Goal: Task Accomplishment & Management: Manage account settings

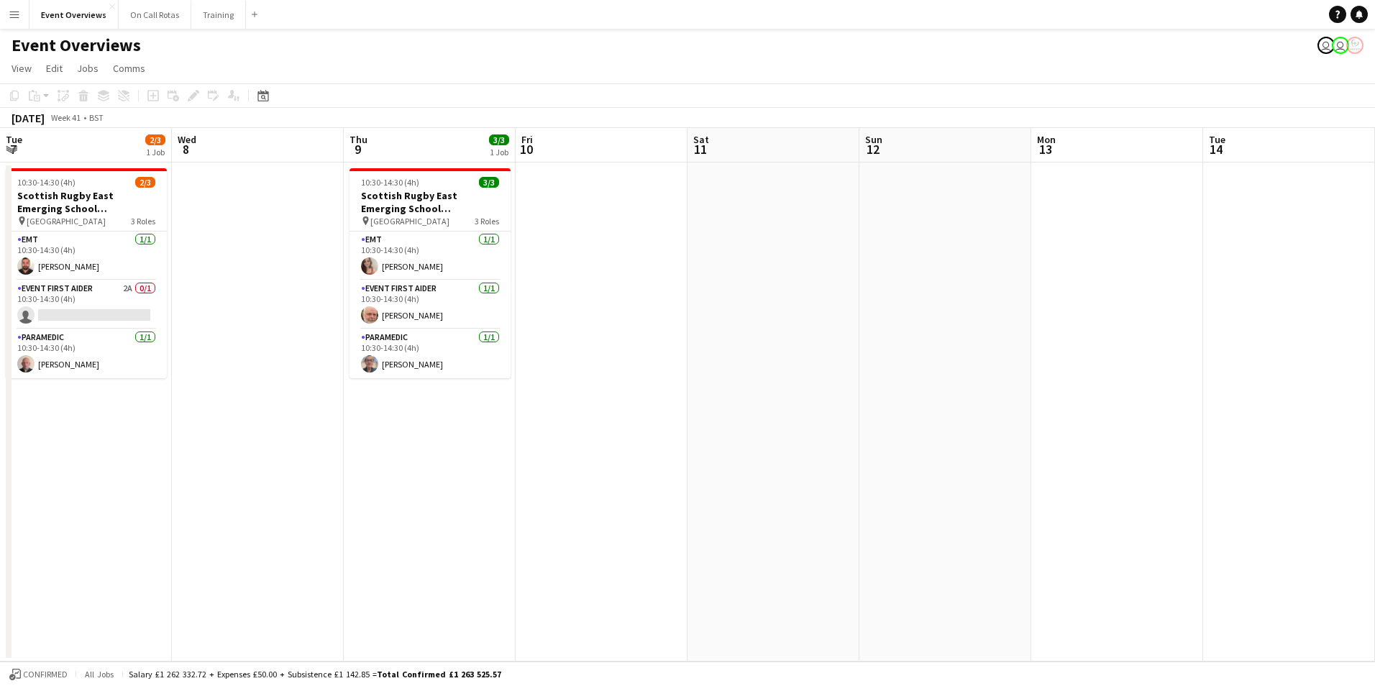
scroll to position [0, 495]
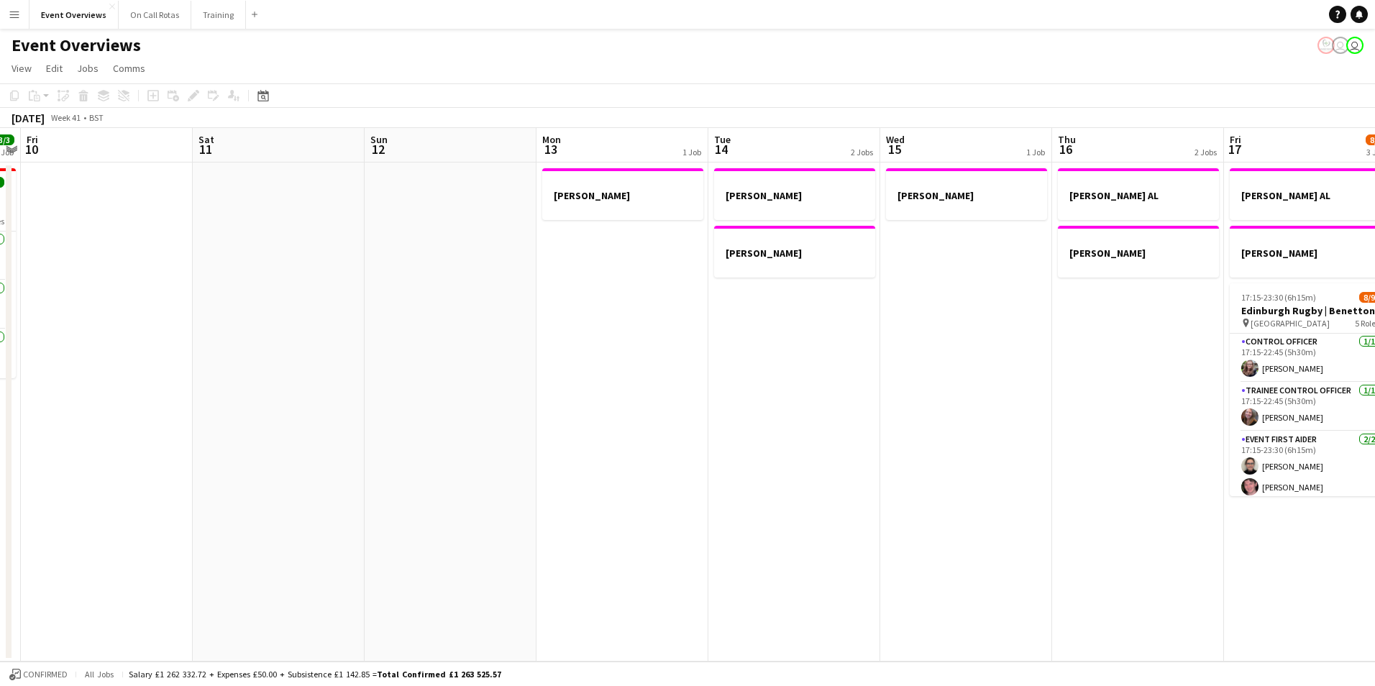
click at [252, 93] on div "Date picker OCT 2025 OCT 2025 Monday M Tuesday T Wednesday W Thursday T Friday …" at bounding box center [258, 95] width 32 height 17
click at [259, 95] on icon "Date picker" at bounding box center [263, 96] width 12 height 12
click at [352, 137] on span "Previous month" at bounding box center [351, 145] width 29 height 29
click at [290, 237] on span "9" at bounding box center [285, 237] width 17 height 17
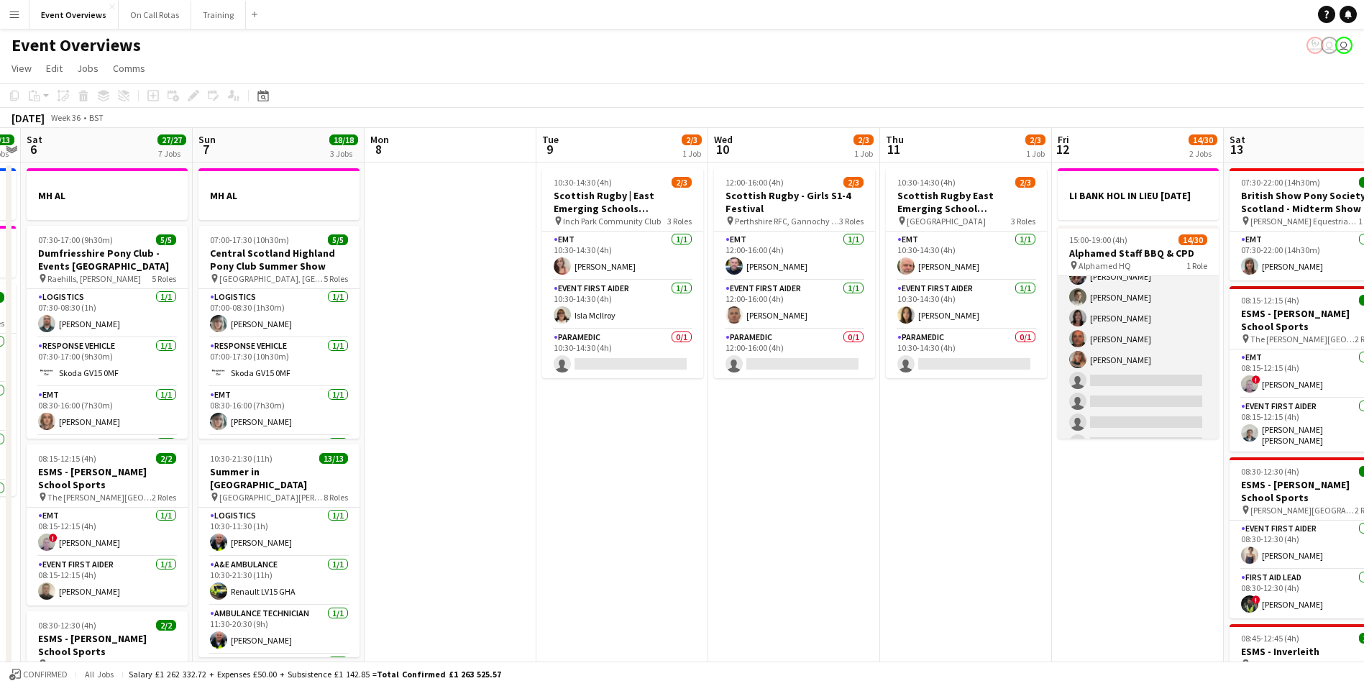
scroll to position [144, 0]
click at [1077, 352] on app-user-avatar at bounding box center [1077, 342] width 17 height 17
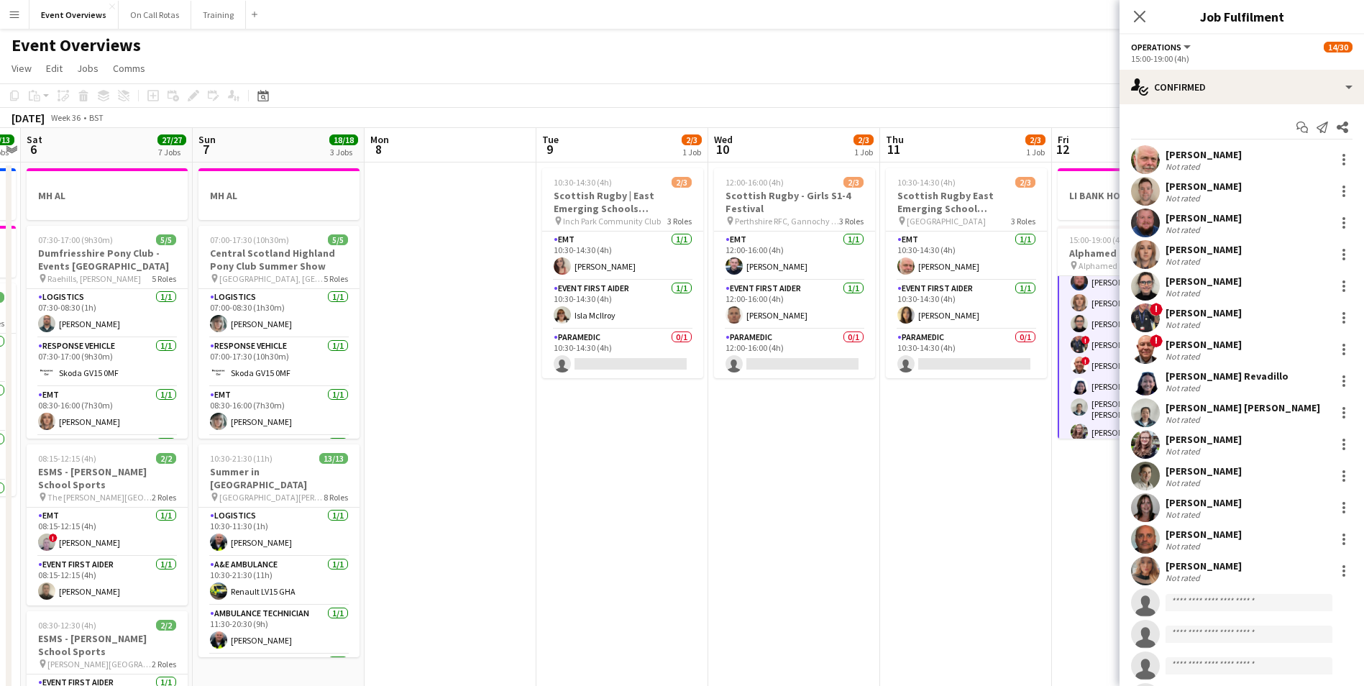
scroll to position [73, 0]
click at [1149, 316] on app-user-avatar at bounding box center [1145, 318] width 29 height 29
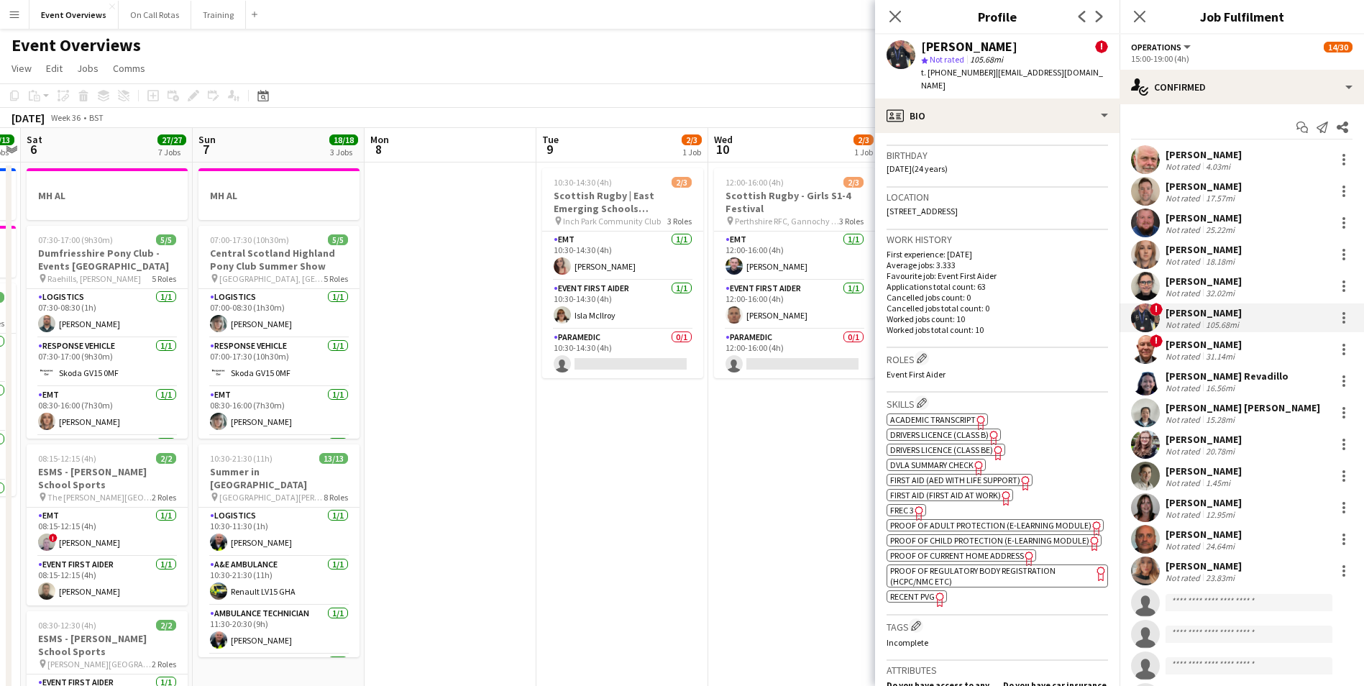
scroll to position [432, 0]
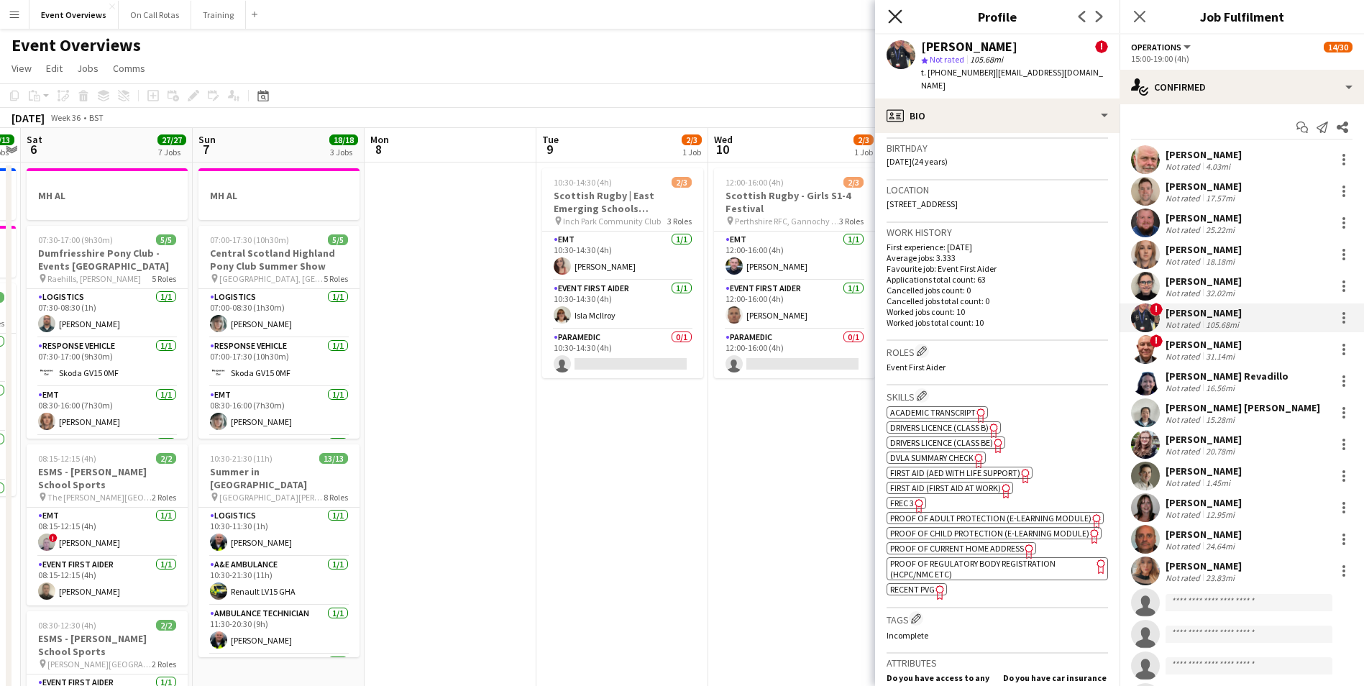
click at [900, 15] on icon "Close pop-in" at bounding box center [895, 16] width 14 height 14
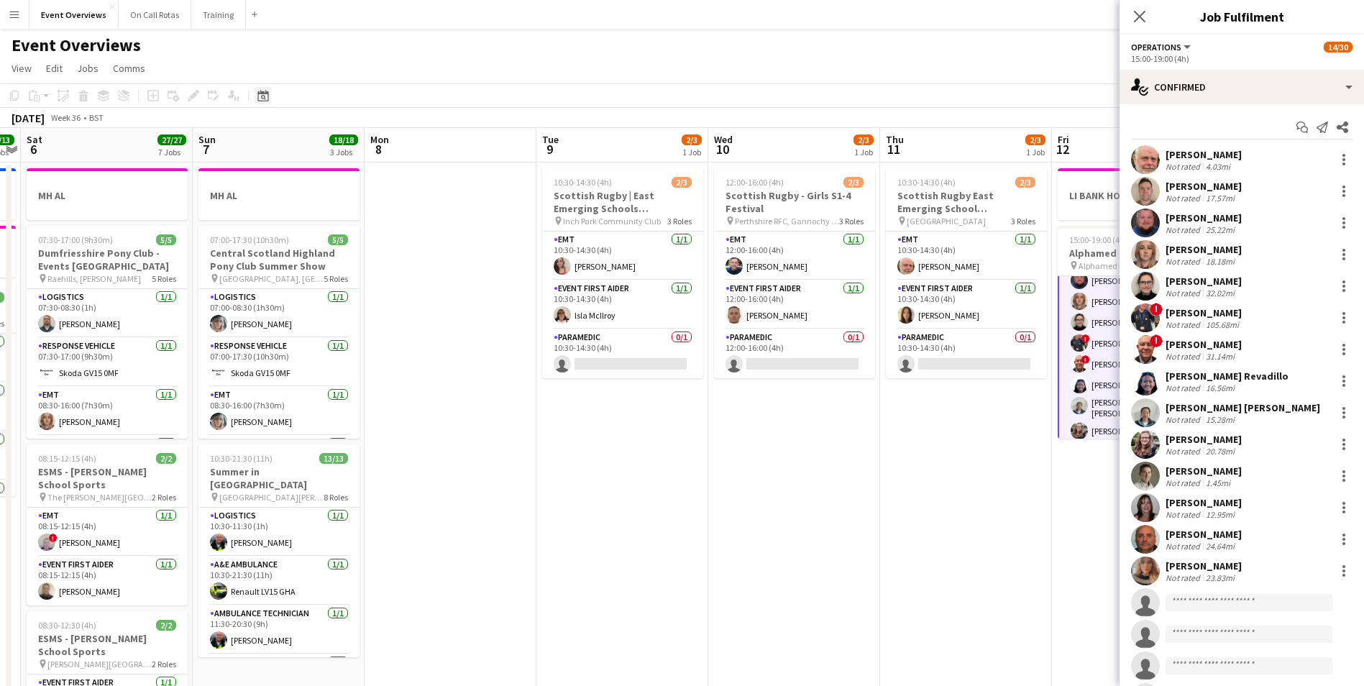
click at [259, 100] on icon "Date picker" at bounding box center [263, 96] width 12 height 12
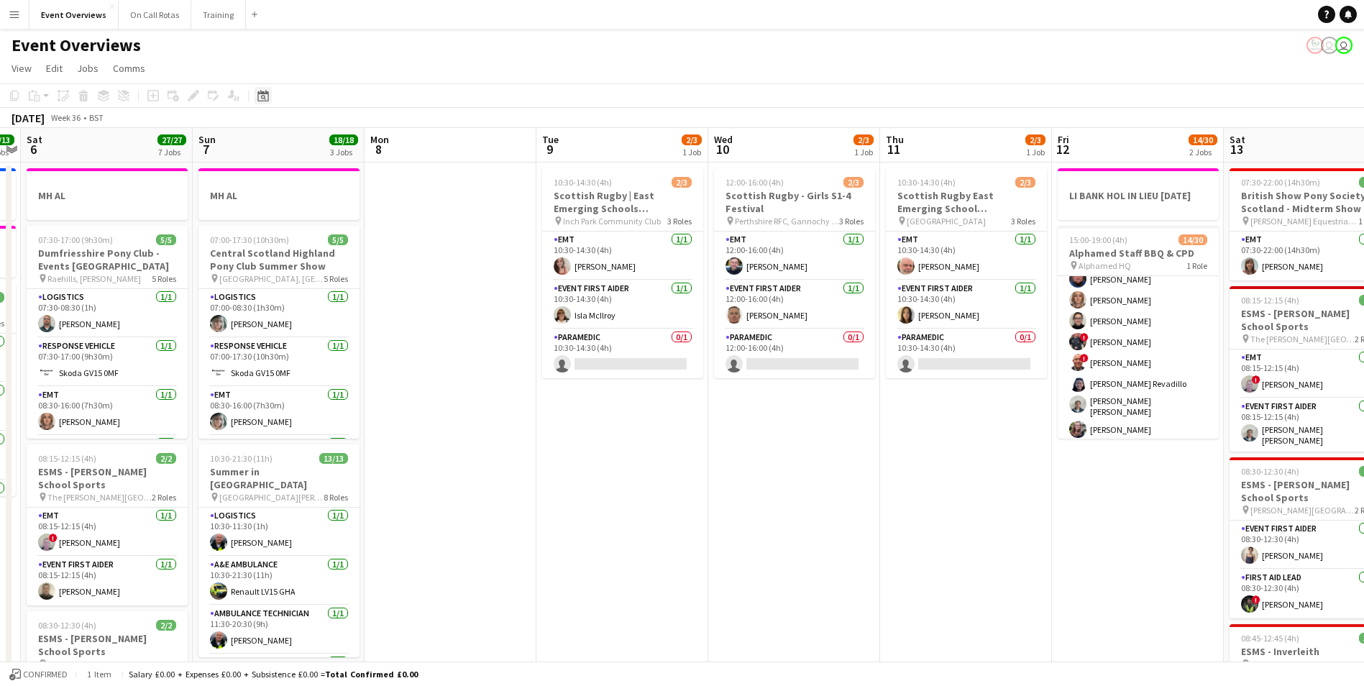
scroll to position [72, 0]
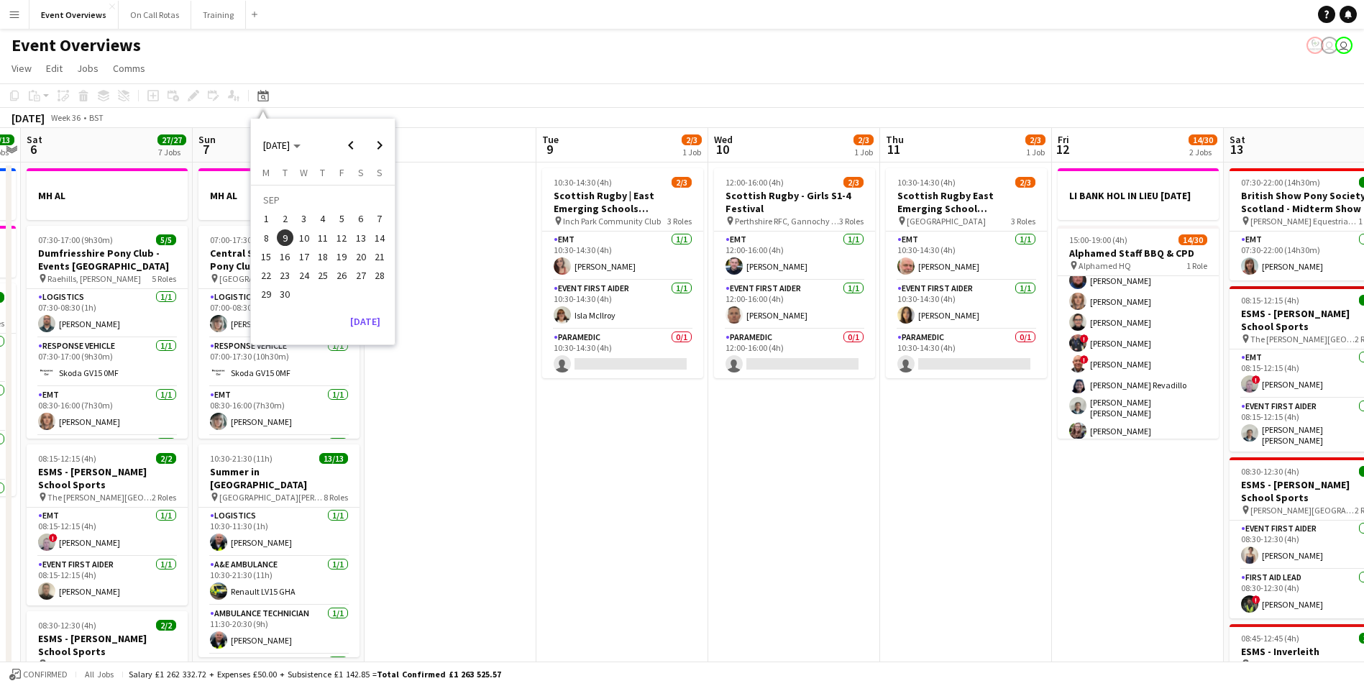
click at [283, 250] on span "16" at bounding box center [285, 256] width 17 height 17
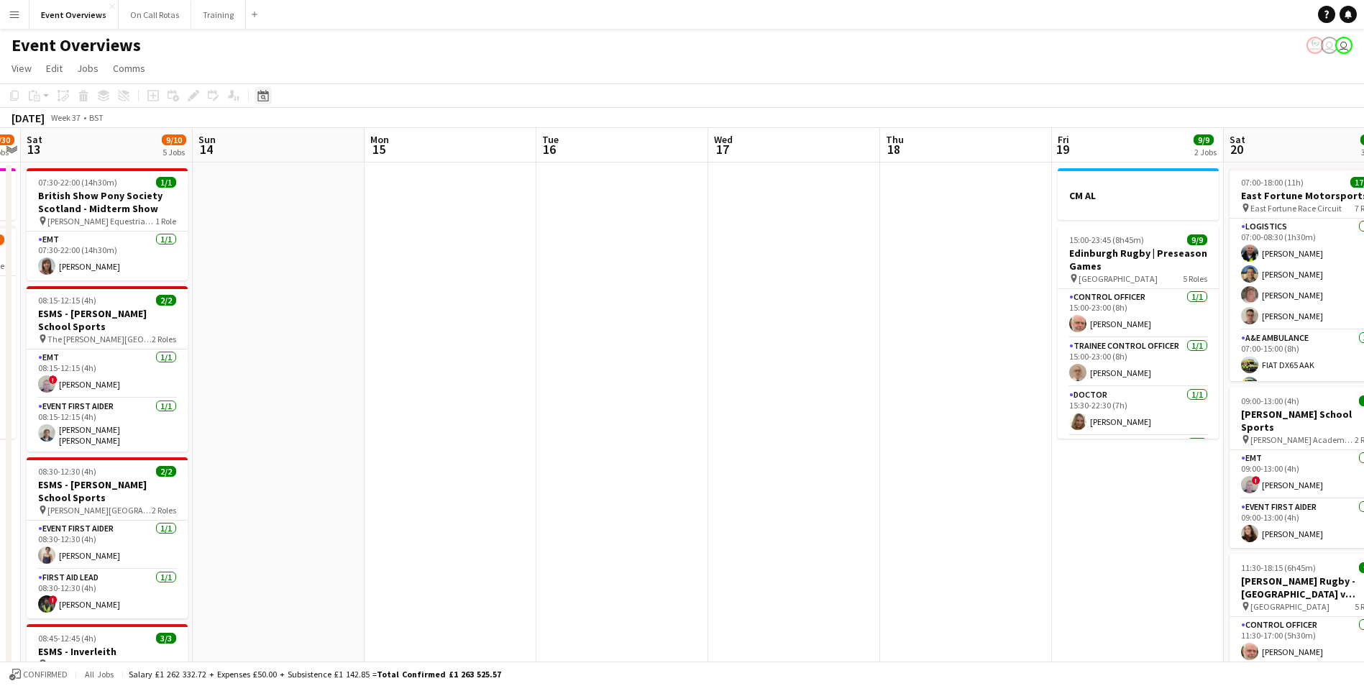
click at [260, 95] on icon "Date picker" at bounding box center [263, 96] width 12 height 12
click at [263, 270] on span "22" at bounding box center [265, 275] width 17 height 17
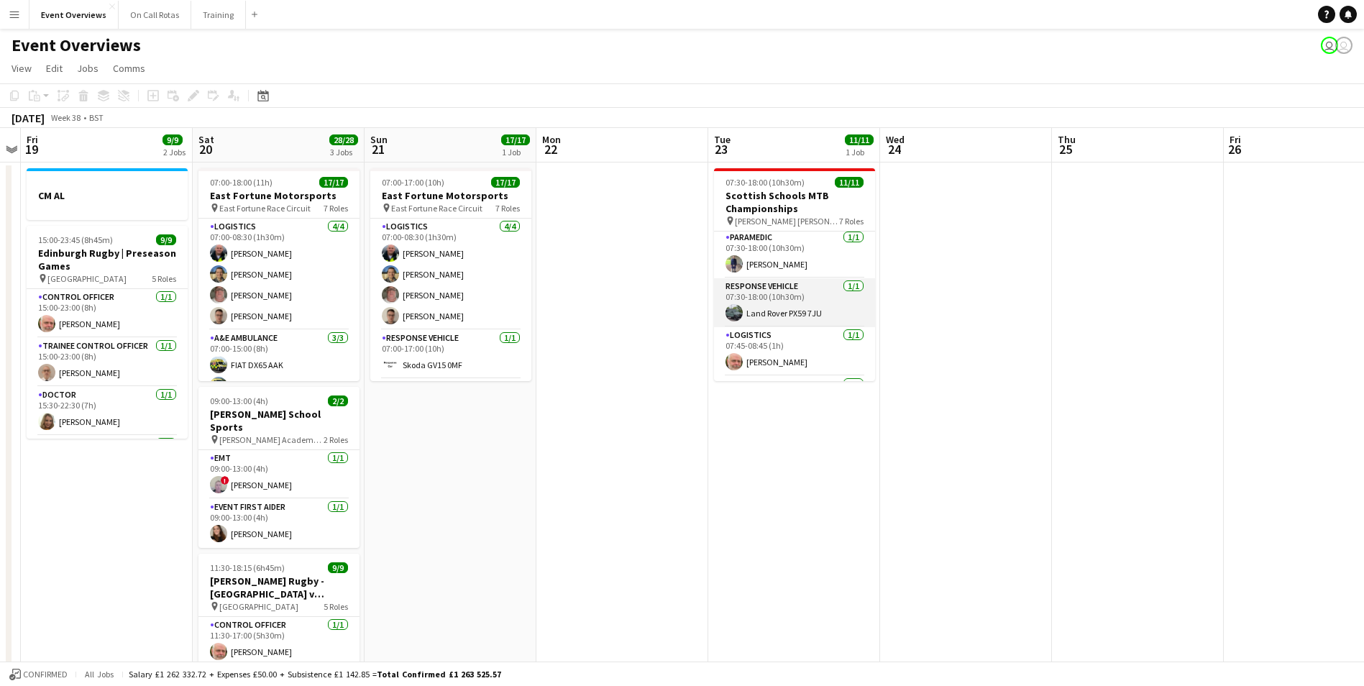
scroll to position [0, 0]
click at [262, 103] on div "Date picker" at bounding box center [263, 95] width 17 height 17
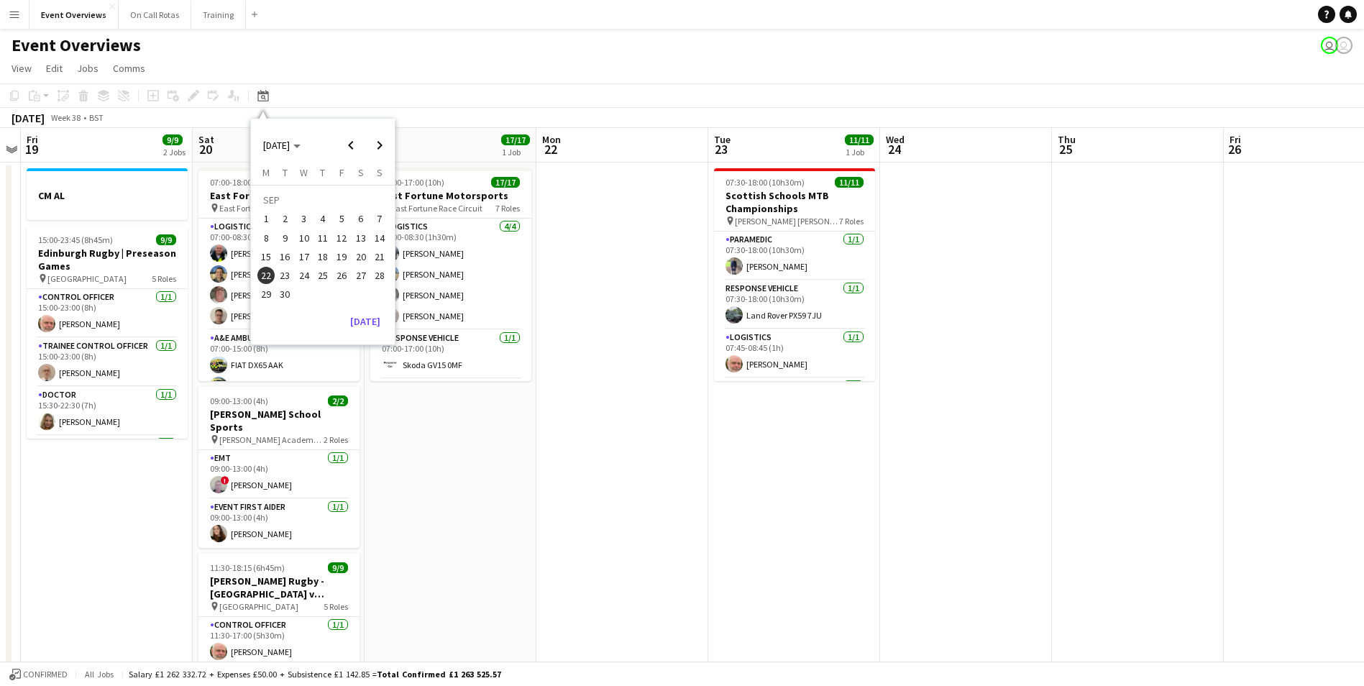
click at [291, 239] on span "9" at bounding box center [285, 237] width 17 height 17
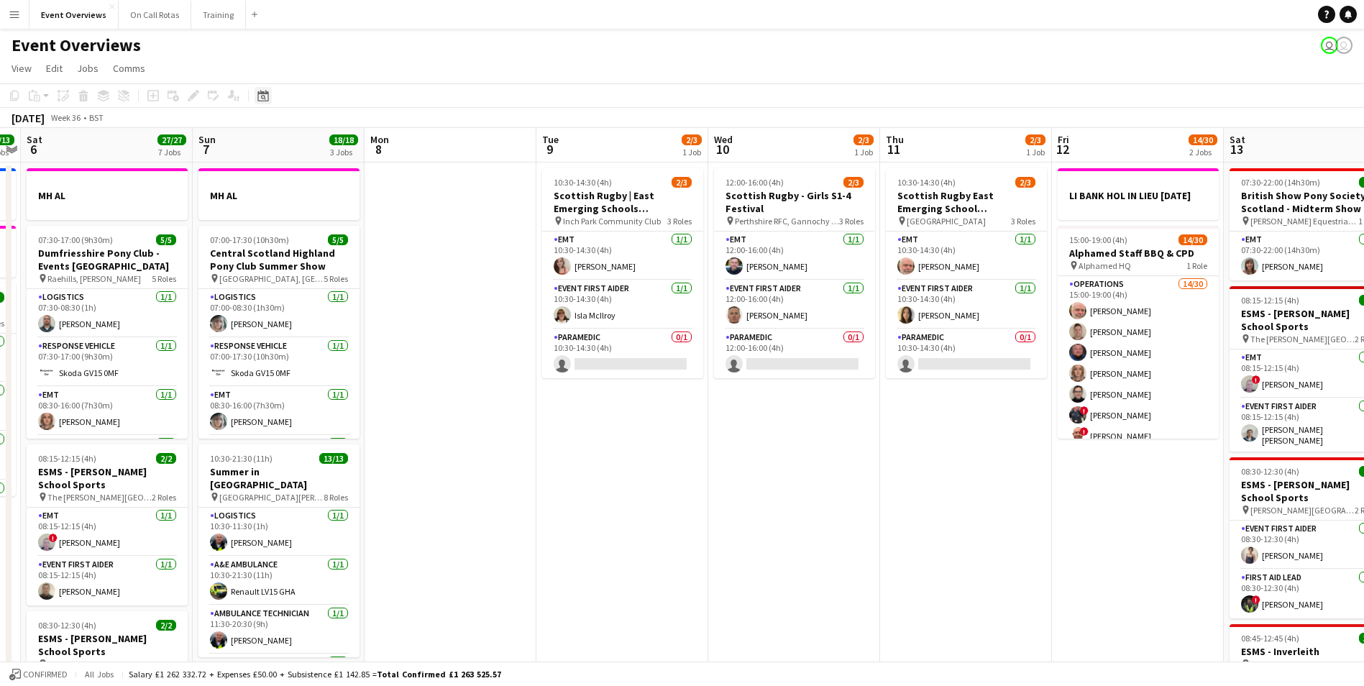
click at [261, 97] on icon at bounding box center [263, 97] width 5 height 5
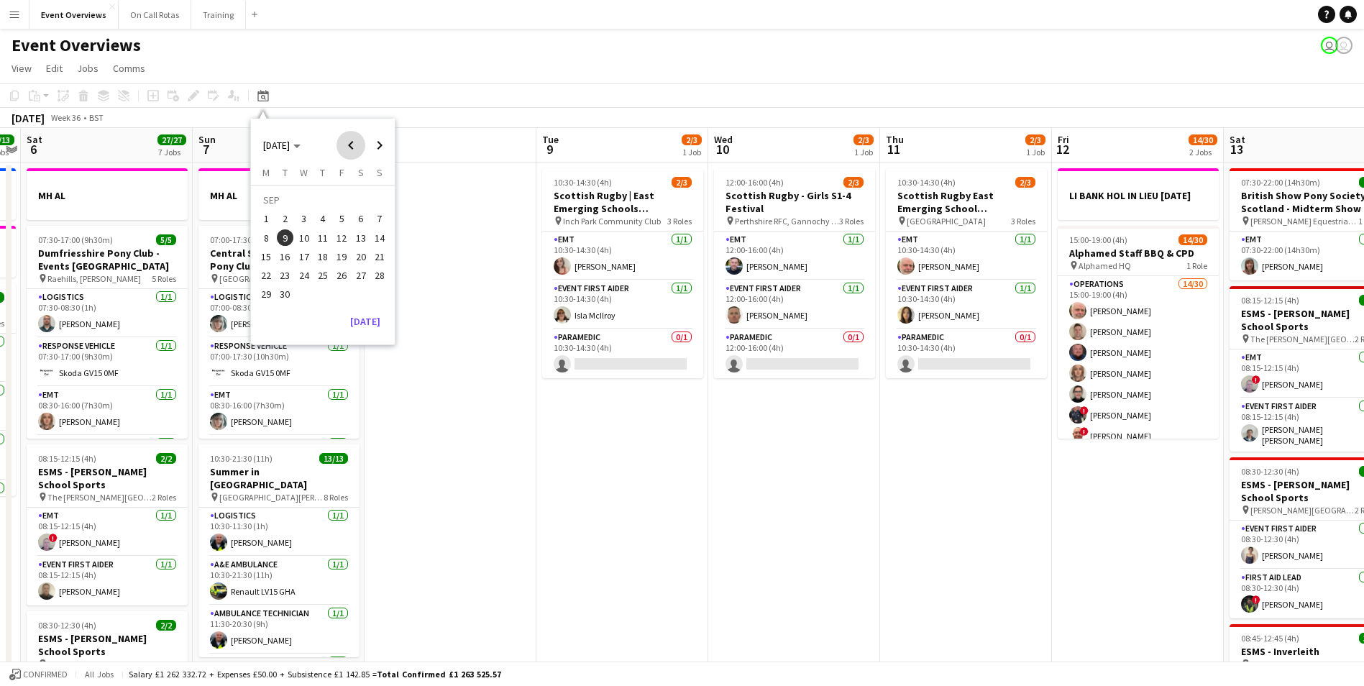
click at [351, 148] on span "Previous month" at bounding box center [351, 145] width 29 height 29
click at [319, 272] on span "28" at bounding box center [322, 278] width 17 height 17
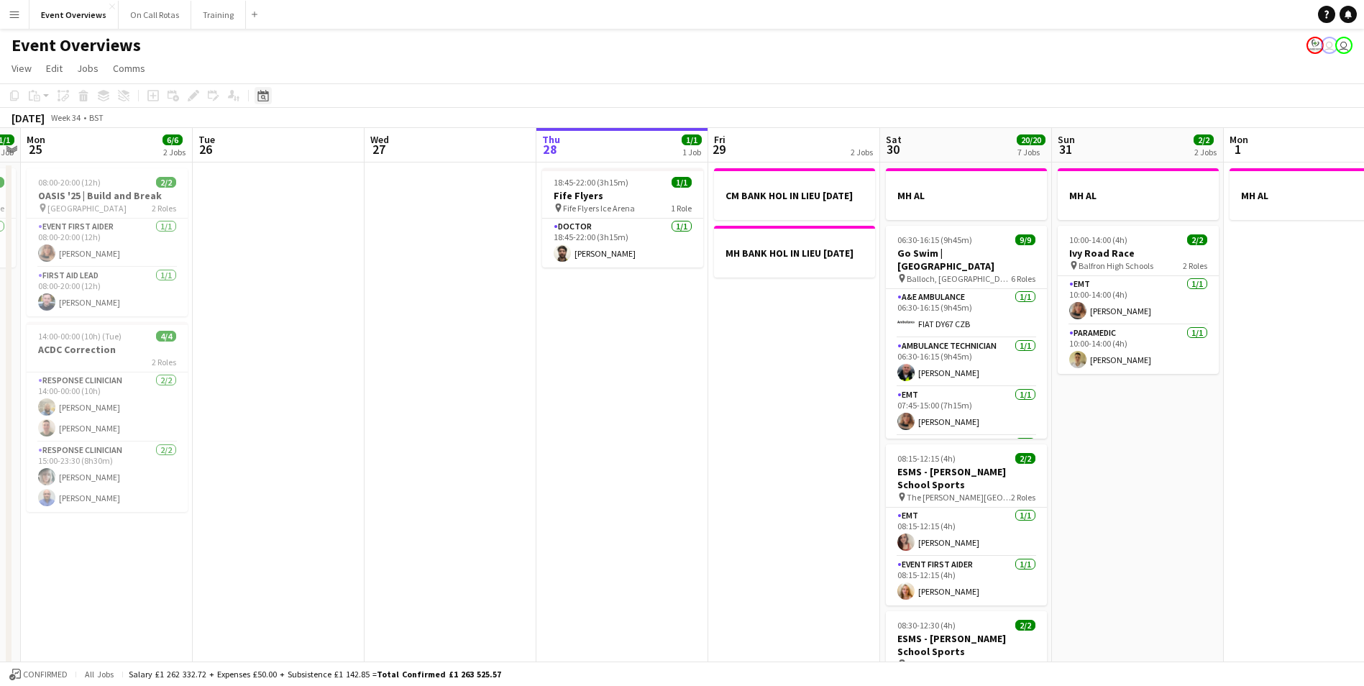
click at [268, 94] on icon at bounding box center [262, 96] width 11 height 12
click at [378, 147] on span "Next month" at bounding box center [379, 145] width 29 height 29
click at [308, 235] on span "10" at bounding box center [304, 237] width 17 height 17
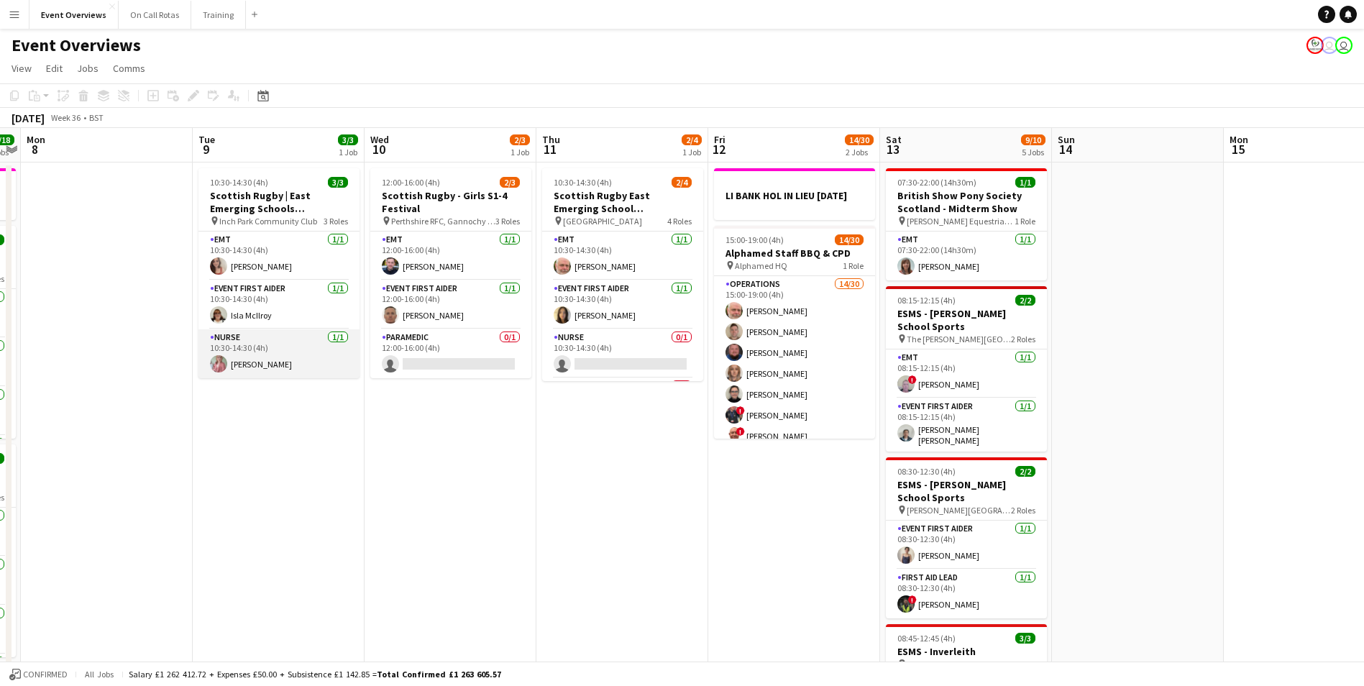
click at [213, 366] on app-user-avatar at bounding box center [218, 363] width 17 height 17
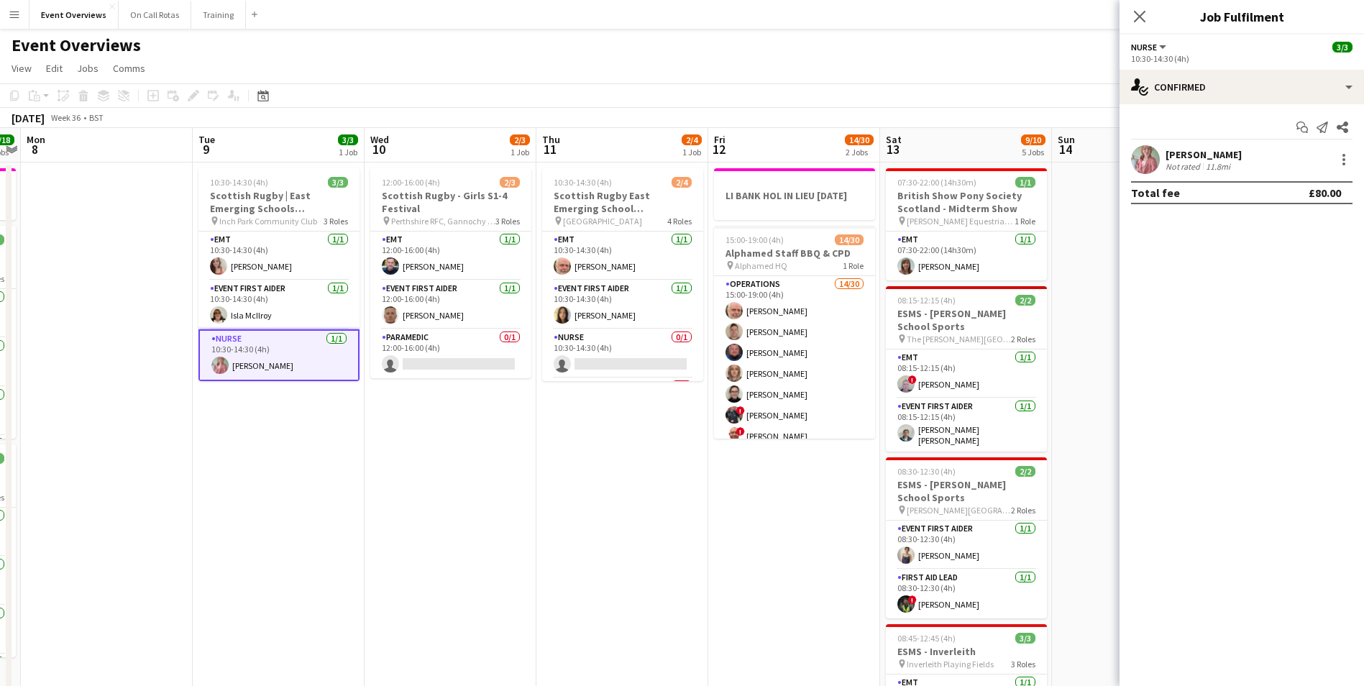
click at [1154, 165] on app-user-avatar at bounding box center [1145, 159] width 29 height 29
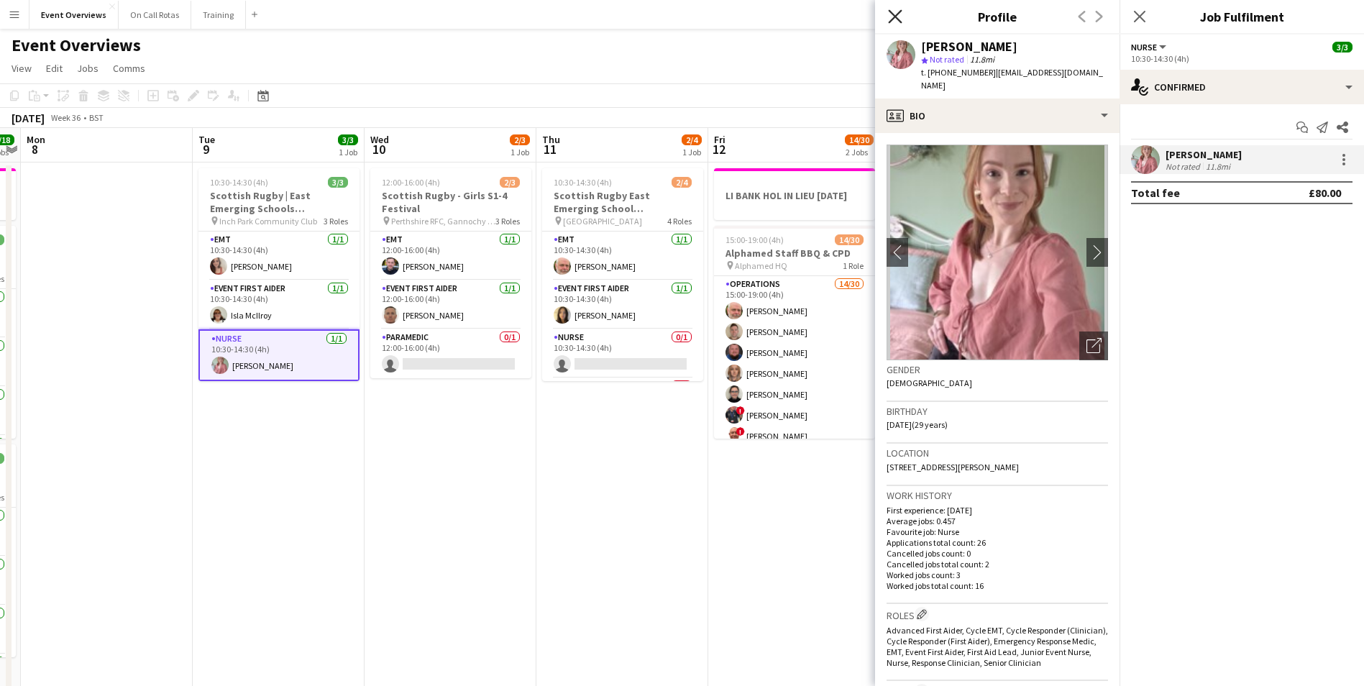
click at [900, 14] on icon "Close pop-in" at bounding box center [895, 16] width 14 height 14
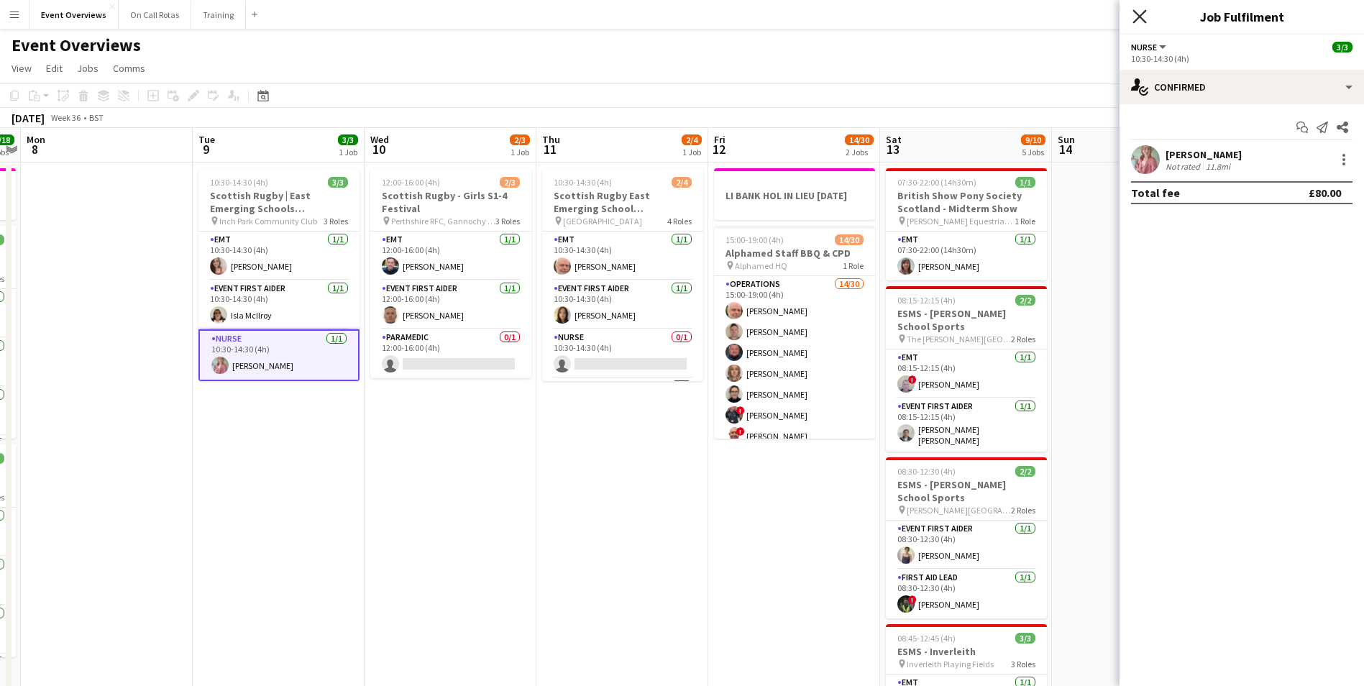
click at [1141, 22] on icon "Close pop-in" at bounding box center [1140, 16] width 14 height 14
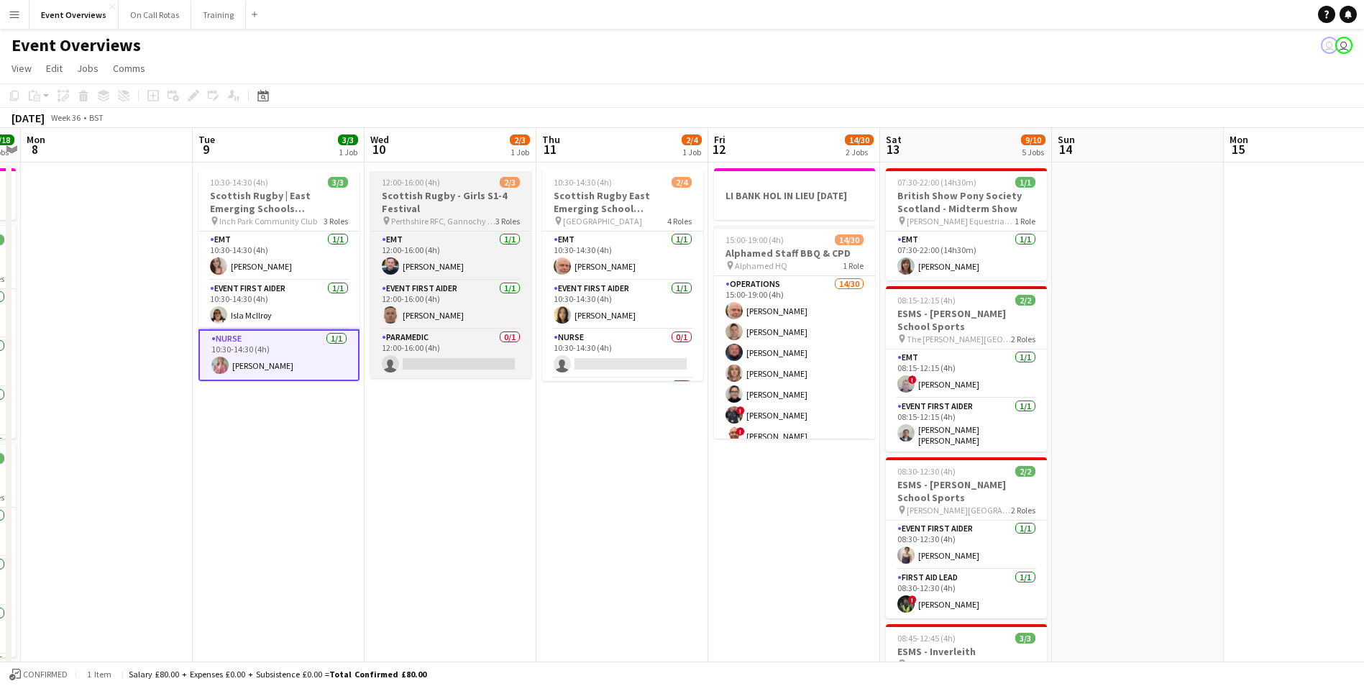
click at [455, 192] on h3 "Scottish Rugby - Girls S1-4 Festival" at bounding box center [450, 202] width 161 height 26
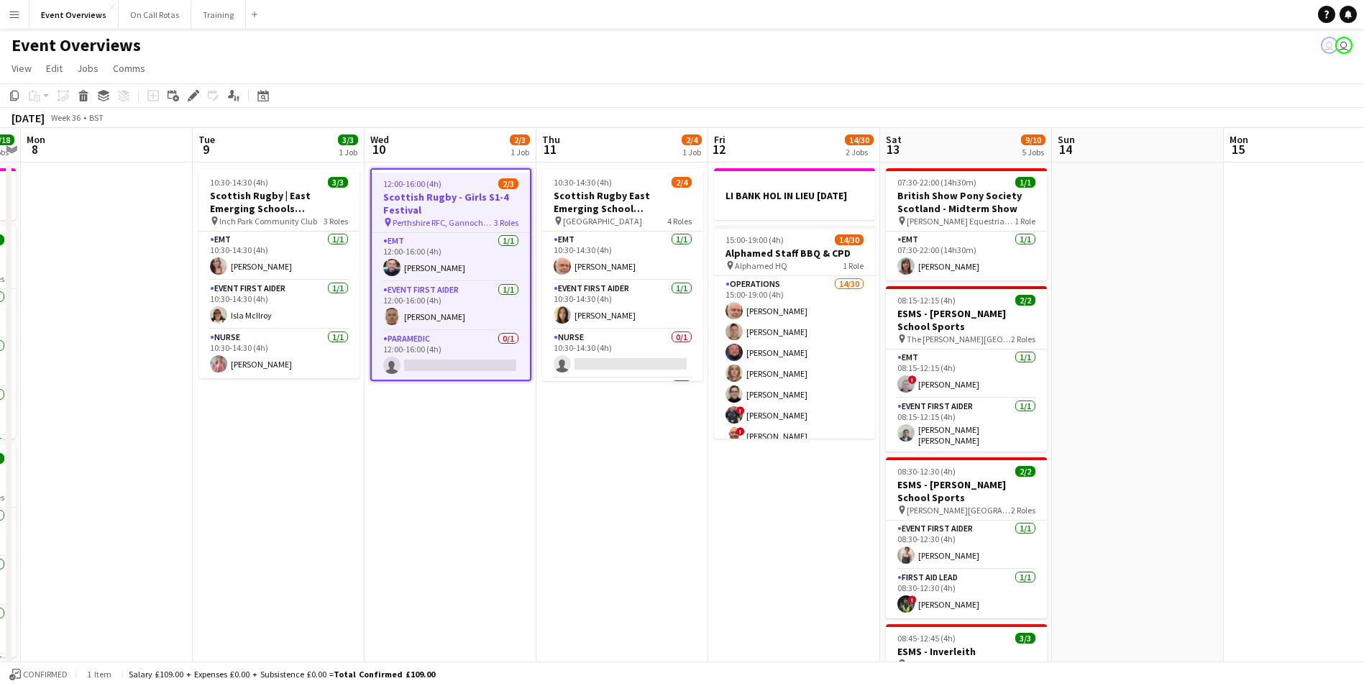
click at [472, 201] on h3 "Scottish Rugby - Girls S1-4 Festival" at bounding box center [451, 204] width 158 height 26
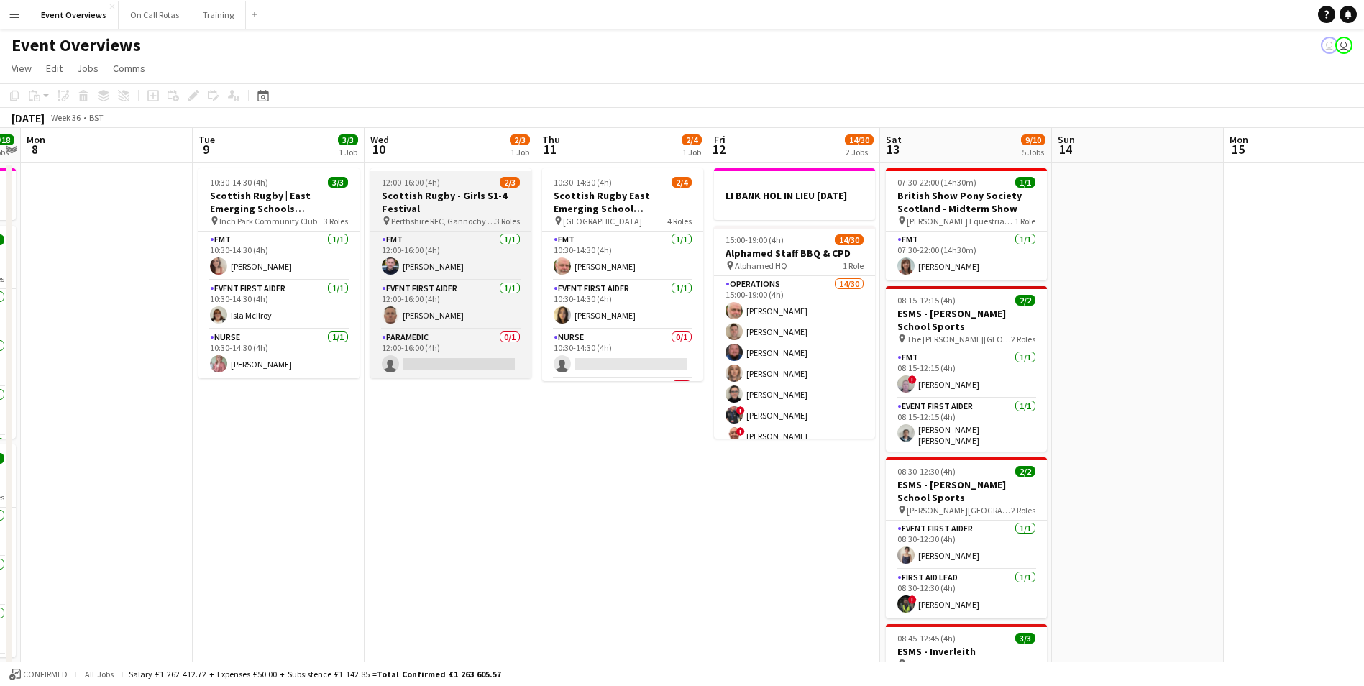
click at [472, 201] on h3 "Scottish Rugby - Girls S1-4 Festival" at bounding box center [450, 202] width 161 height 26
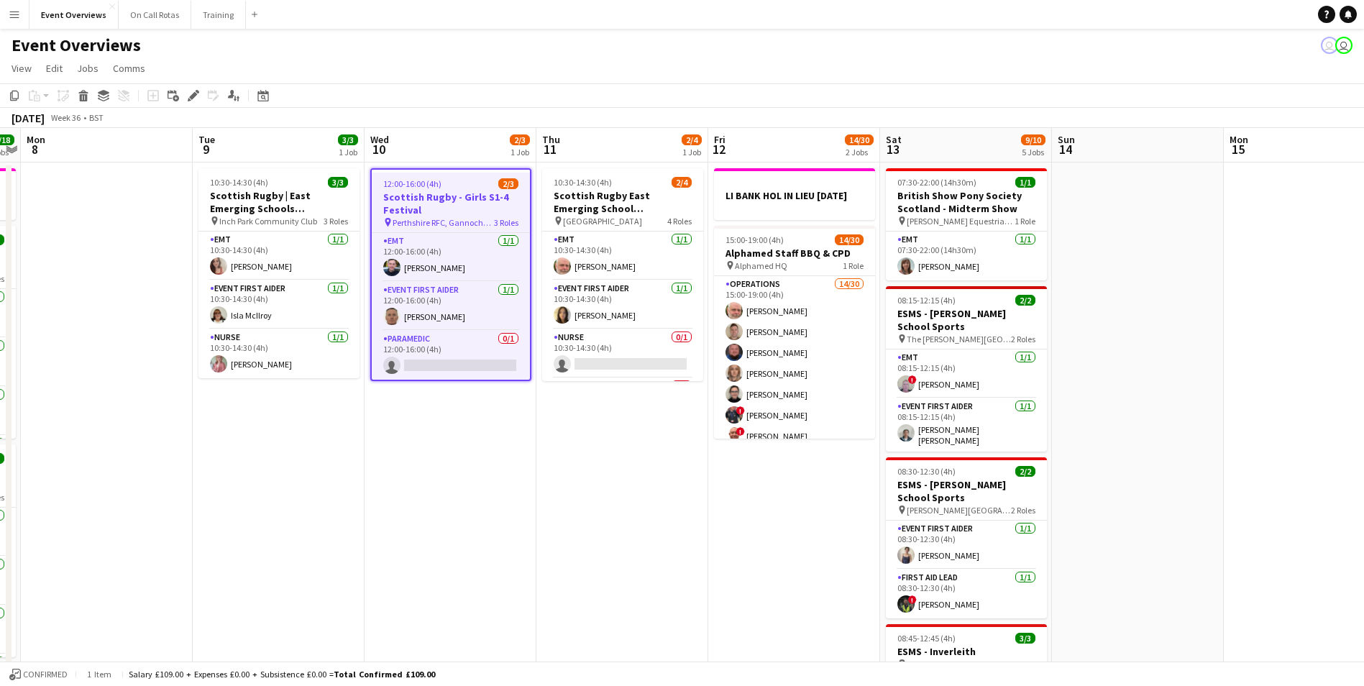
click at [453, 223] on span "Perthshire RFC, Gannochy Sports Pavilion" at bounding box center [443, 222] width 101 height 11
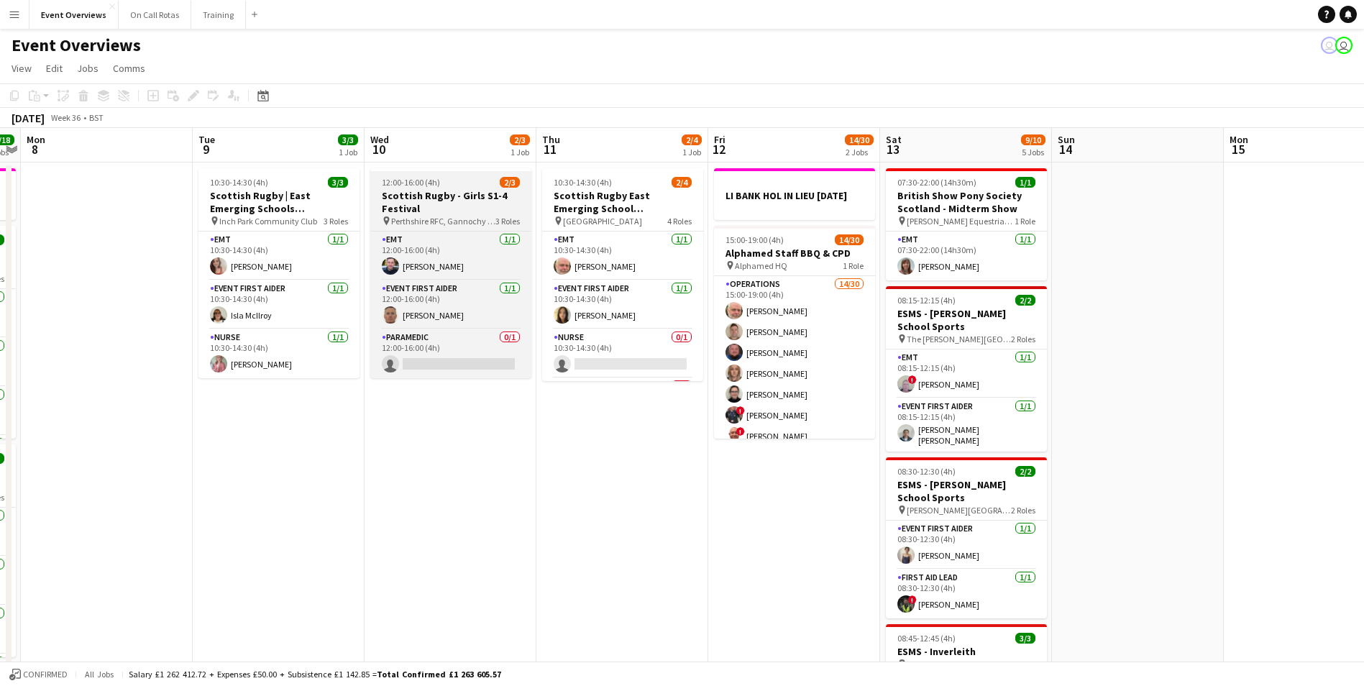
click at [453, 223] on span "Perthshire RFC, Gannochy Sports Pavilion" at bounding box center [443, 221] width 104 height 11
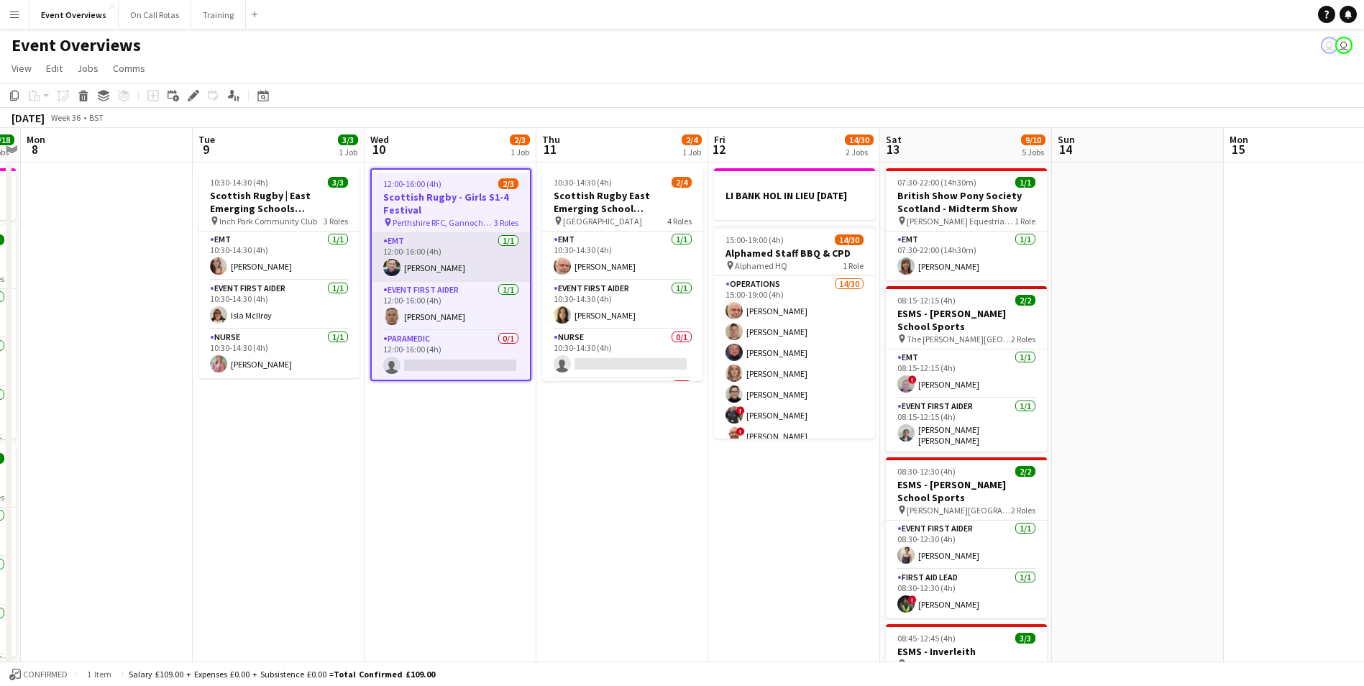
click at [423, 267] on app-card-role "EMT 1/1 12:00-16:00 (4h) Ewan Whytock" at bounding box center [451, 257] width 158 height 49
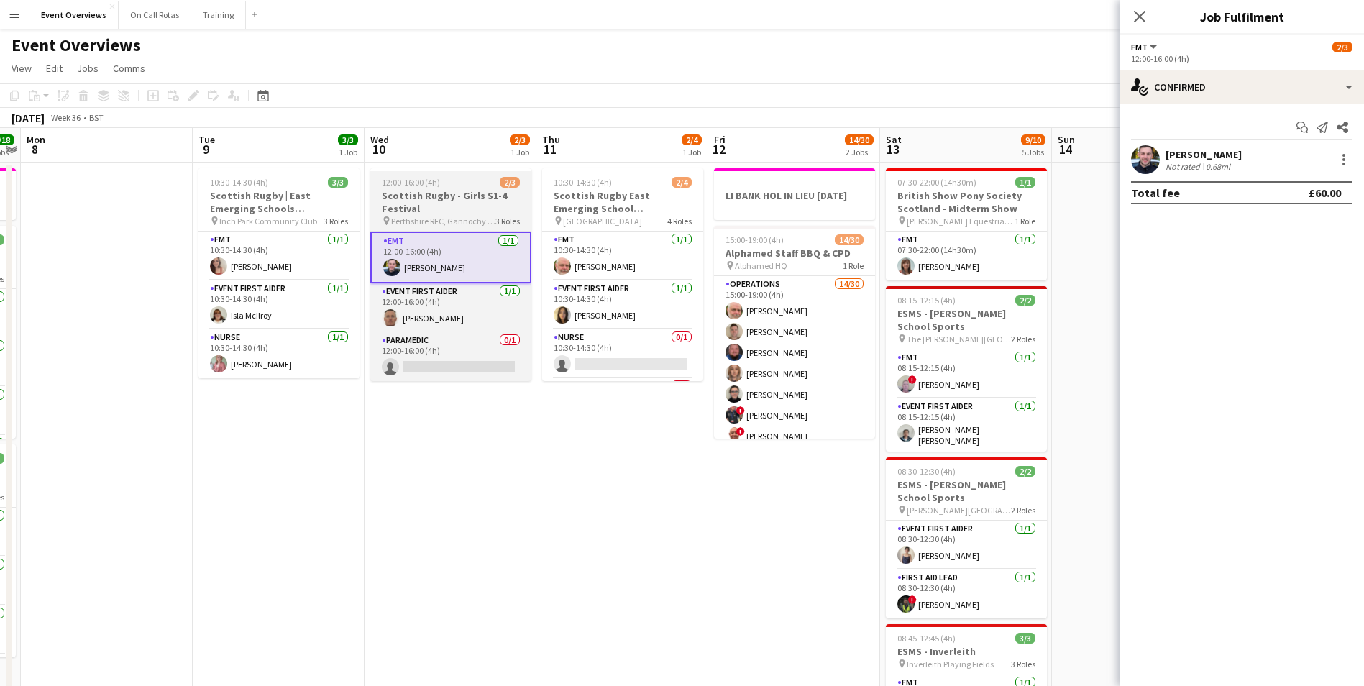
click at [437, 223] on span "Perthshire RFC, Gannochy Sports Pavilion" at bounding box center [443, 221] width 104 height 11
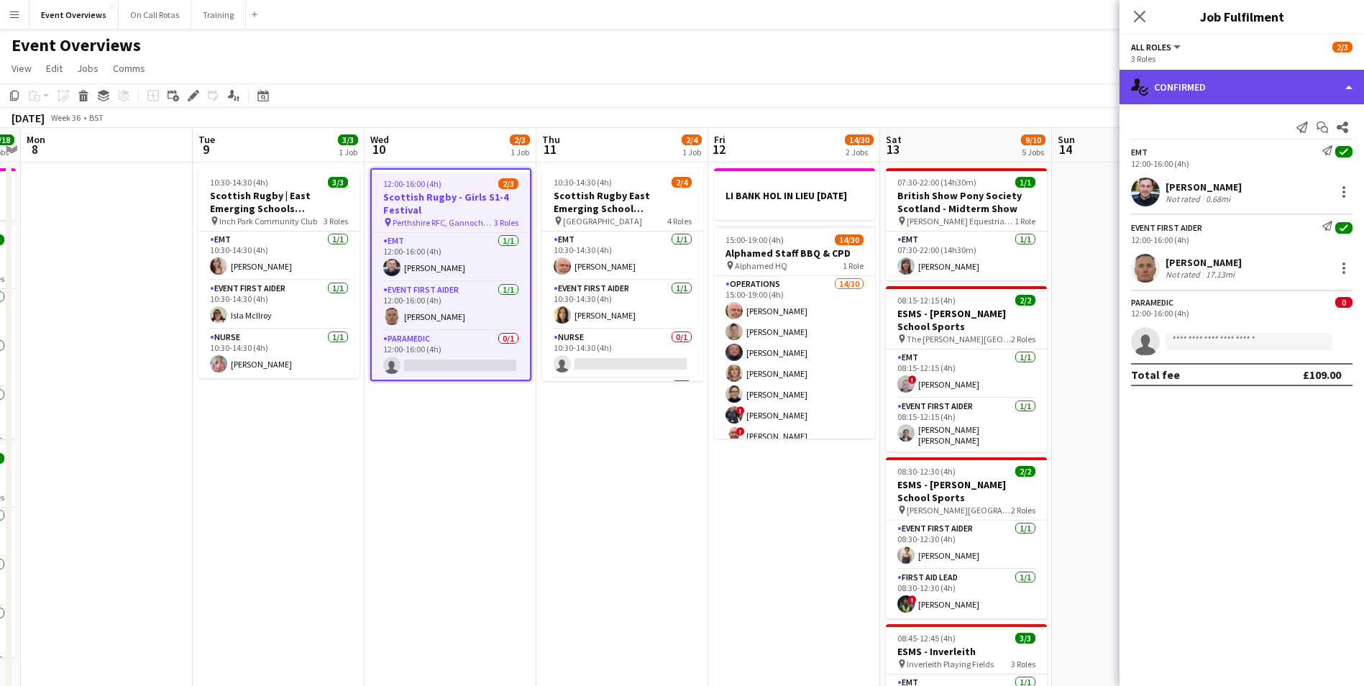
click at [1210, 80] on div "single-neutral-actions-check-2 Confirmed" at bounding box center [1242, 87] width 245 height 35
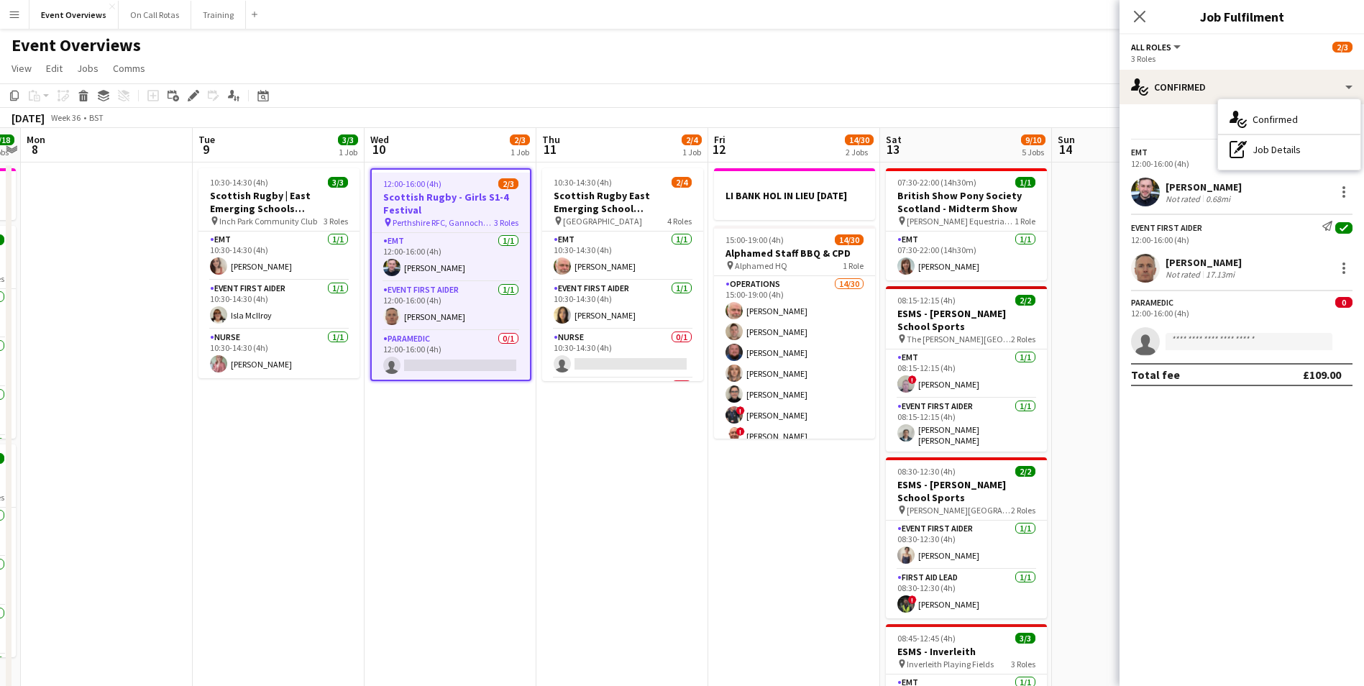
click at [1201, 41] on div "All roles All roles EMT Event First Aider Paramedic 2/3" at bounding box center [1242, 46] width 222 height 13
click at [1176, 42] on button "All roles" at bounding box center [1157, 47] width 52 height 11
click at [1135, 24] on app-icon "Close pop-in" at bounding box center [1140, 16] width 21 height 21
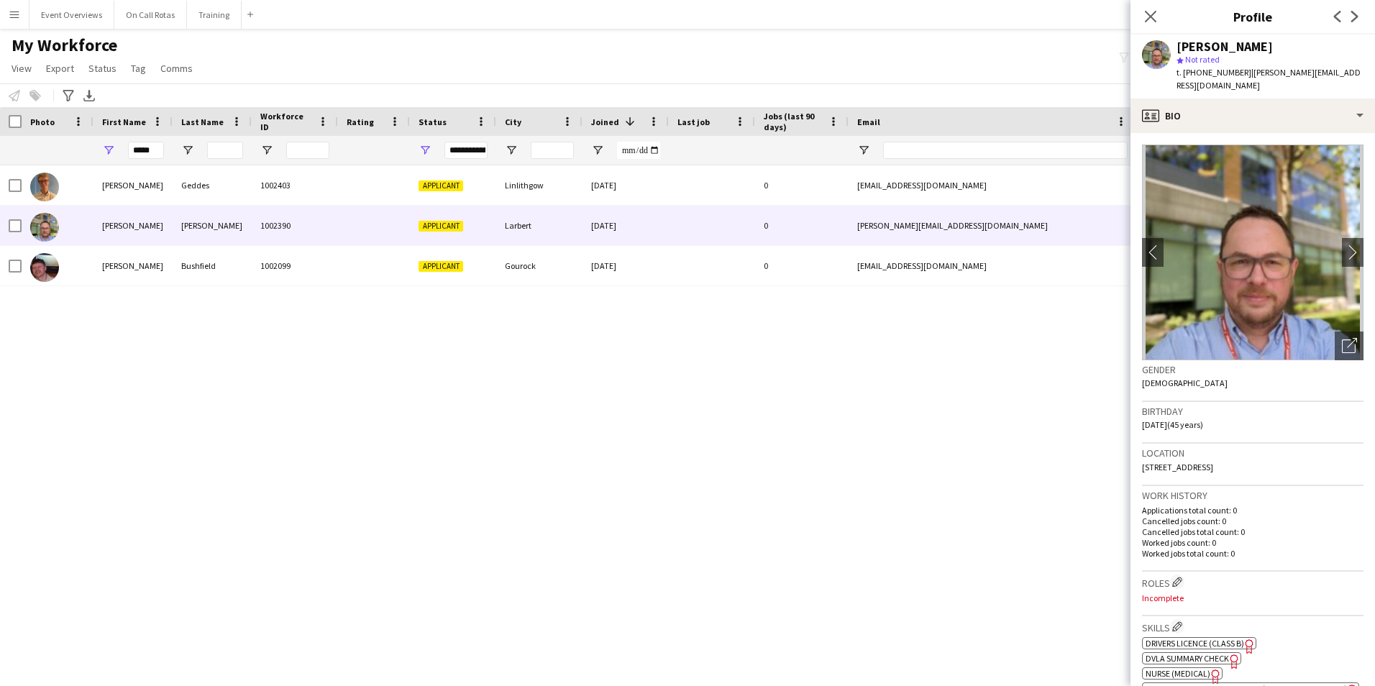
scroll to position [216, 0]
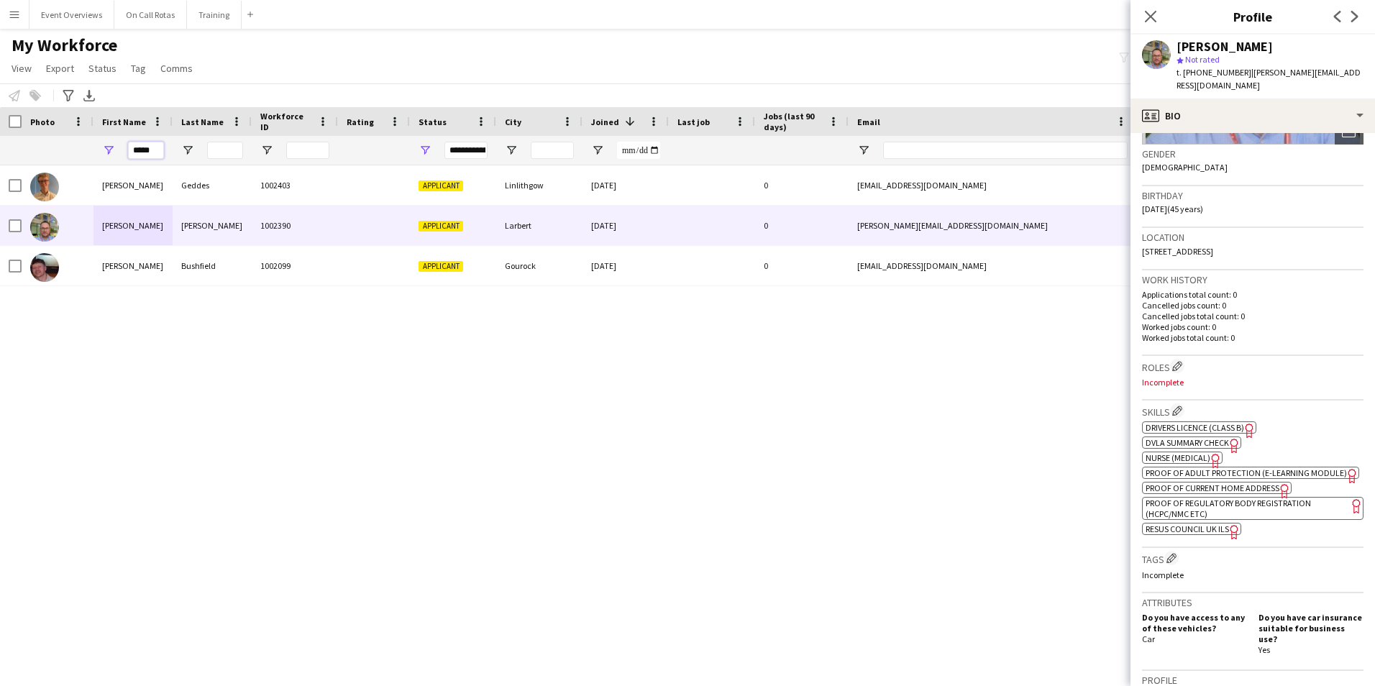
drag, startPoint x: 157, startPoint y: 147, endPoint x: 126, endPoint y: 154, distance: 31.8
click at [126, 154] on div "*****" at bounding box center [132, 150] width 79 height 29
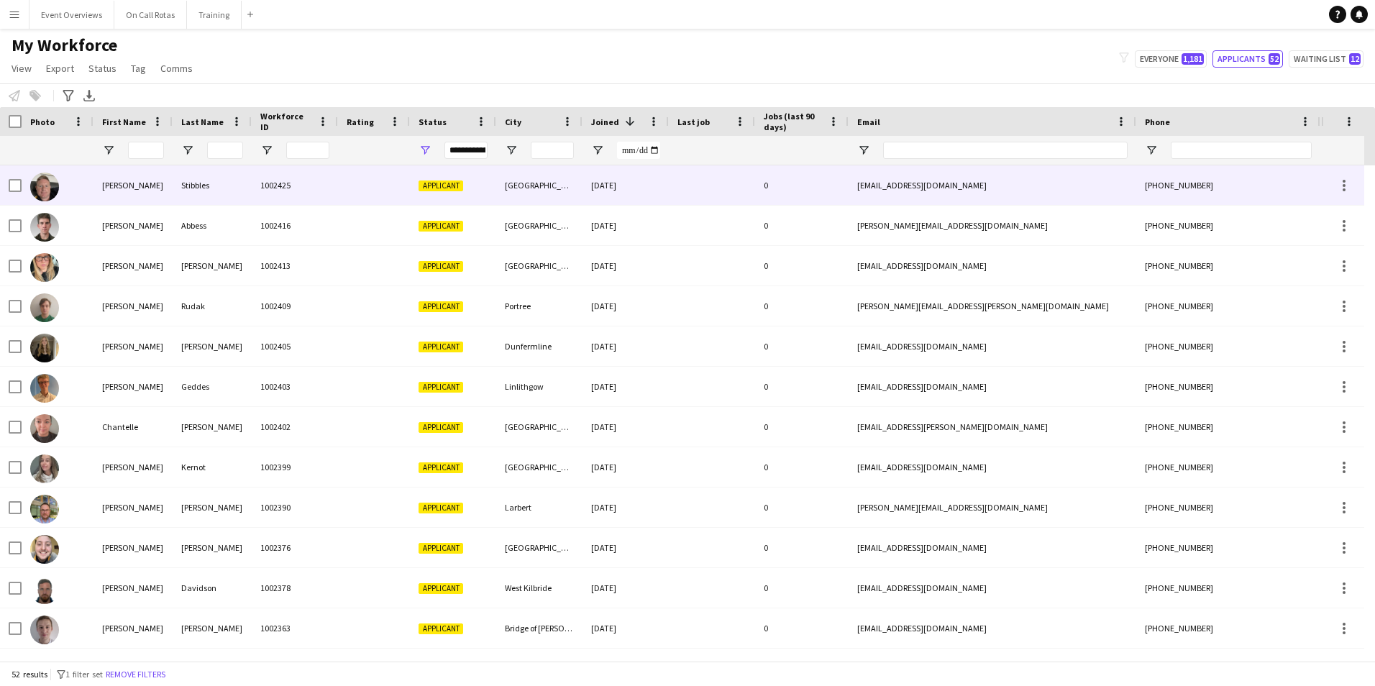
click at [439, 186] on span "Applicant" at bounding box center [441, 186] width 45 height 11
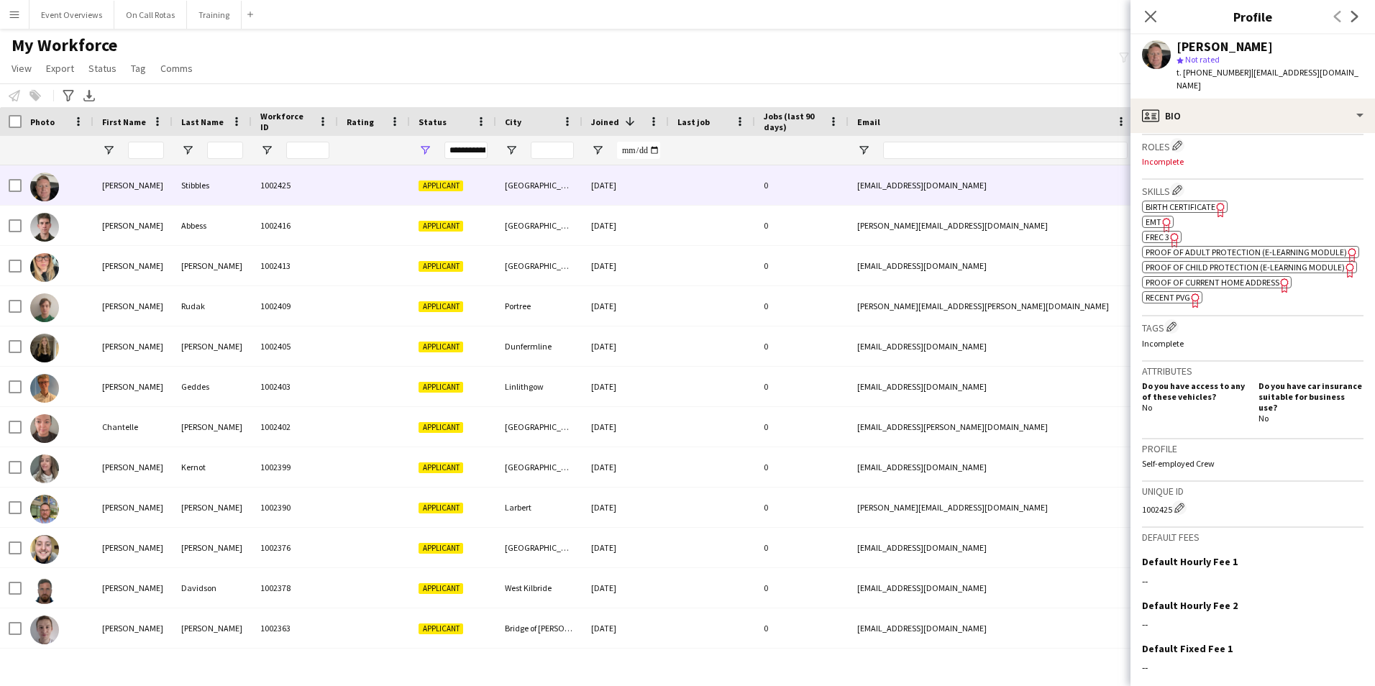
scroll to position [529, 0]
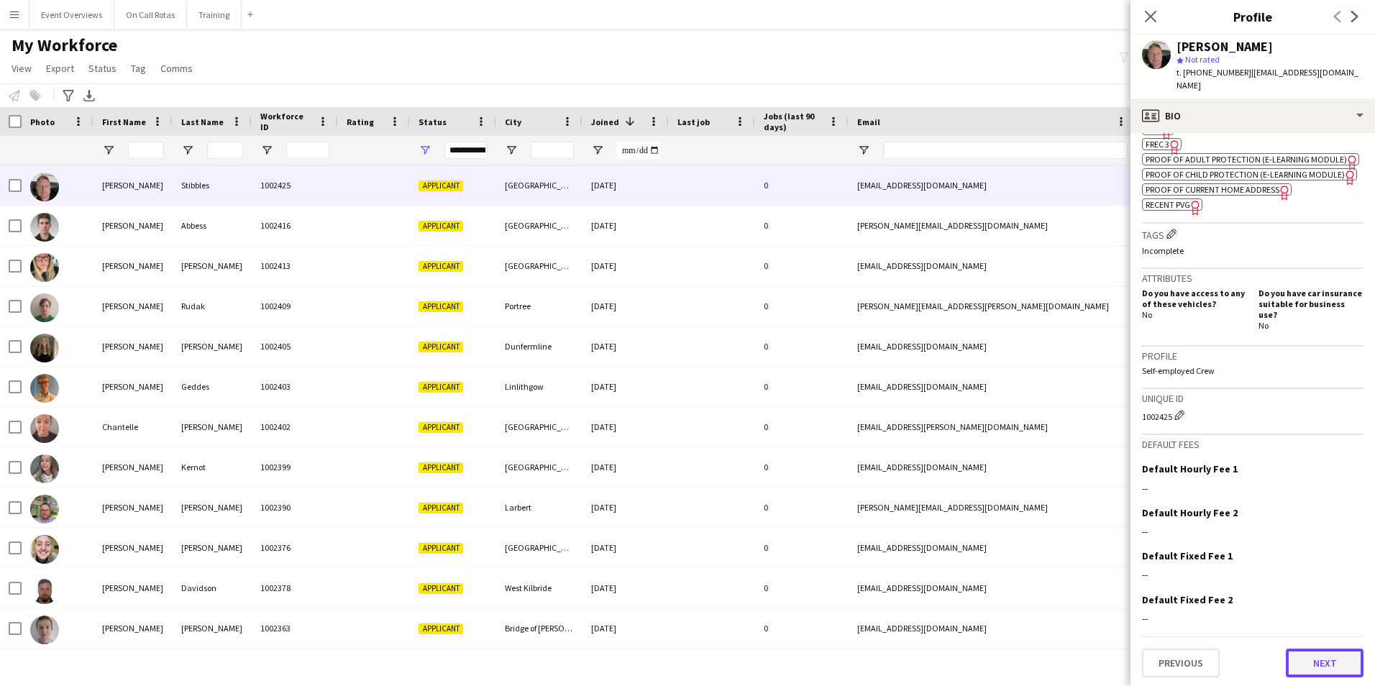
click at [1305, 657] on button "Next" at bounding box center [1325, 663] width 78 height 29
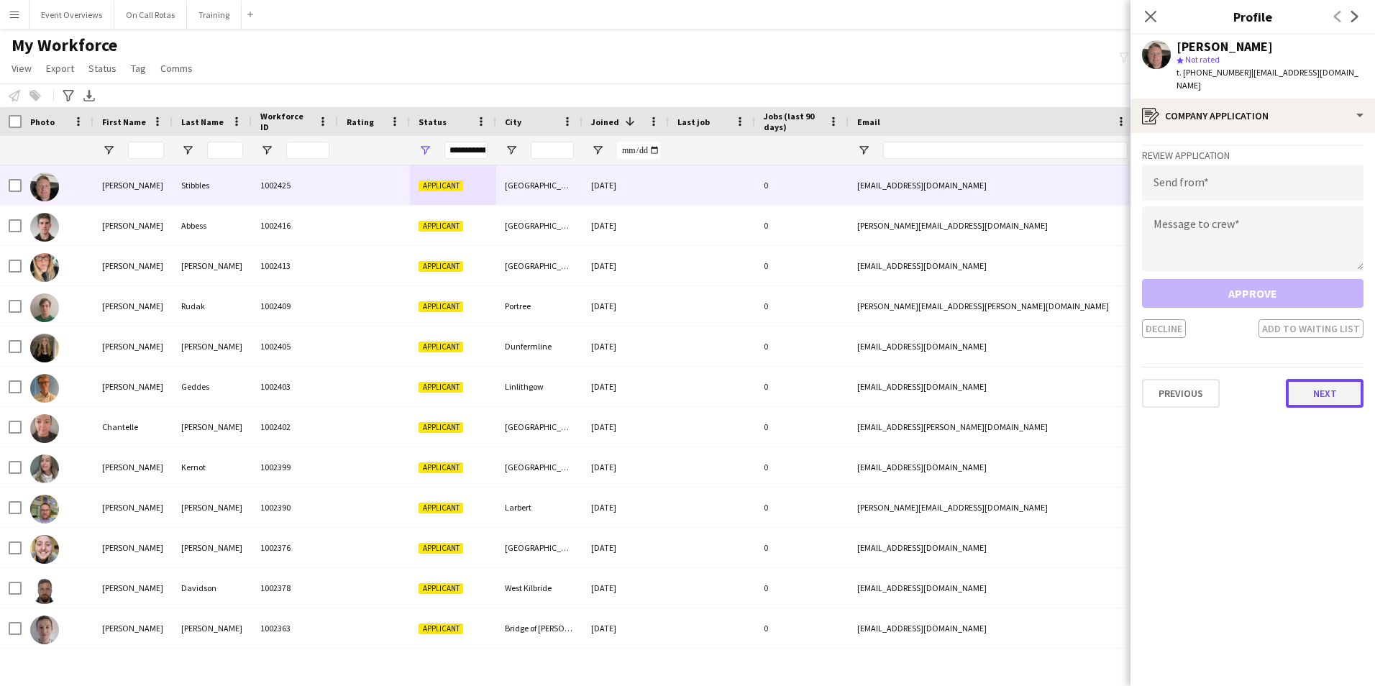
click at [1323, 379] on button "Next" at bounding box center [1325, 393] width 78 height 29
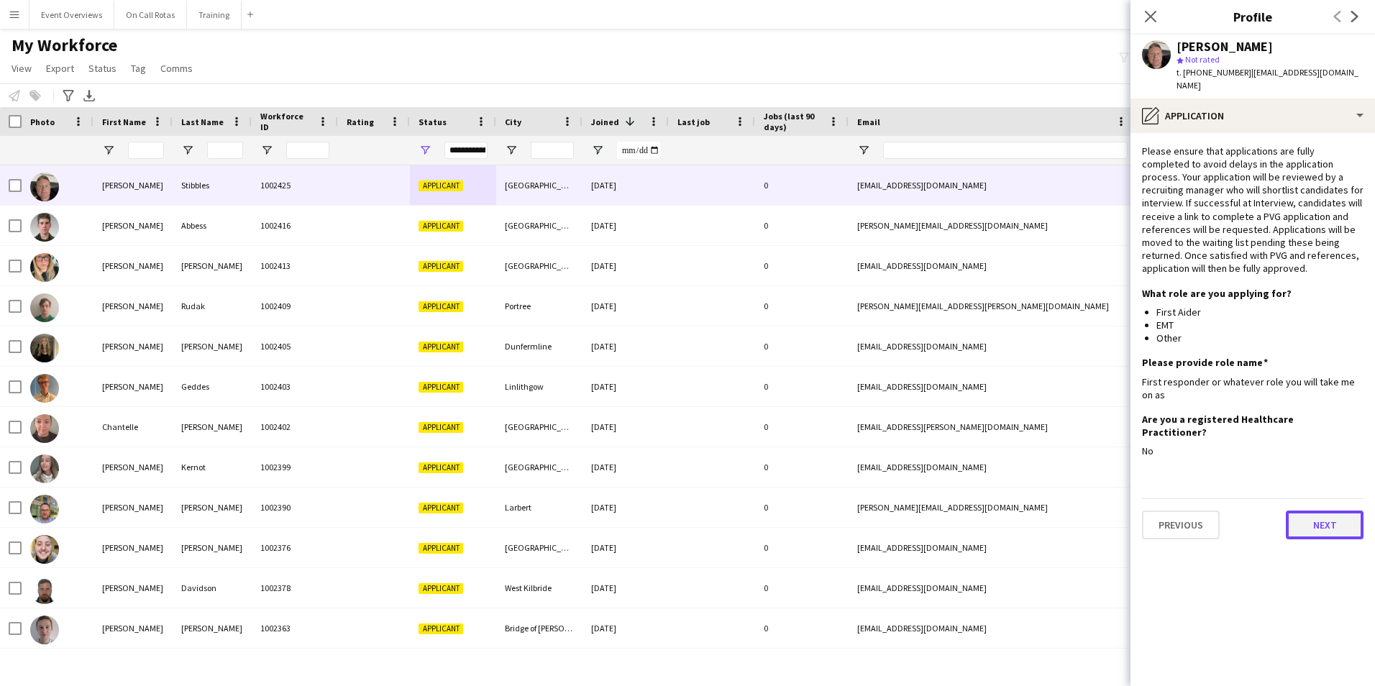
click at [1327, 511] on button "Next" at bounding box center [1325, 525] width 78 height 29
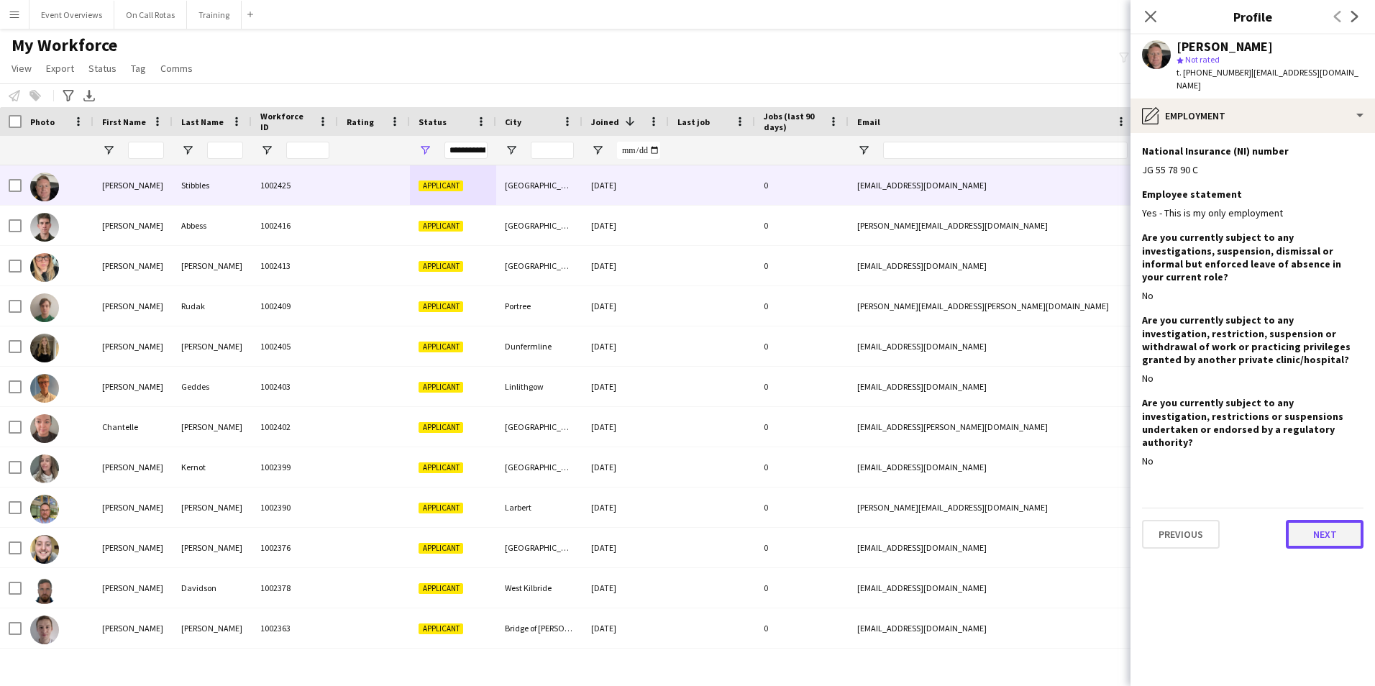
click at [1318, 520] on button "Next" at bounding box center [1325, 534] width 78 height 29
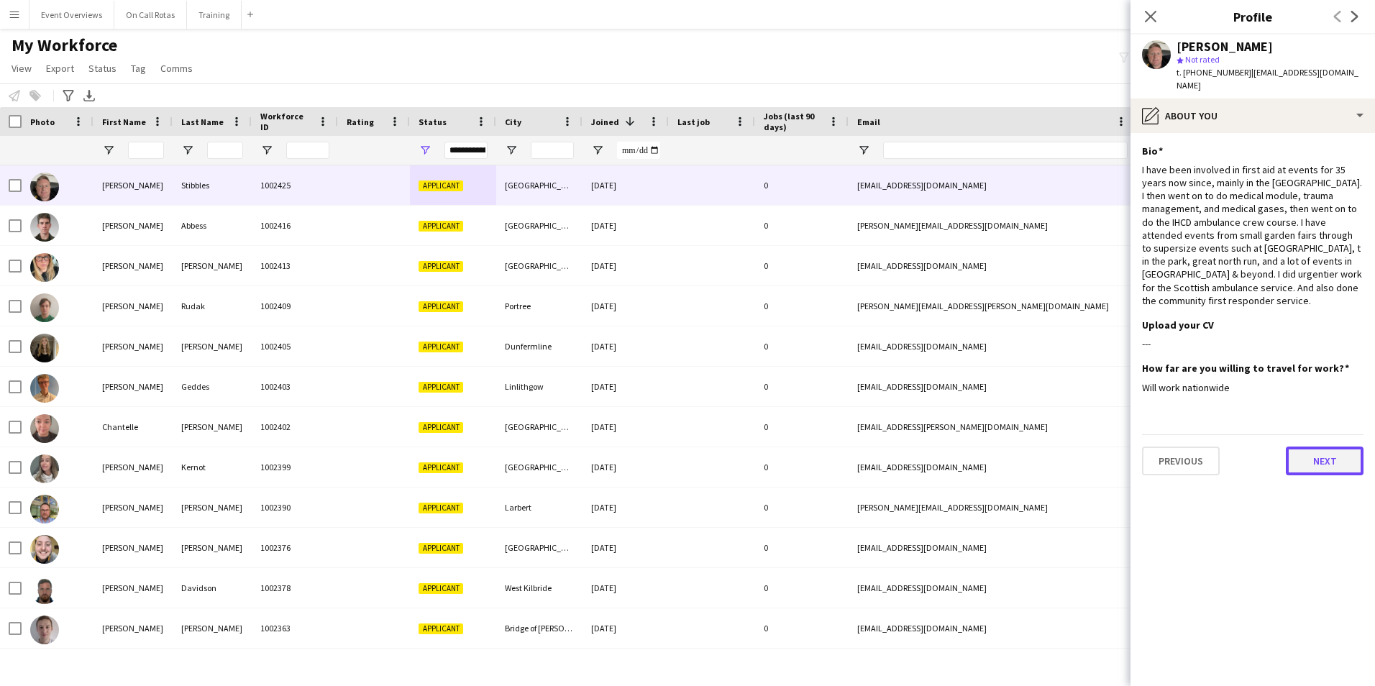
click at [1315, 447] on button "Next" at bounding box center [1325, 461] width 78 height 29
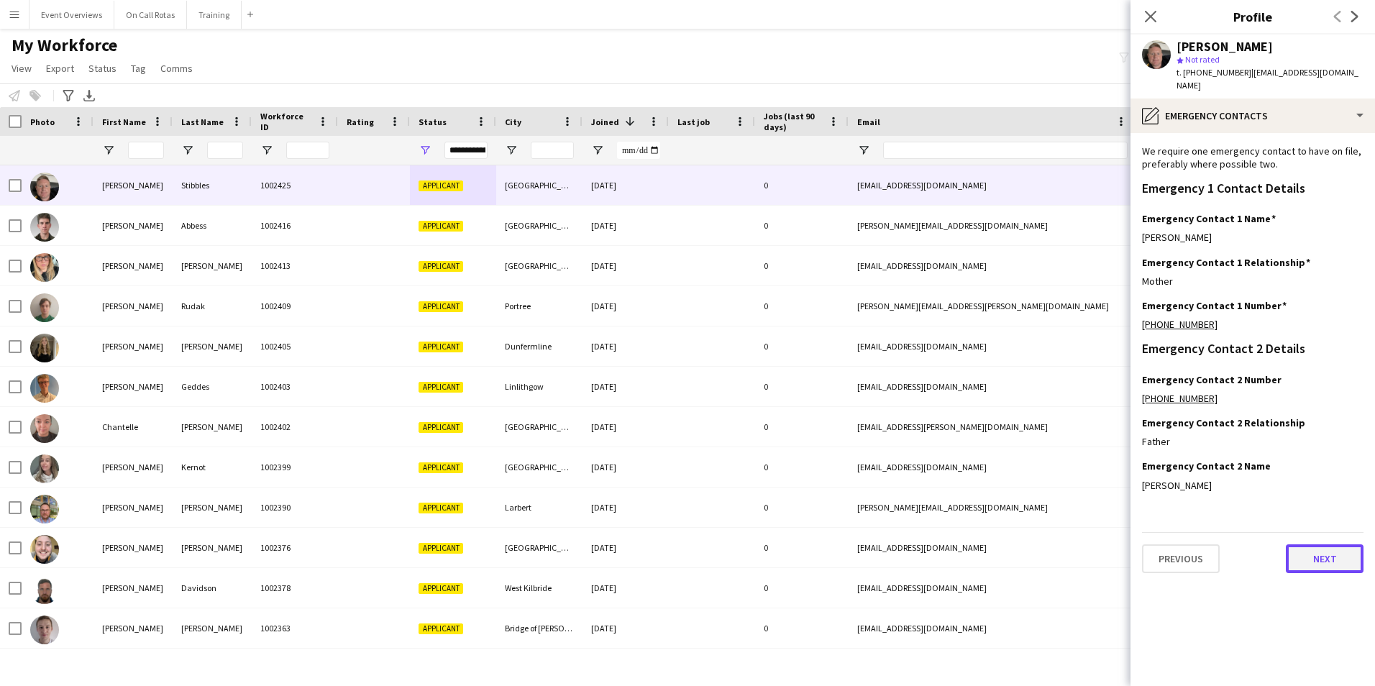
click at [1327, 560] on button "Next" at bounding box center [1325, 558] width 78 height 29
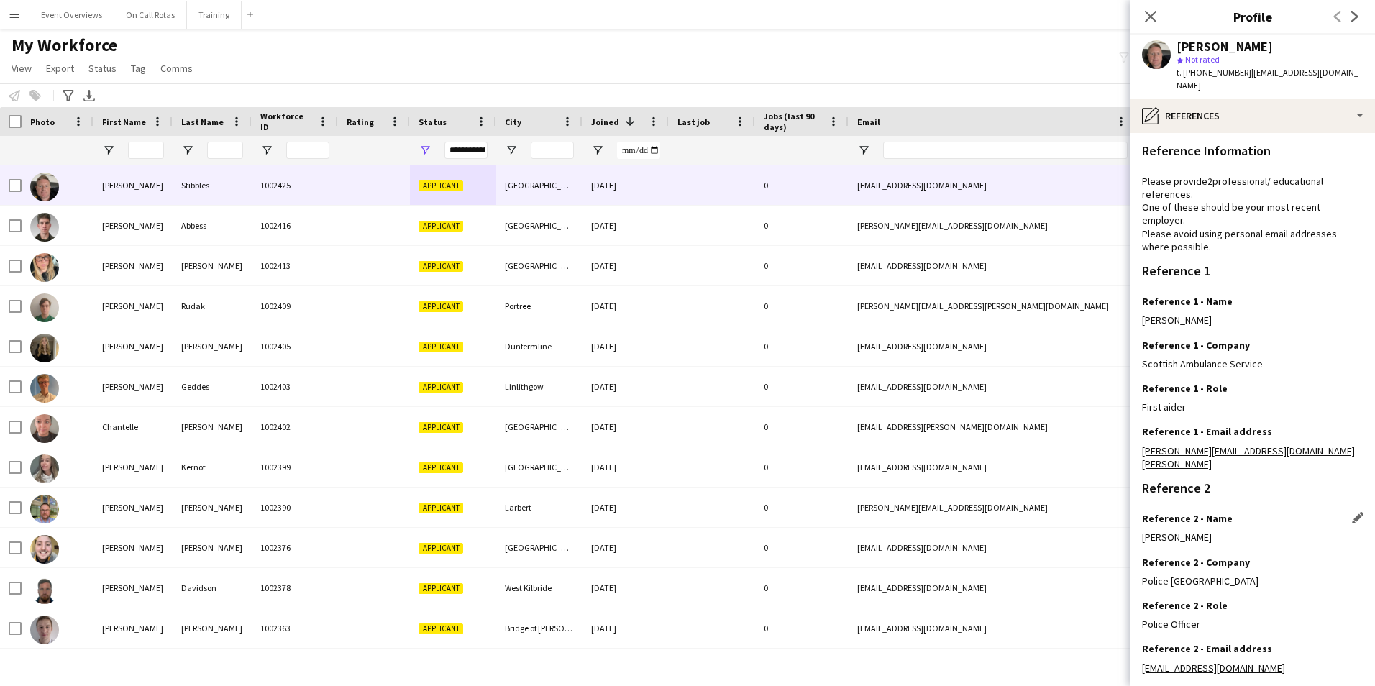
scroll to position [172, 0]
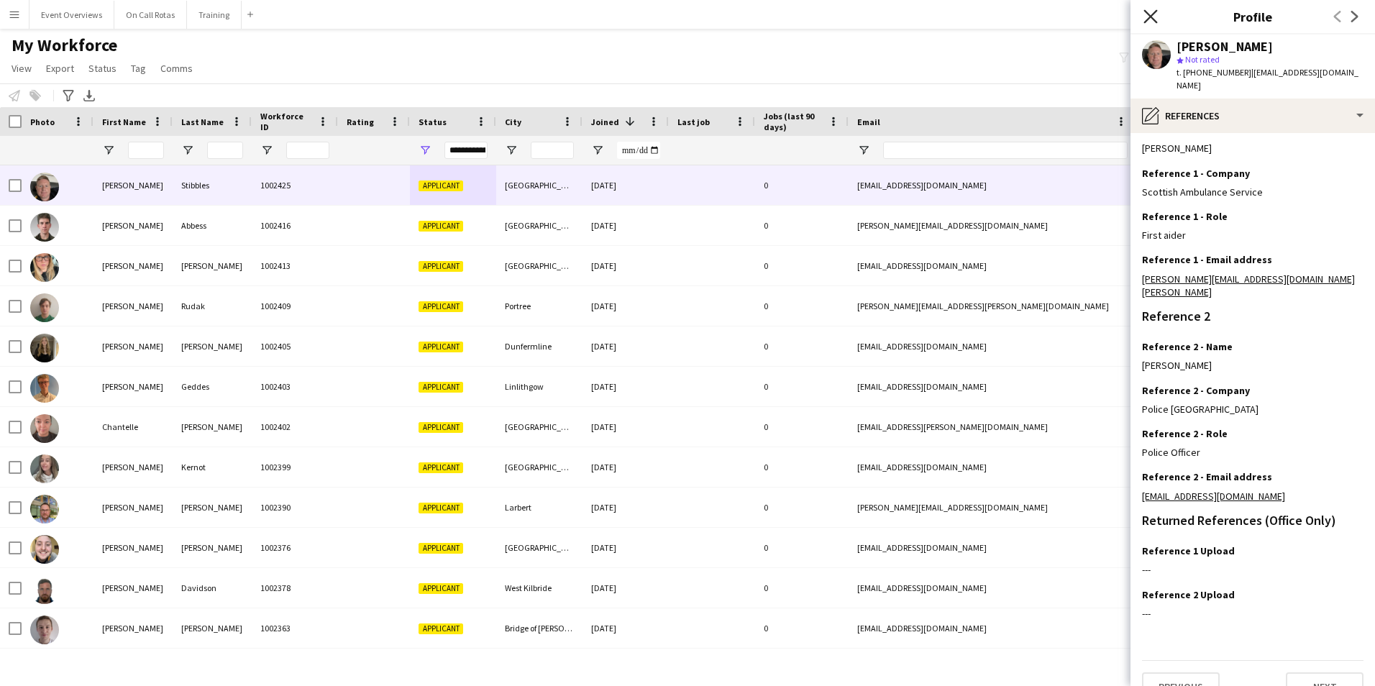
click at [1156, 16] on icon "Close pop-in" at bounding box center [1151, 16] width 14 height 14
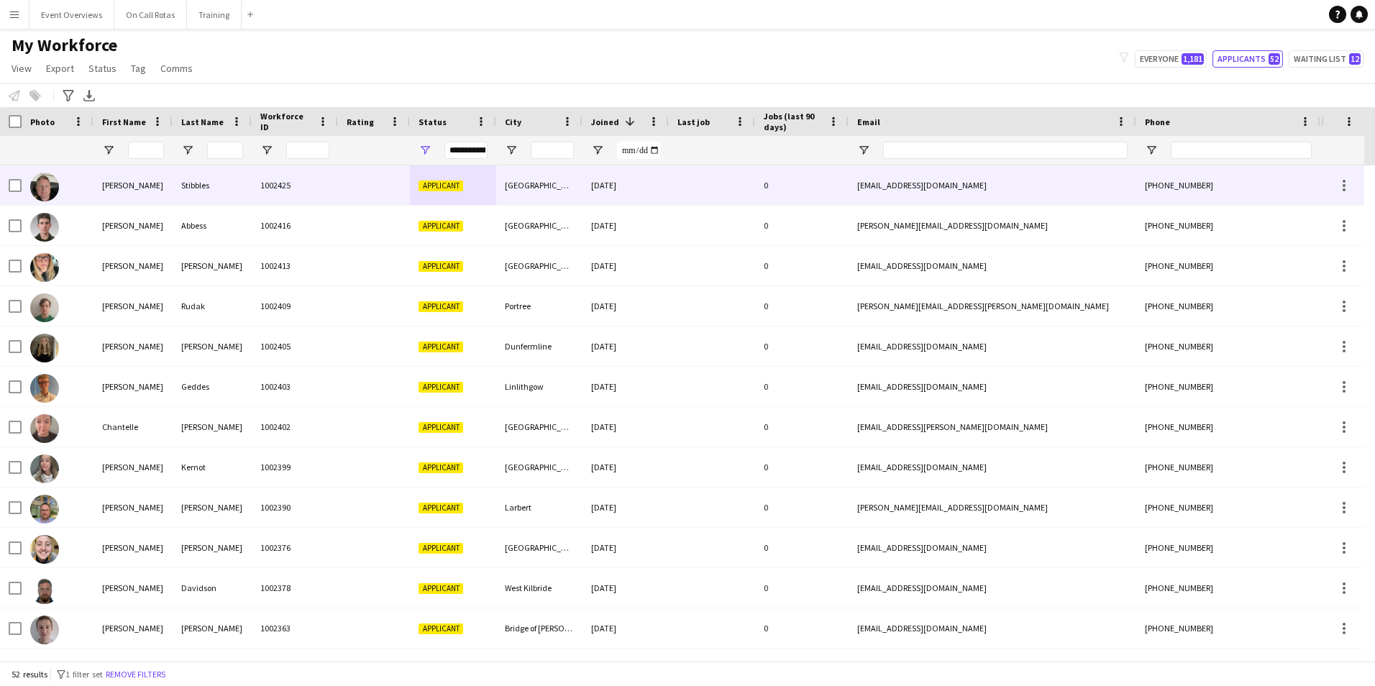
click at [235, 190] on div "Stibbles" at bounding box center [212, 185] width 79 height 40
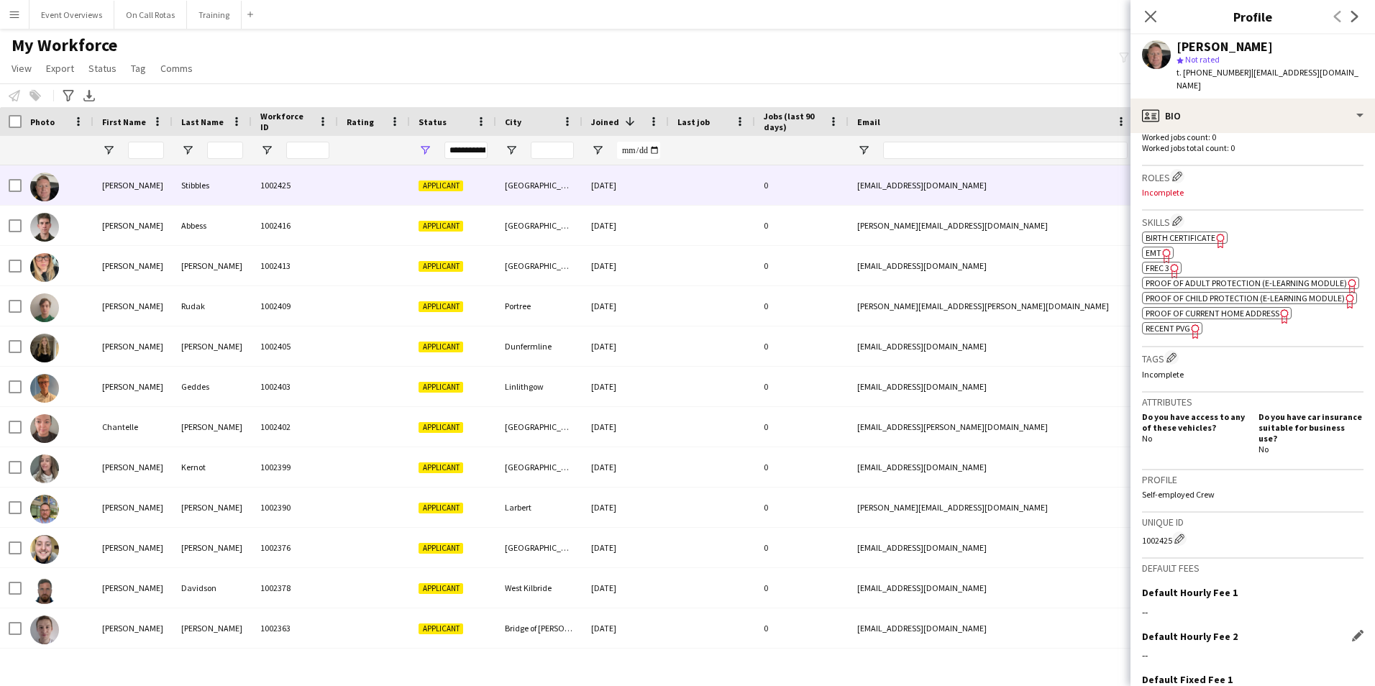
scroll to position [529, 0]
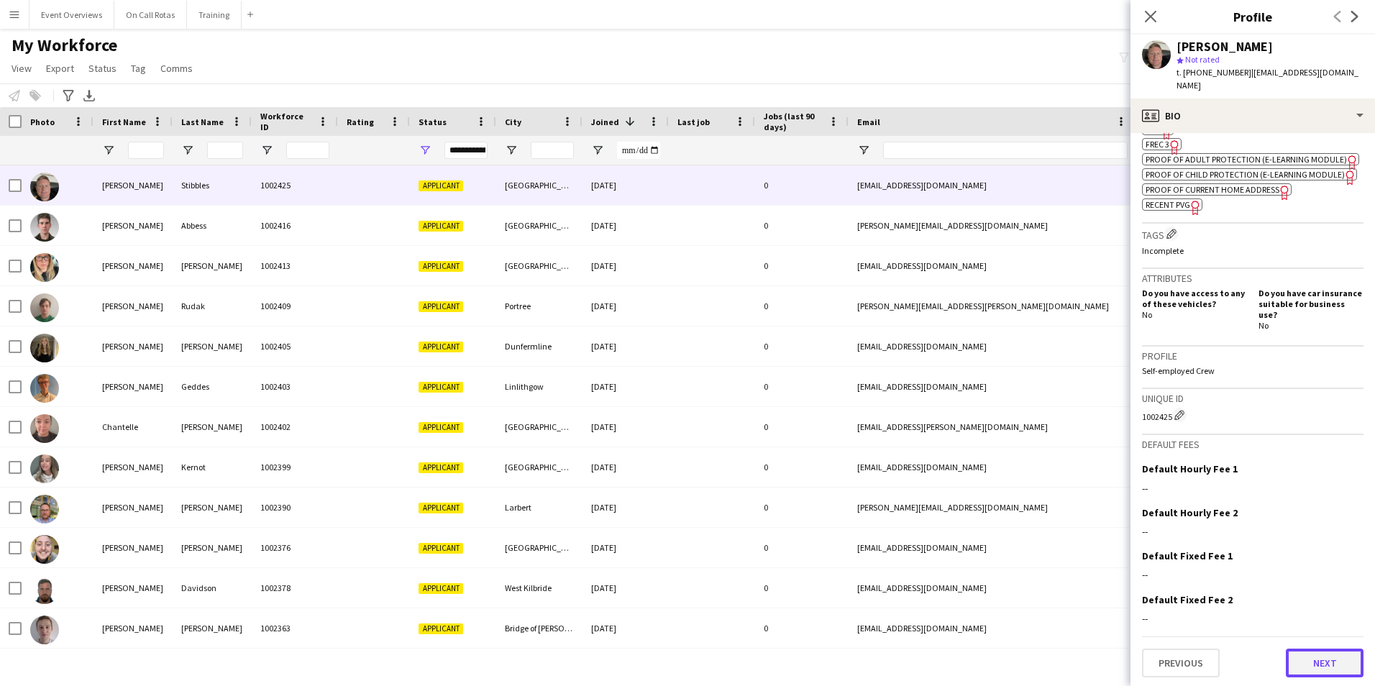
click at [1309, 654] on button "Next" at bounding box center [1325, 663] width 78 height 29
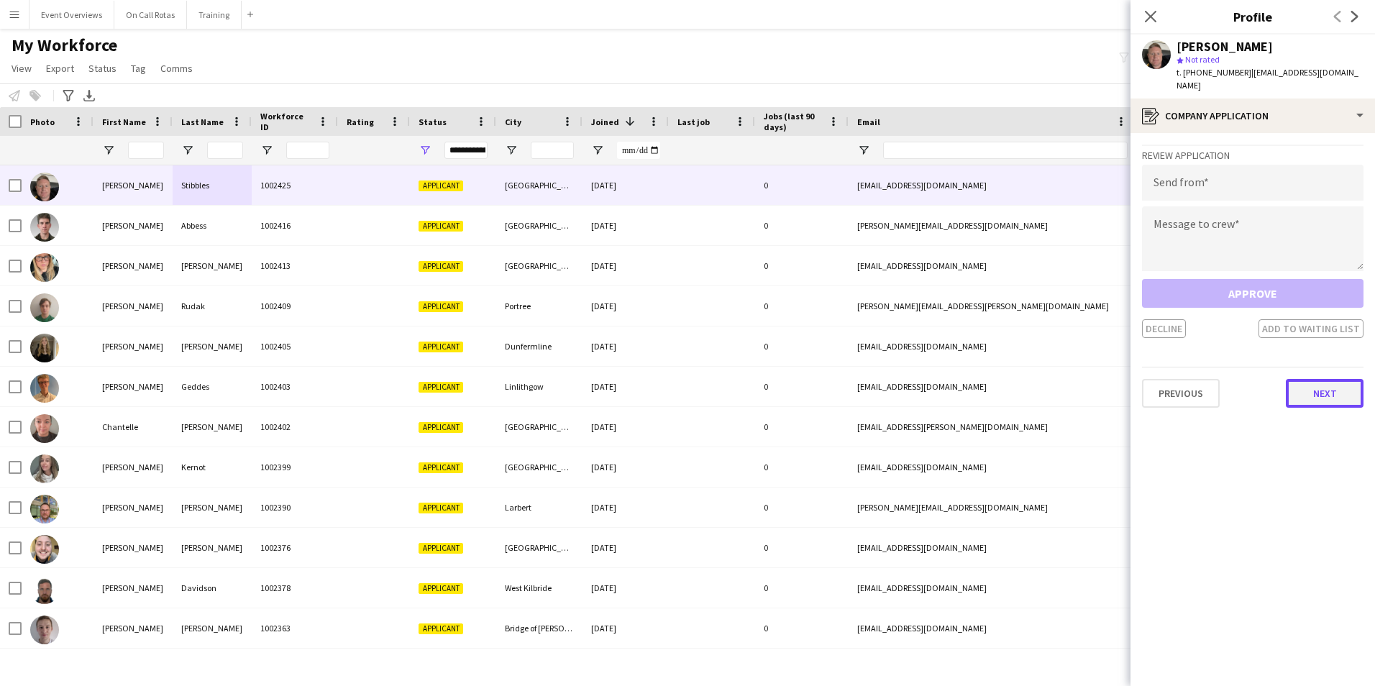
click at [1307, 379] on button "Next" at bounding box center [1325, 393] width 78 height 29
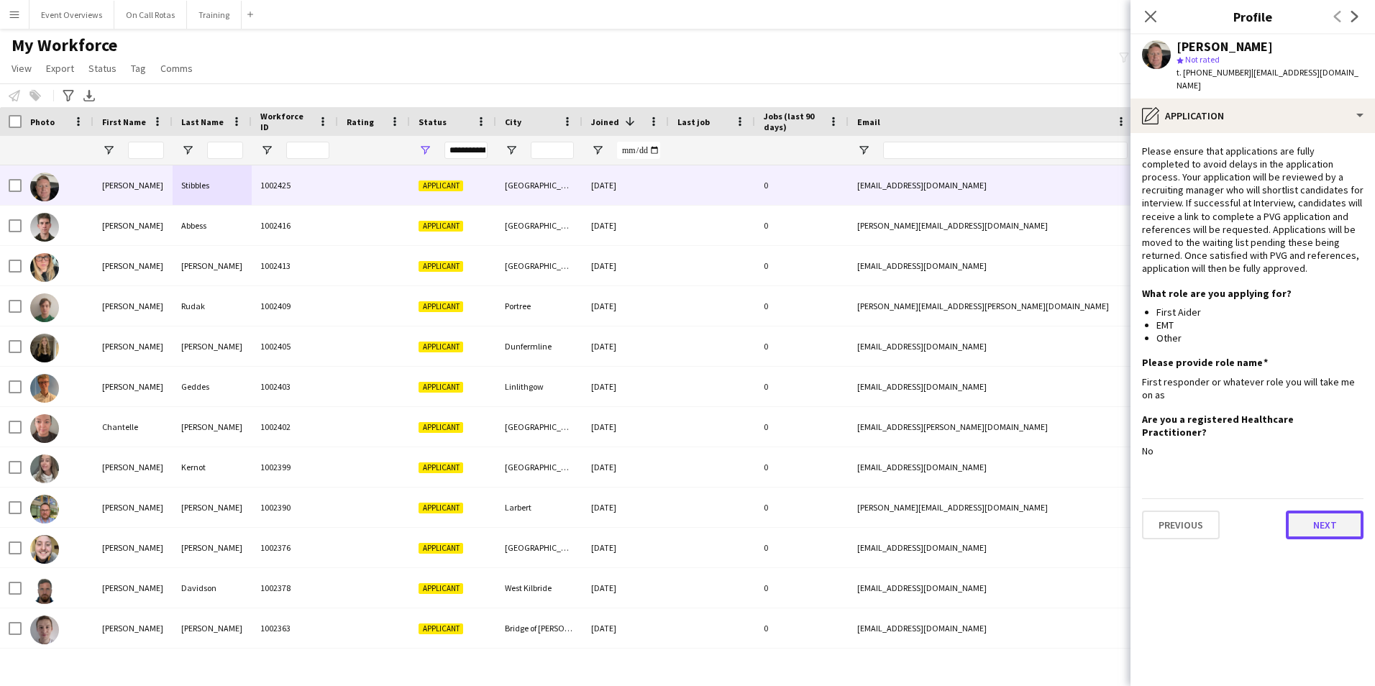
click at [1318, 511] on button "Next" at bounding box center [1325, 525] width 78 height 29
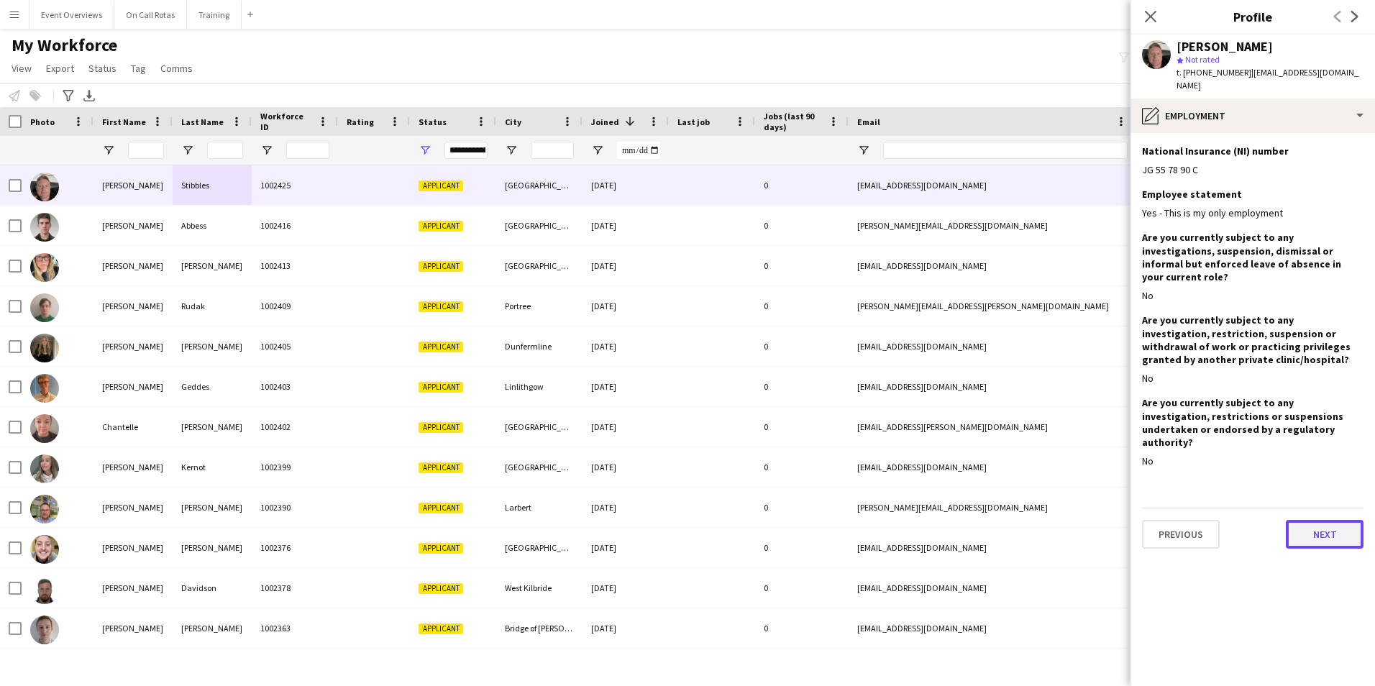
click at [1318, 520] on button "Next" at bounding box center [1325, 534] width 78 height 29
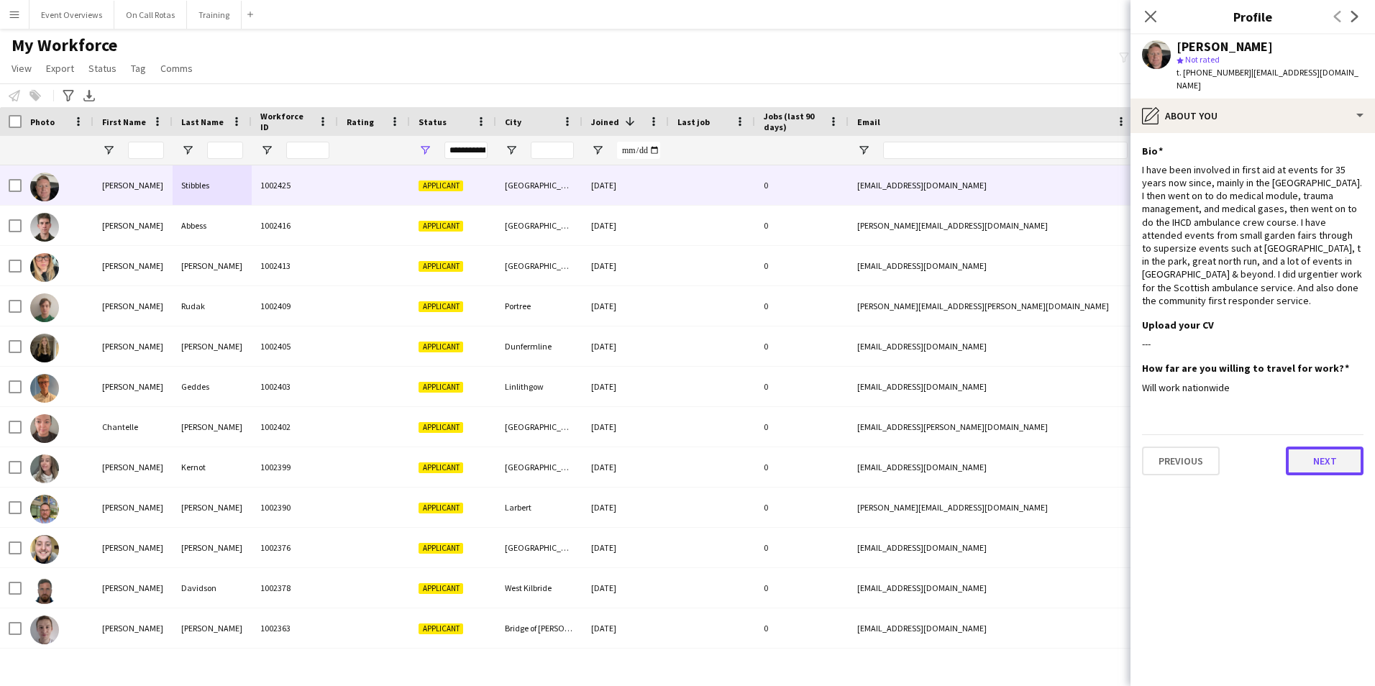
click at [1308, 447] on button "Next" at bounding box center [1325, 461] width 78 height 29
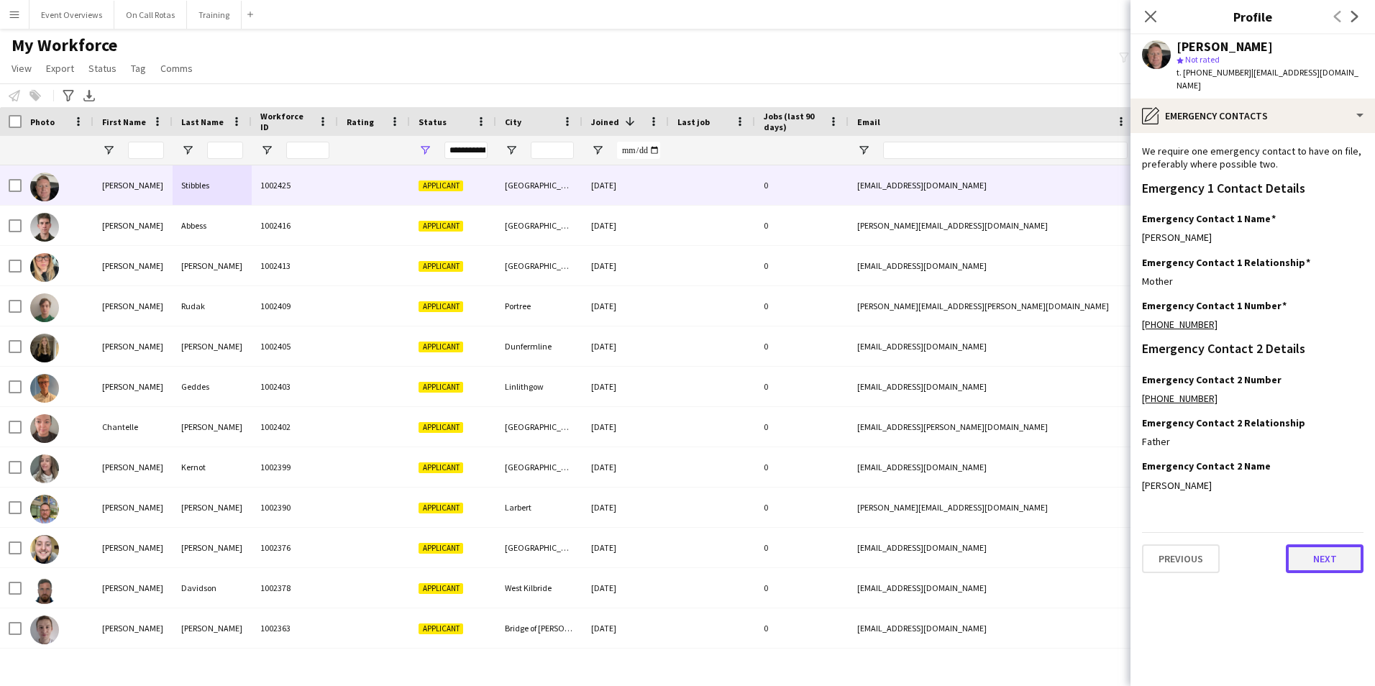
click at [1305, 560] on button "Next" at bounding box center [1325, 558] width 78 height 29
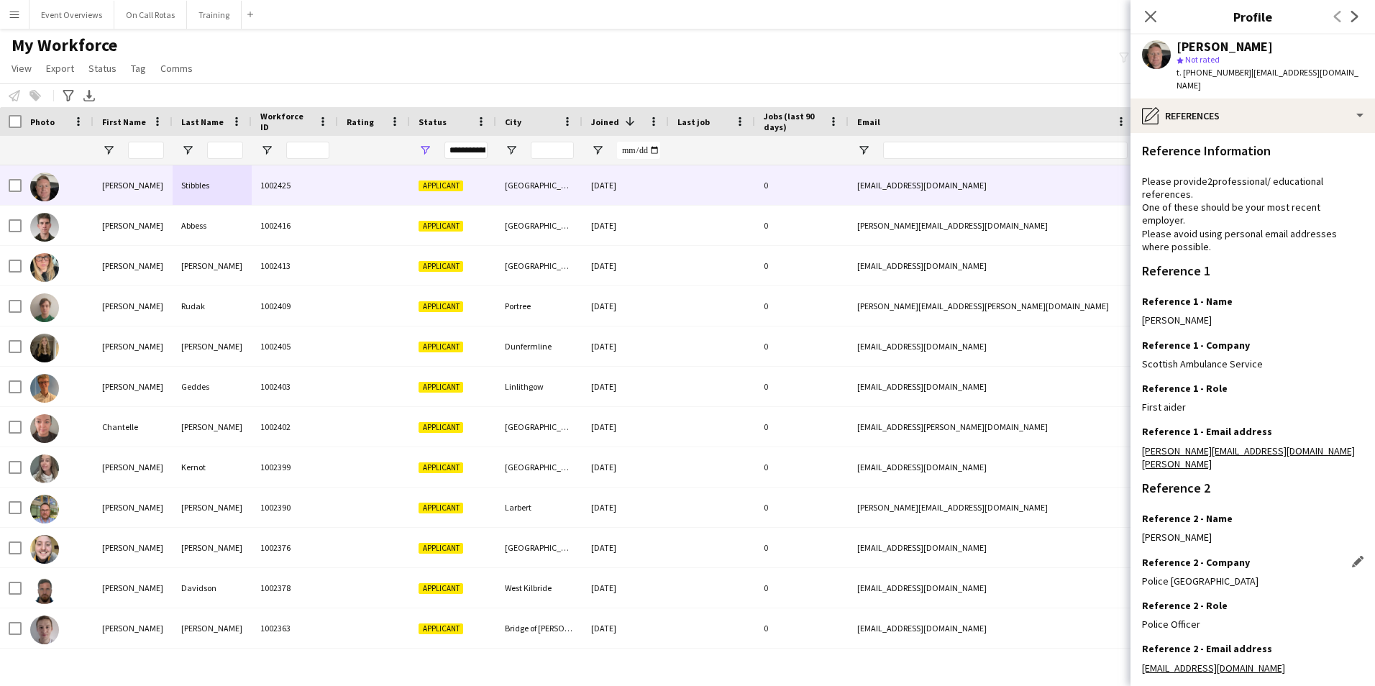
scroll to position [172, 0]
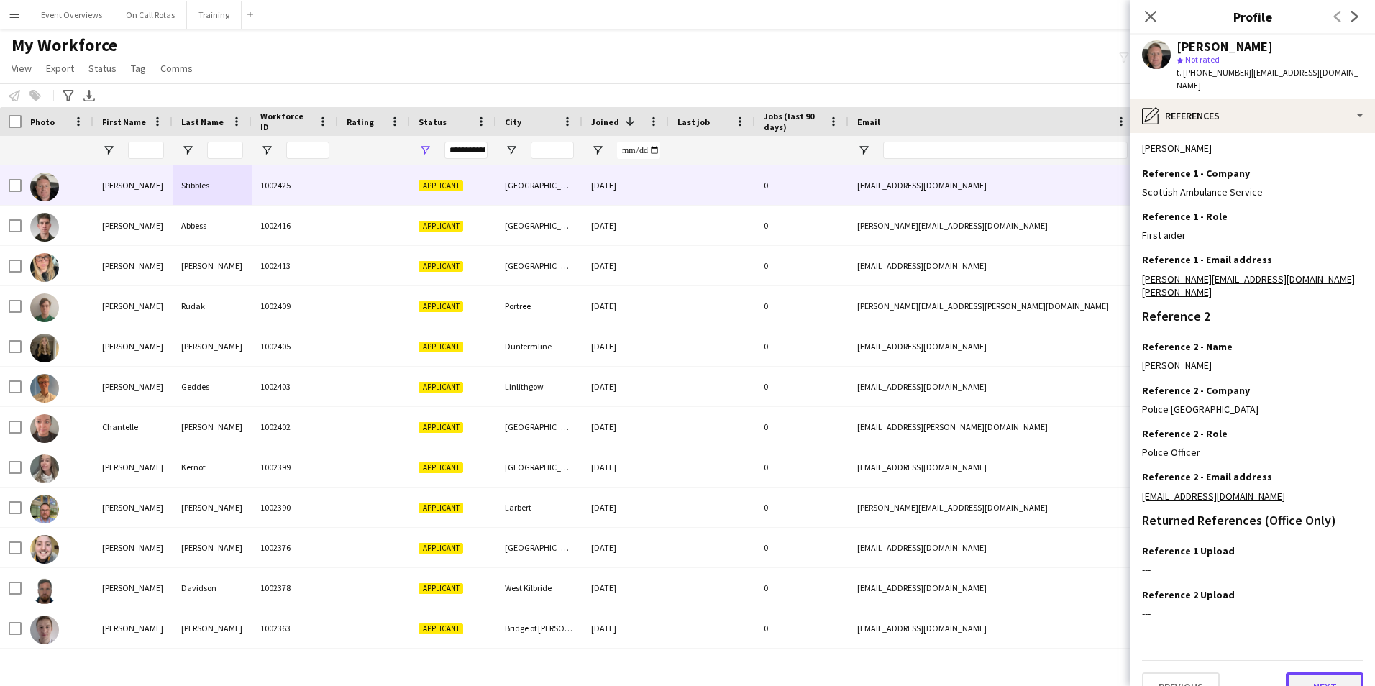
click at [1308, 672] on button "Next" at bounding box center [1325, 686] width 78 height 29
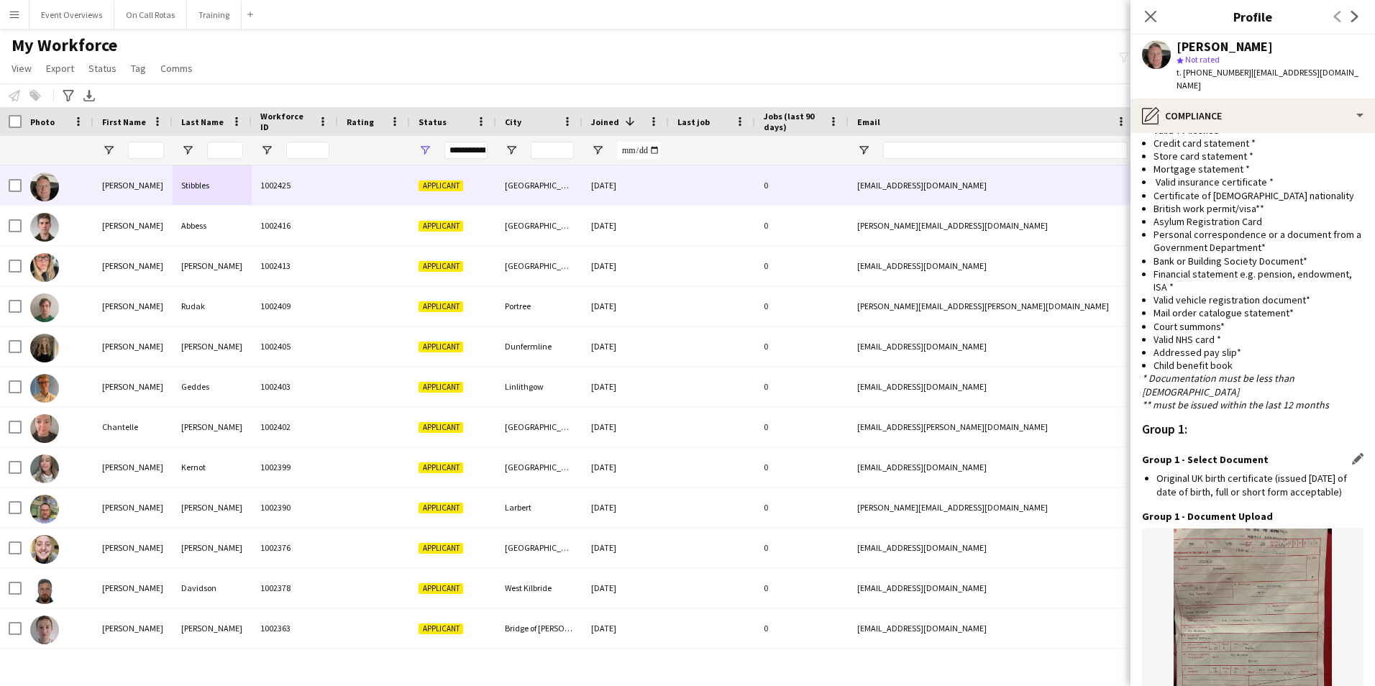
scroll to position [1515, 0]
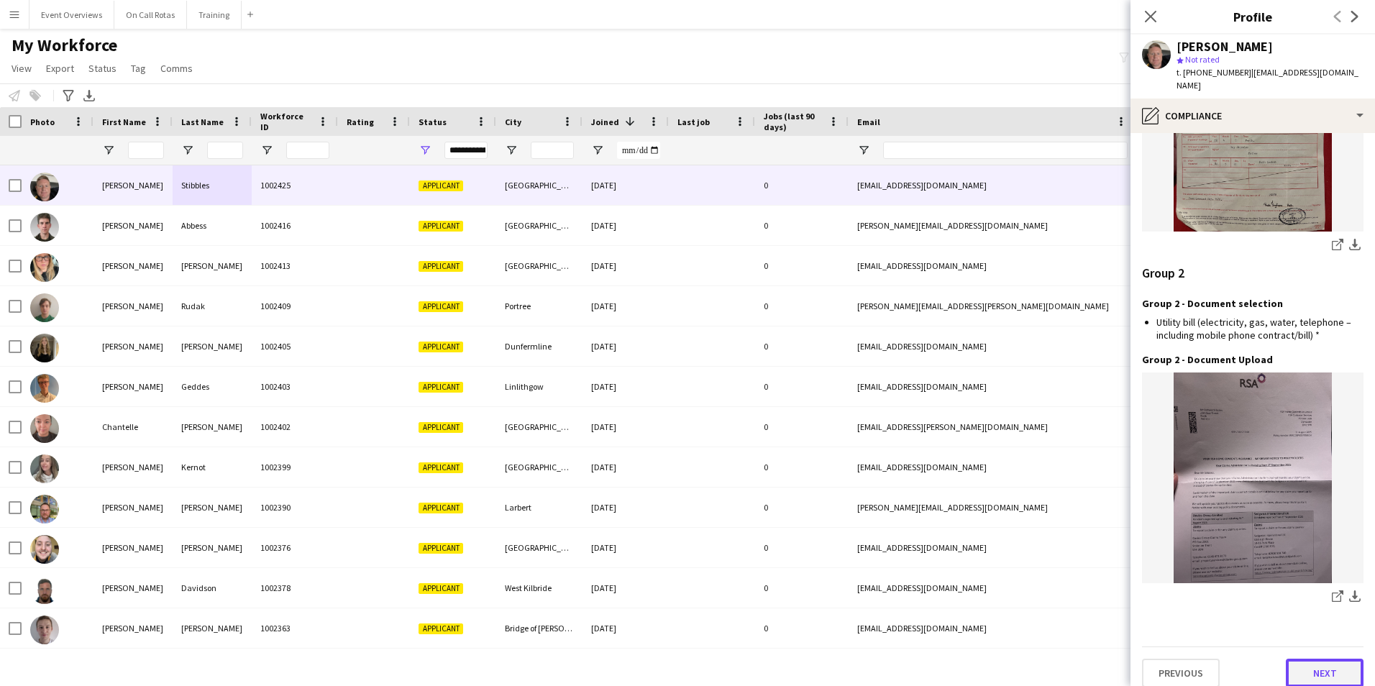
click at [1310, 662] on button "Next" at bounding box center [1325, 673] width 78 height 29
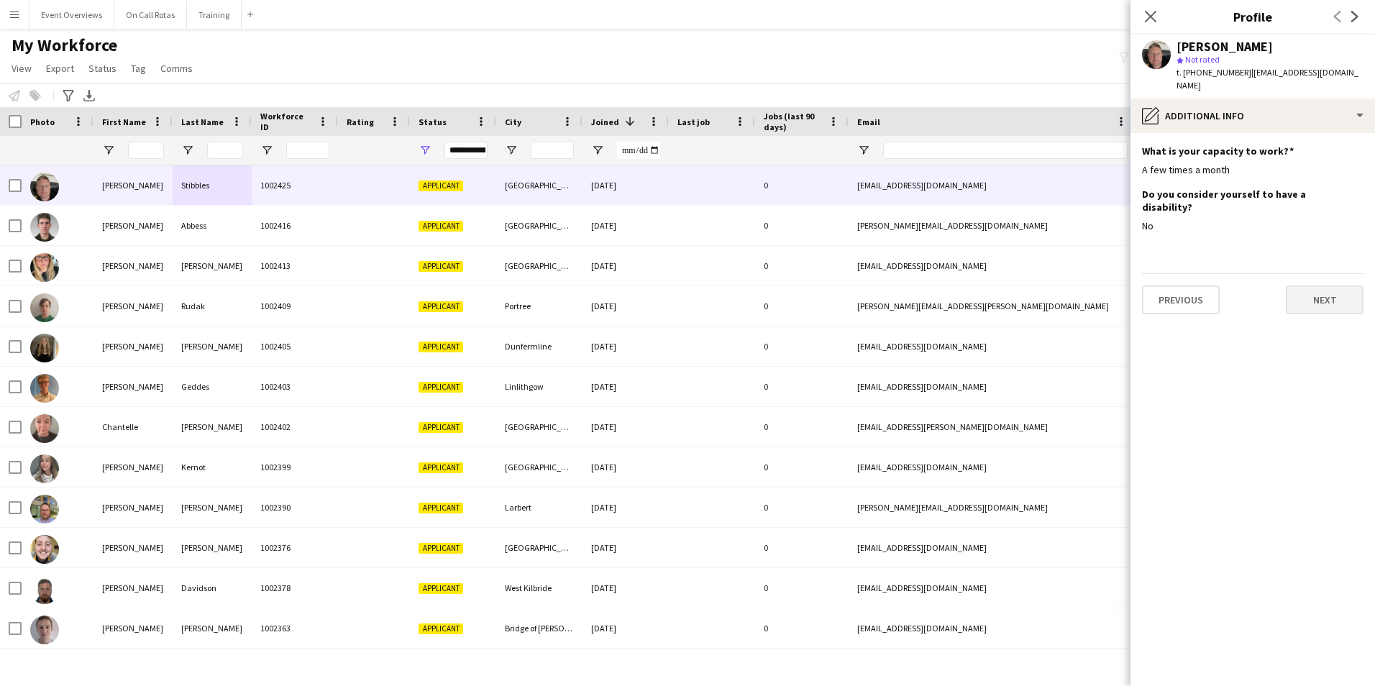
scroll to position [0, 0]
click at [1328, 288] on button "Next" at bounding box center [1325, 300] width 78 height 29
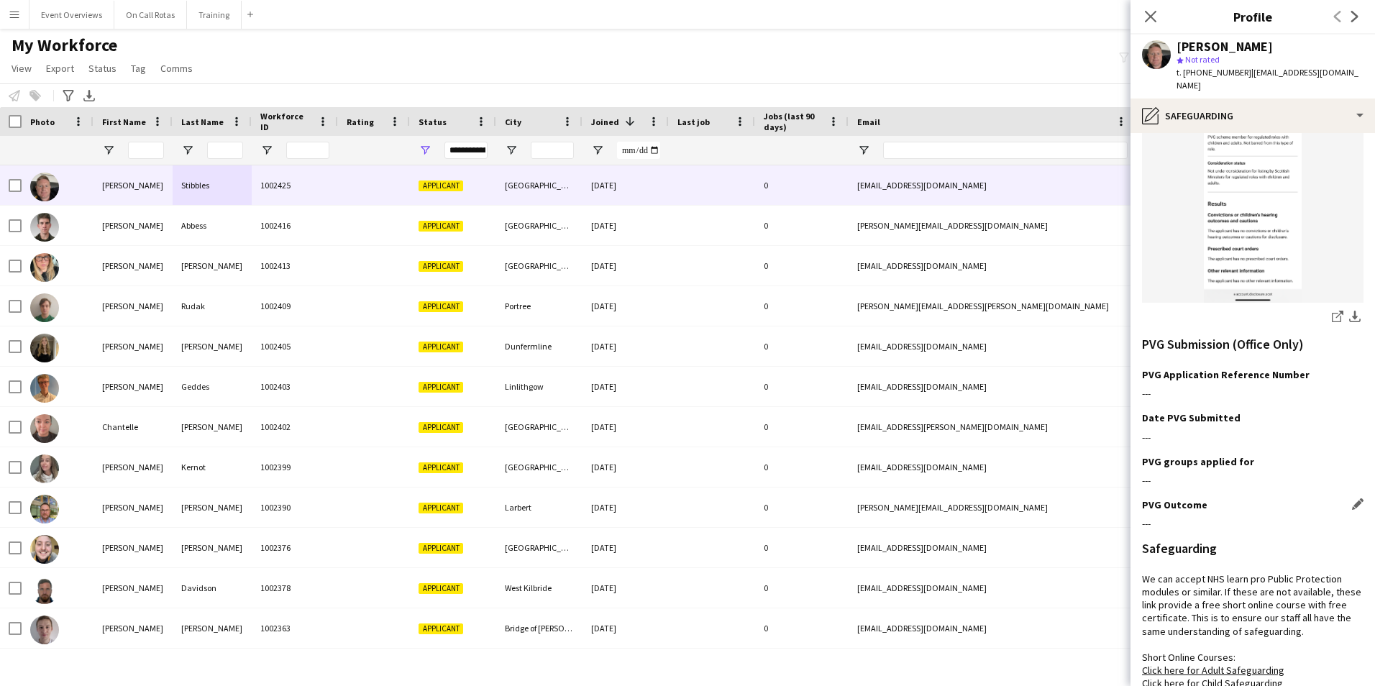
scroll to position [1007, 0]
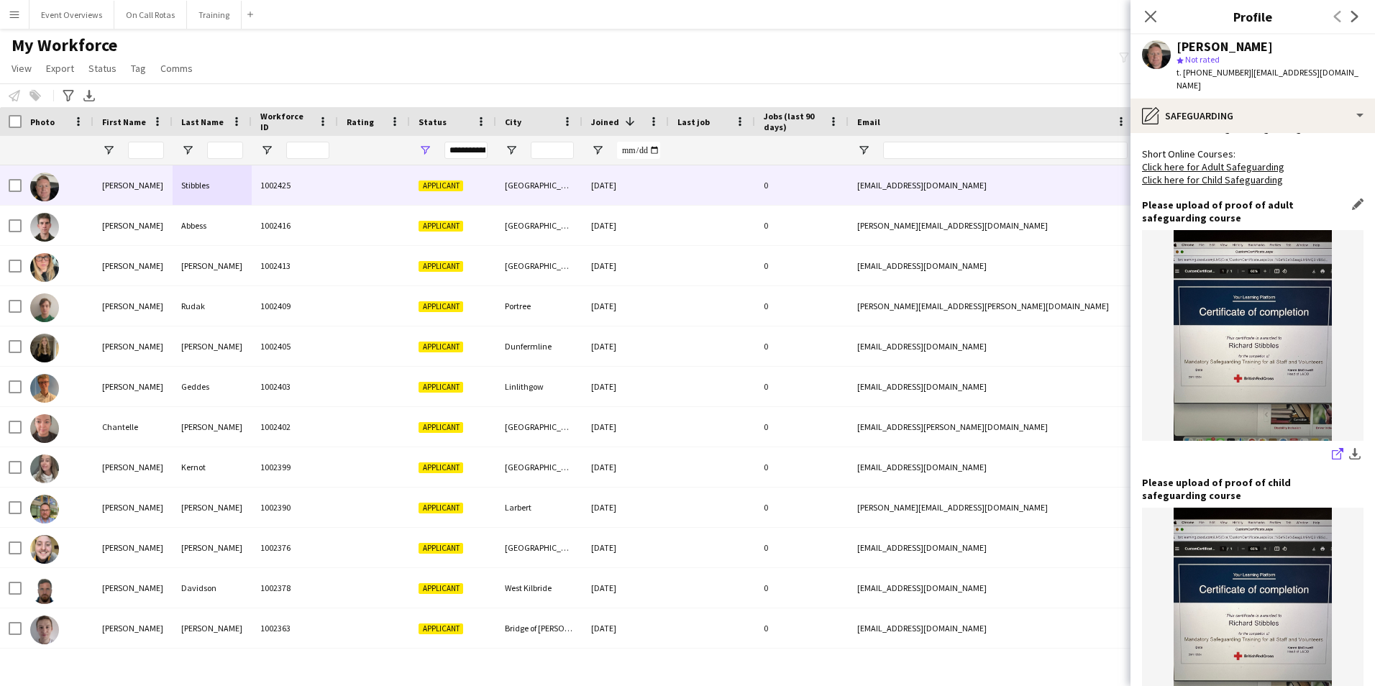
click at [1332, 448] on icon "share-external-link-1" at bounding box center [1338, 454] width 12 height 12
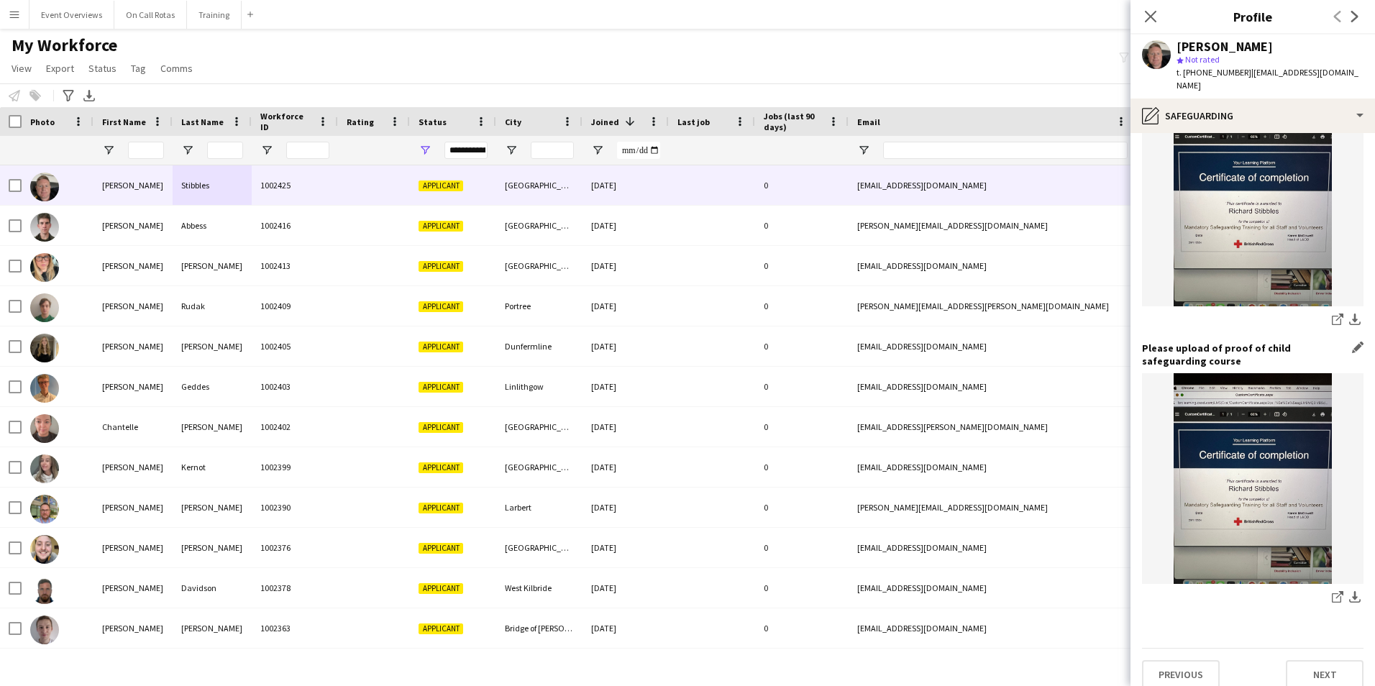
scroll to position [1142, 0]
click at [129, 152] on input "First Name Filter Input" at bounding box center [146, 150] width 36 height 17
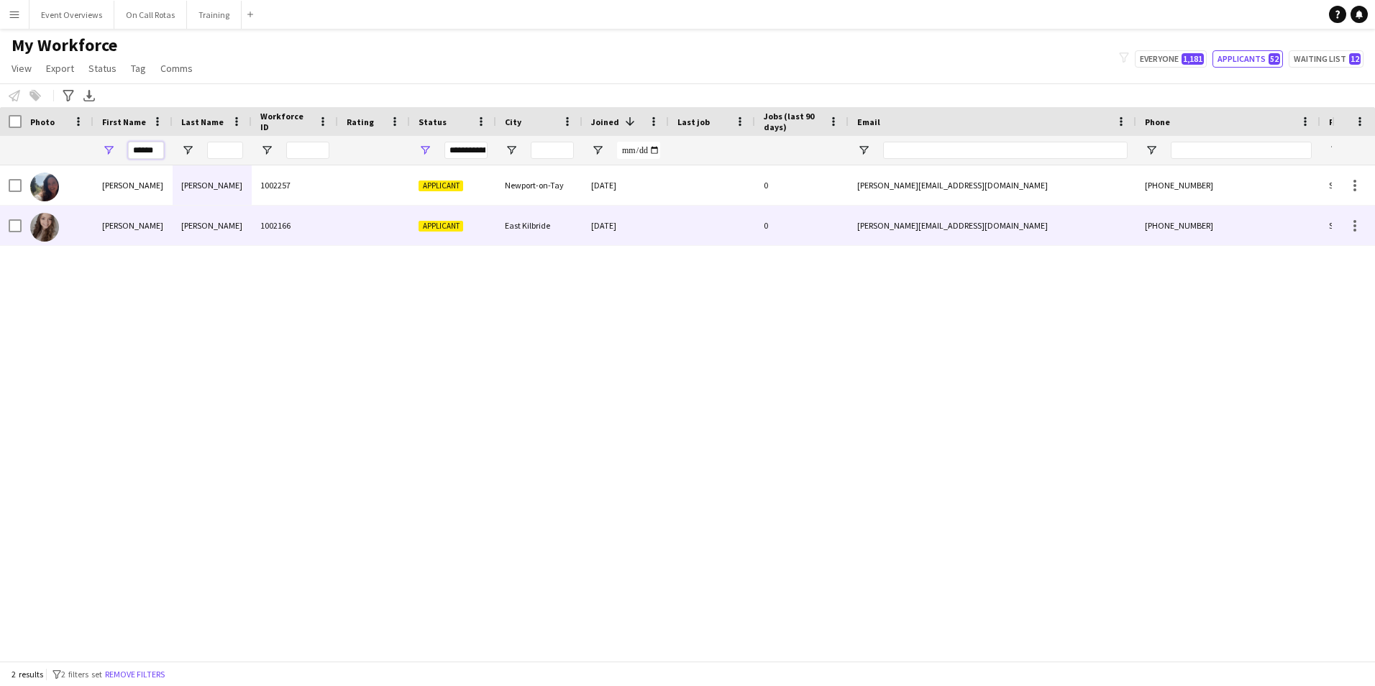
type input "******"
click at [414, 227] on div "Applicant" at bounding box center [453, 226] width 86 height 40
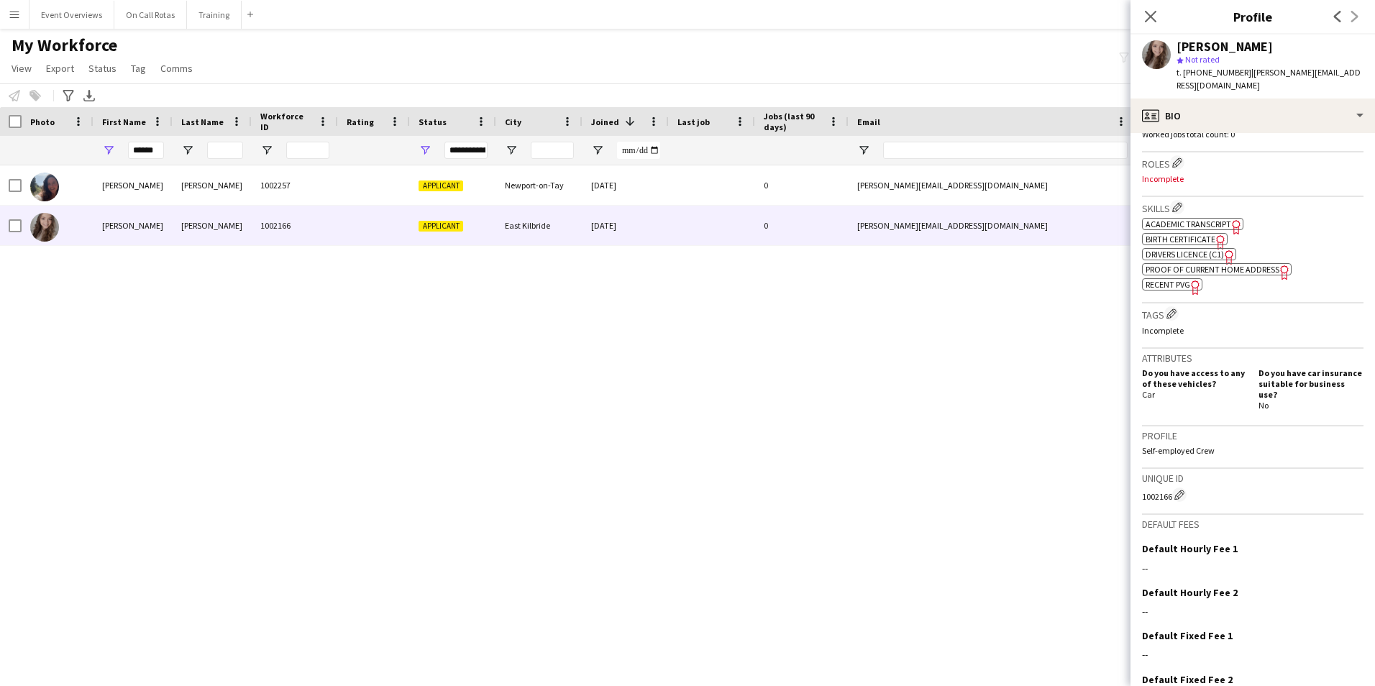
scroll to position [478, 0]
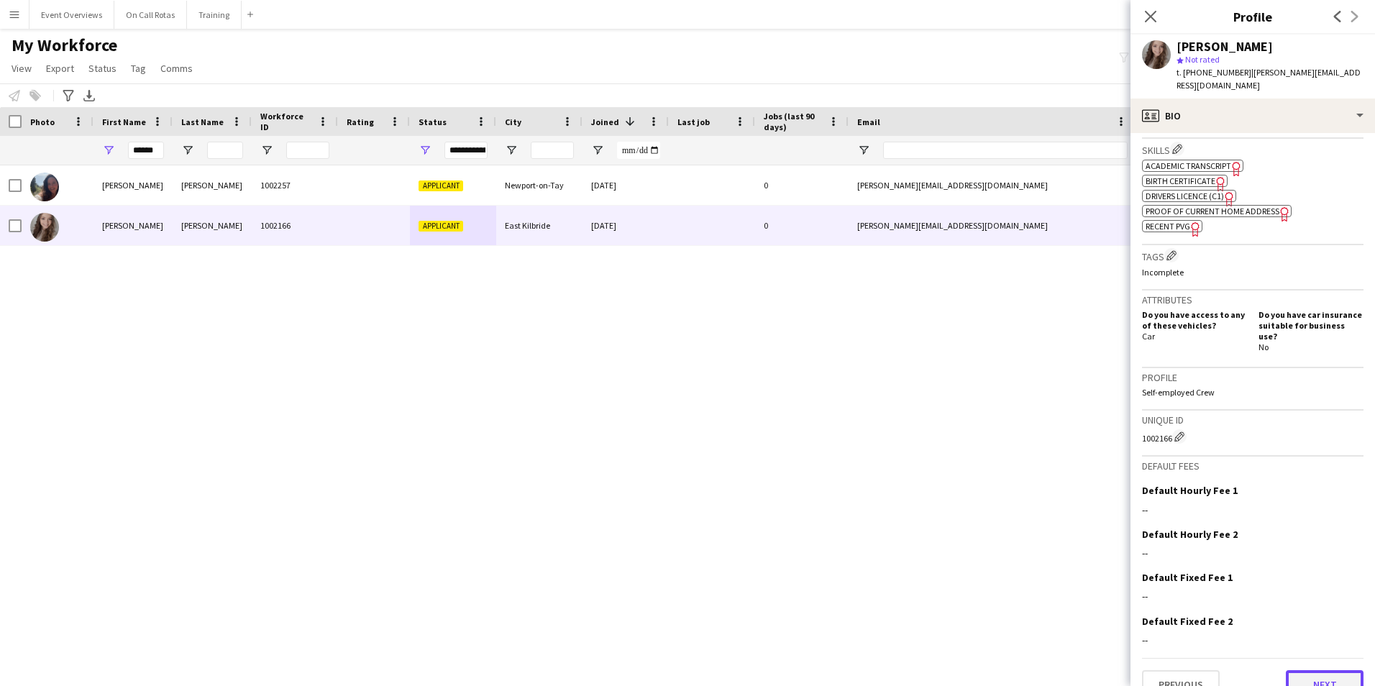
click at [1300, 670] on button "Next" at bounding box center [1325, 684] width 78 height 29
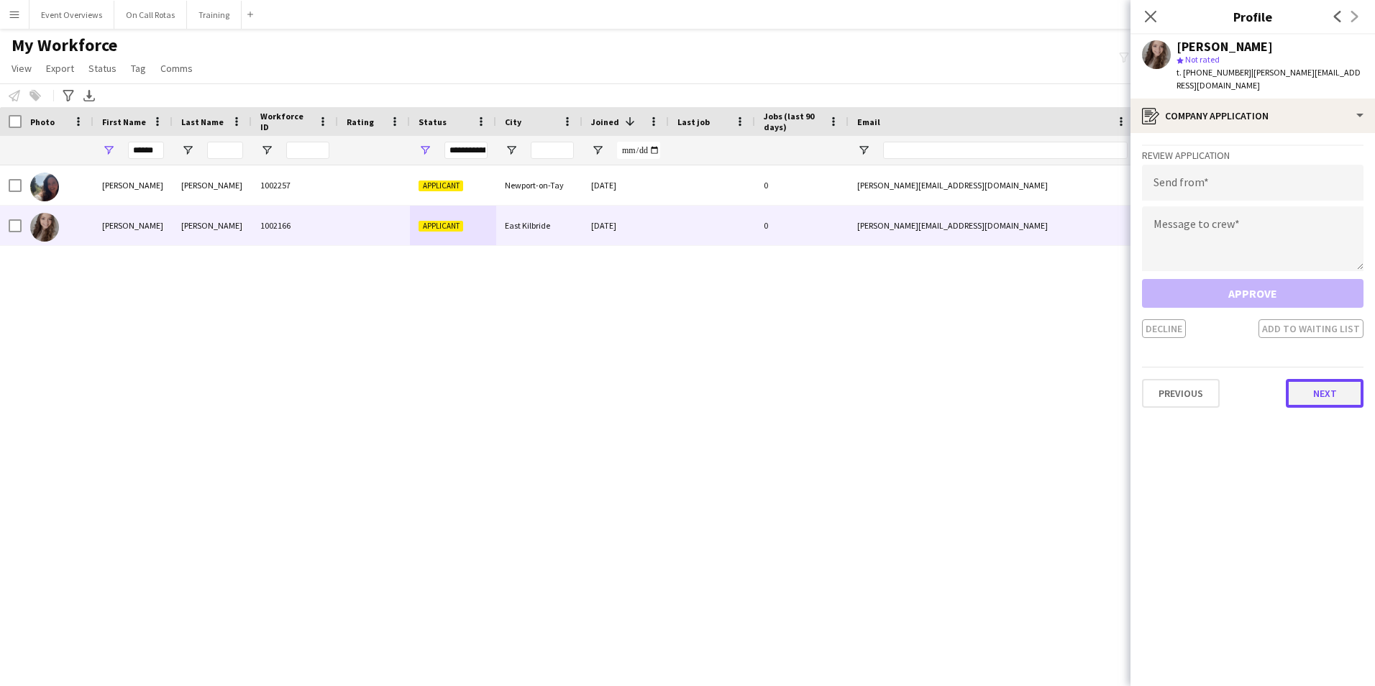
click at [1287, 387] on button "Next" at bounding box center [1325, 393] width 78 height 29
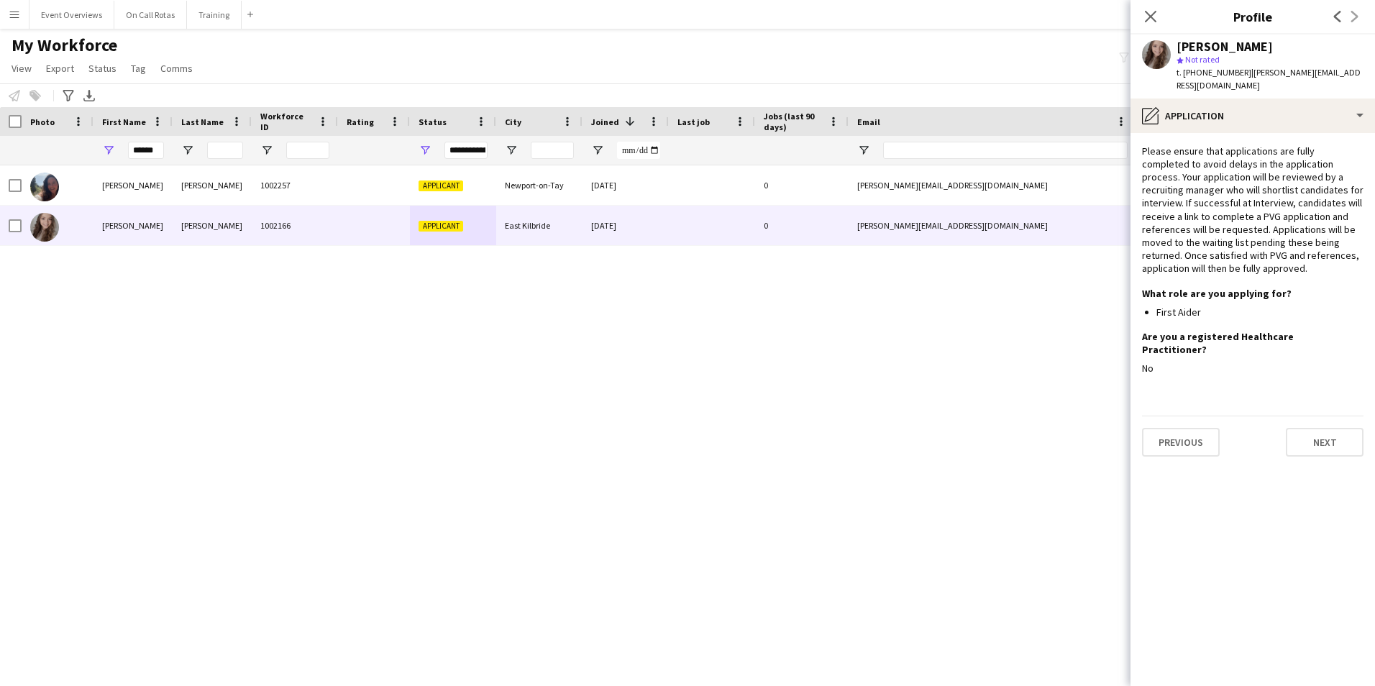
click at [1302, 432] on app-section-data-types "Please ensure that applications are fully completed to avoid delays in the appl…" at bounding box center [1253, 409] width 245 height 553
click at [1302, 428] on button "Next" at bounding box center [1325, 442] width 78 height 29
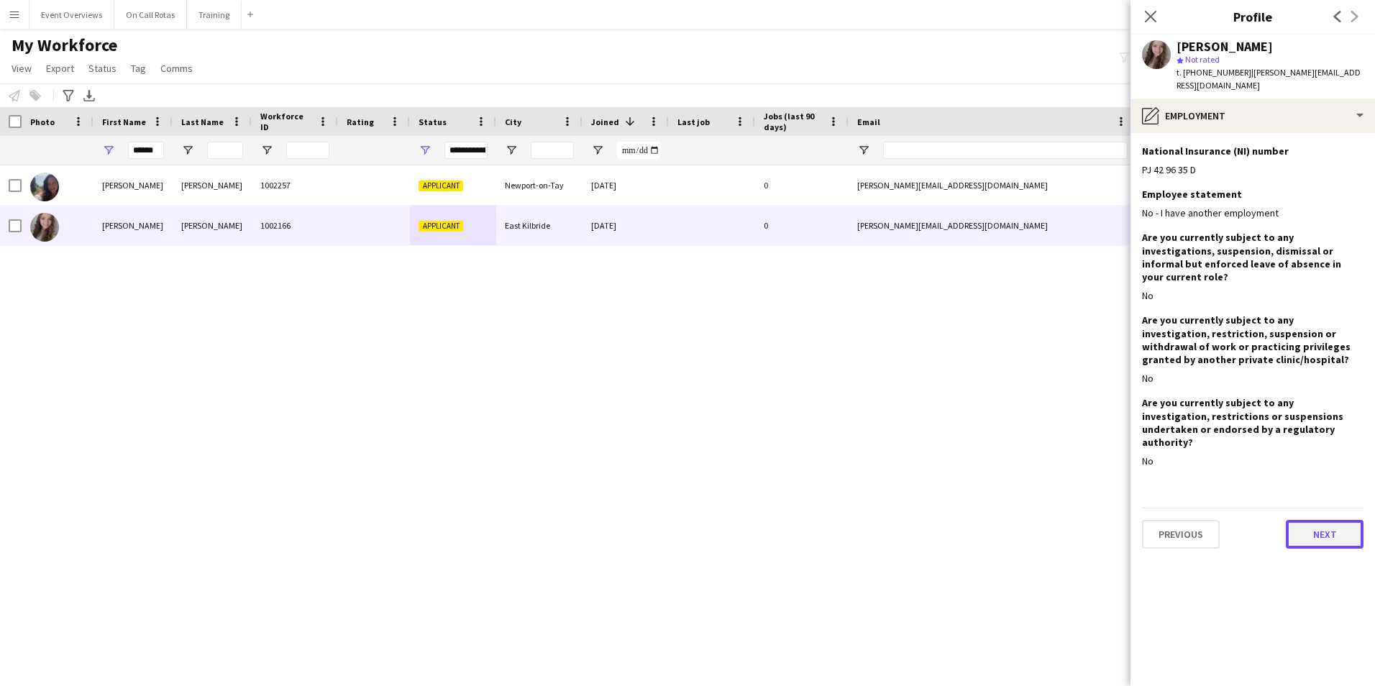
click at [1312, 520] on button "Next" at bounding box center [1325, 534] width 78 height 29
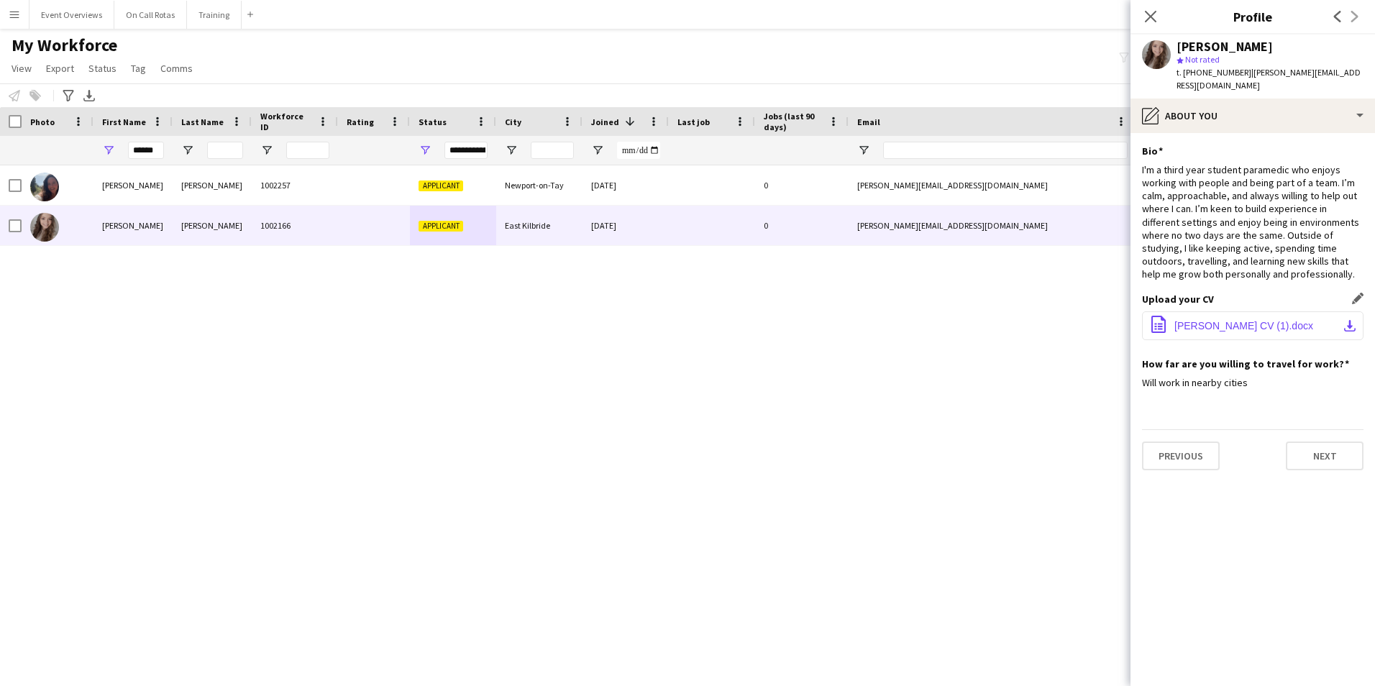
click at [1234, 320] on span "Rachel Thom CV (1).docx" at bounding box center [1243, 326] width 139 height 12
click at [1302, 449] on button "Next" at bounding box center [1325, 456] width 78 height 29
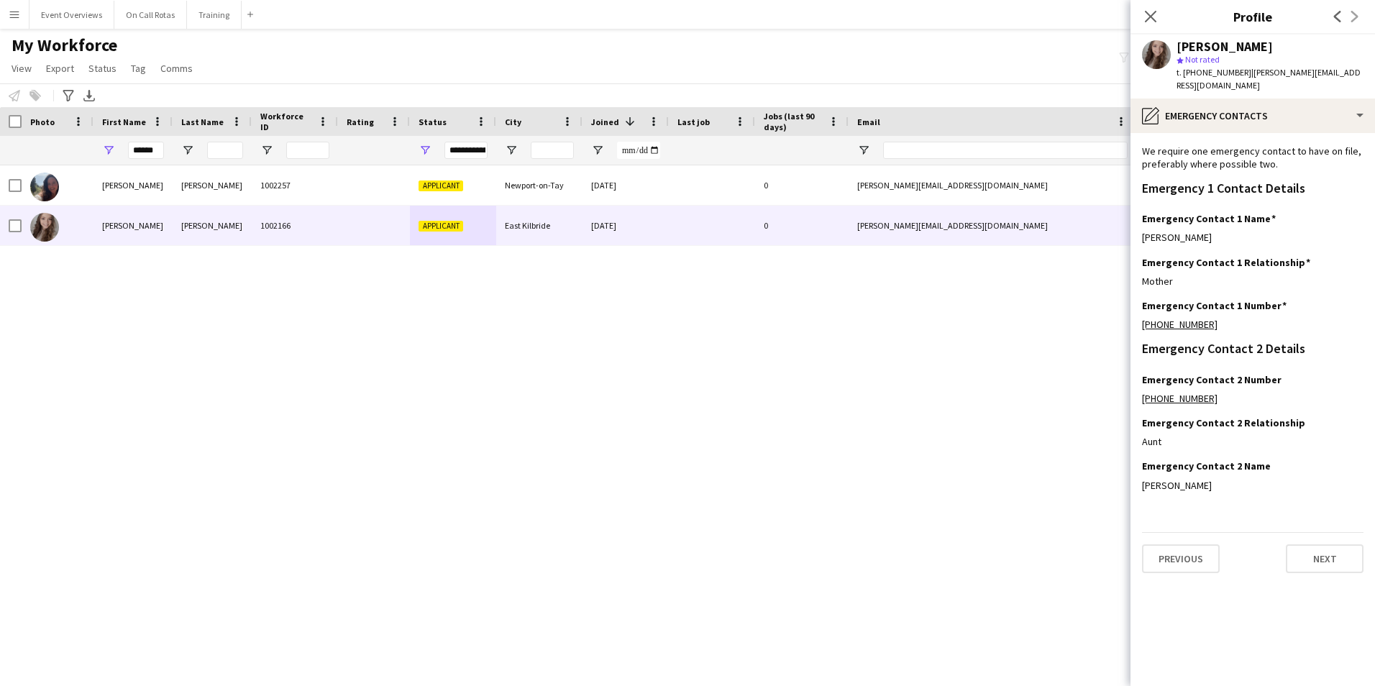
click at [1328, 563] on app-section-data-types "We require one emergency contact to have on file, preferably where possible two…" at bounding box center [1253, 409] width 245 height 553
click at [1322, 547] on button "Next" at bounding box center [1325, 558] width 78 height 29
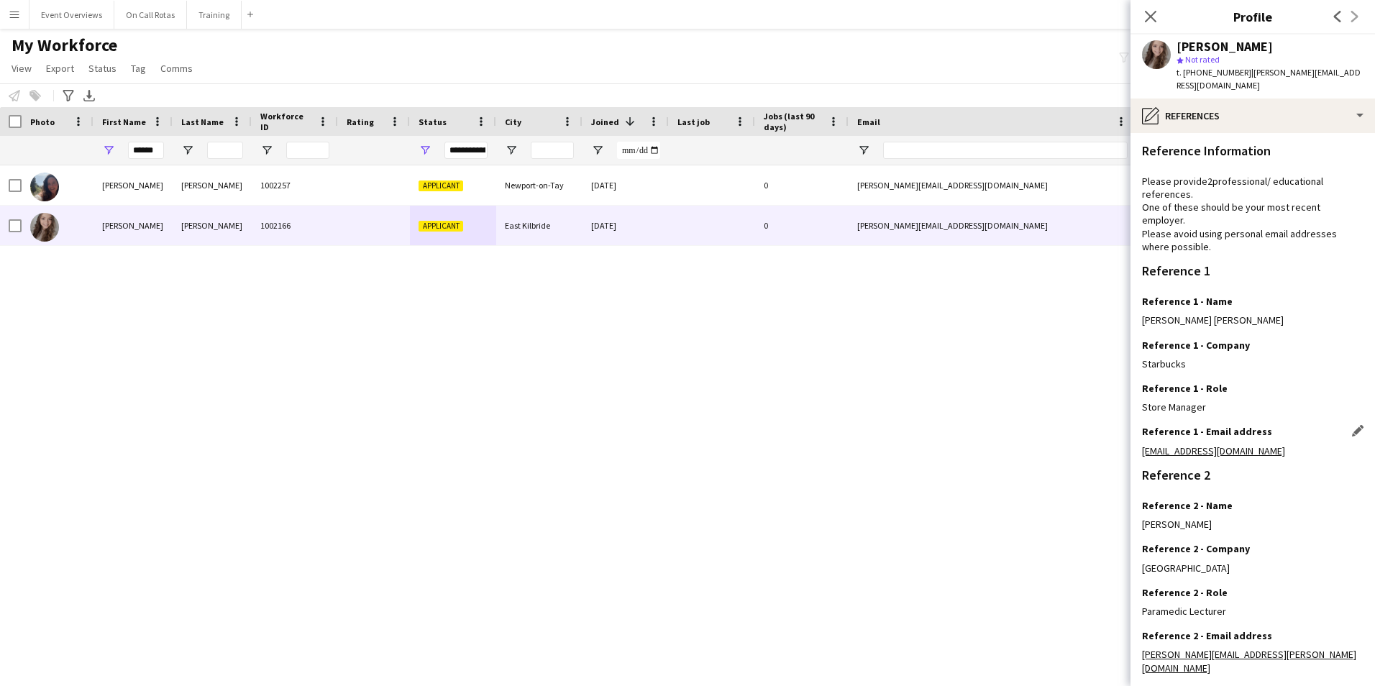
scroll to position [172, 0]
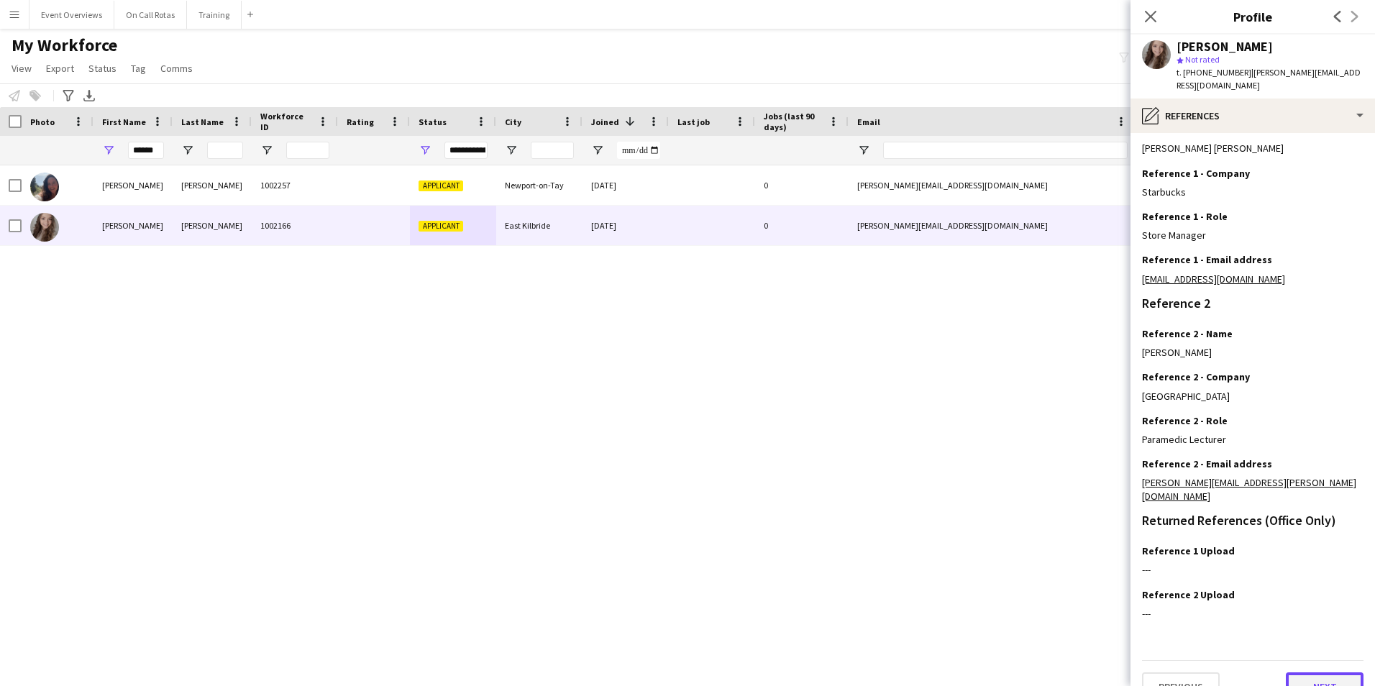
click at [1299, 674] on button "Next" at bounding box center [1325, 686] width 78 height 29
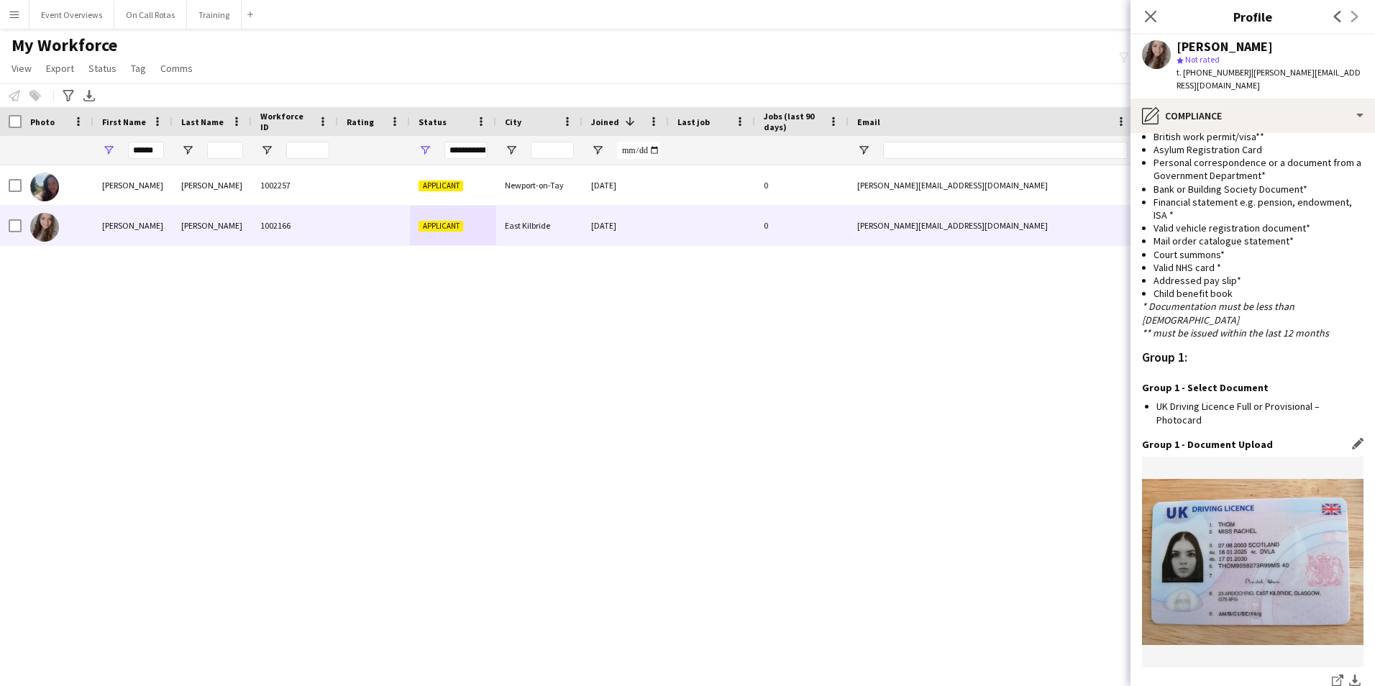
scroll to position [1289, 0]
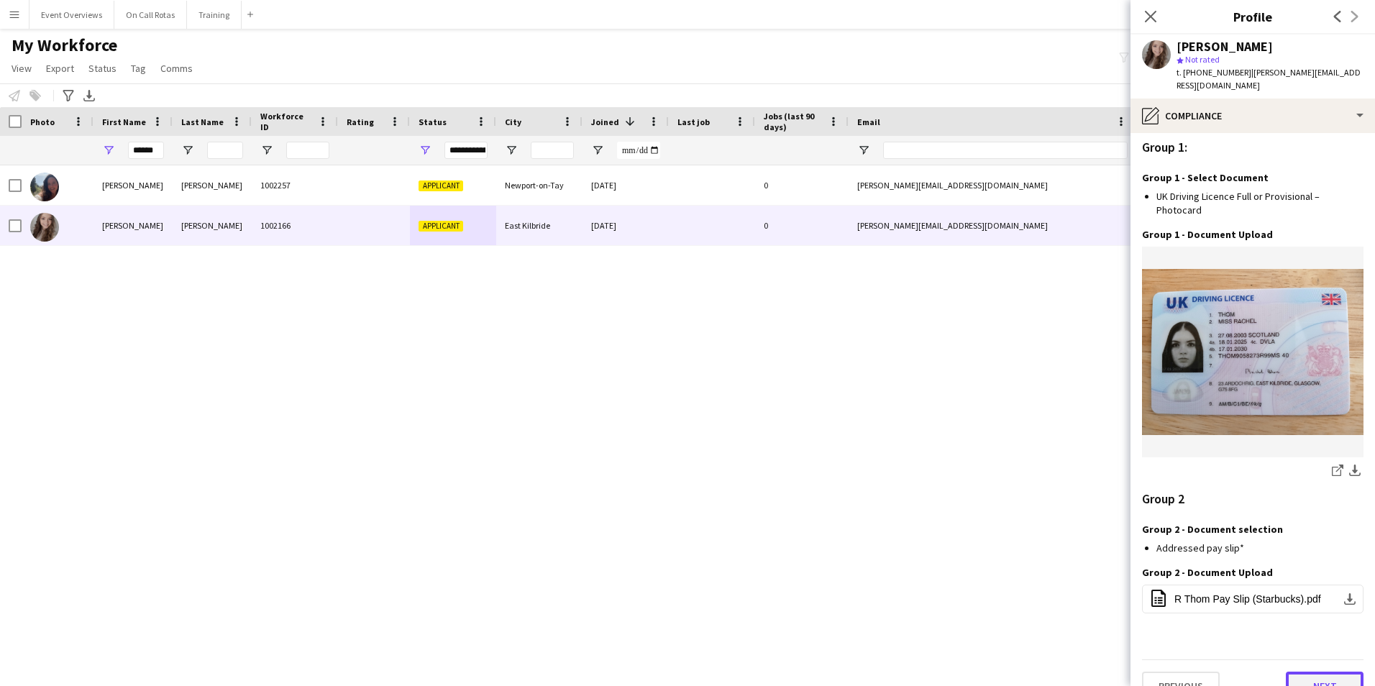
click at [1304, 672] on button "Next" at bounding box center [1325, 686] width 78 height 29
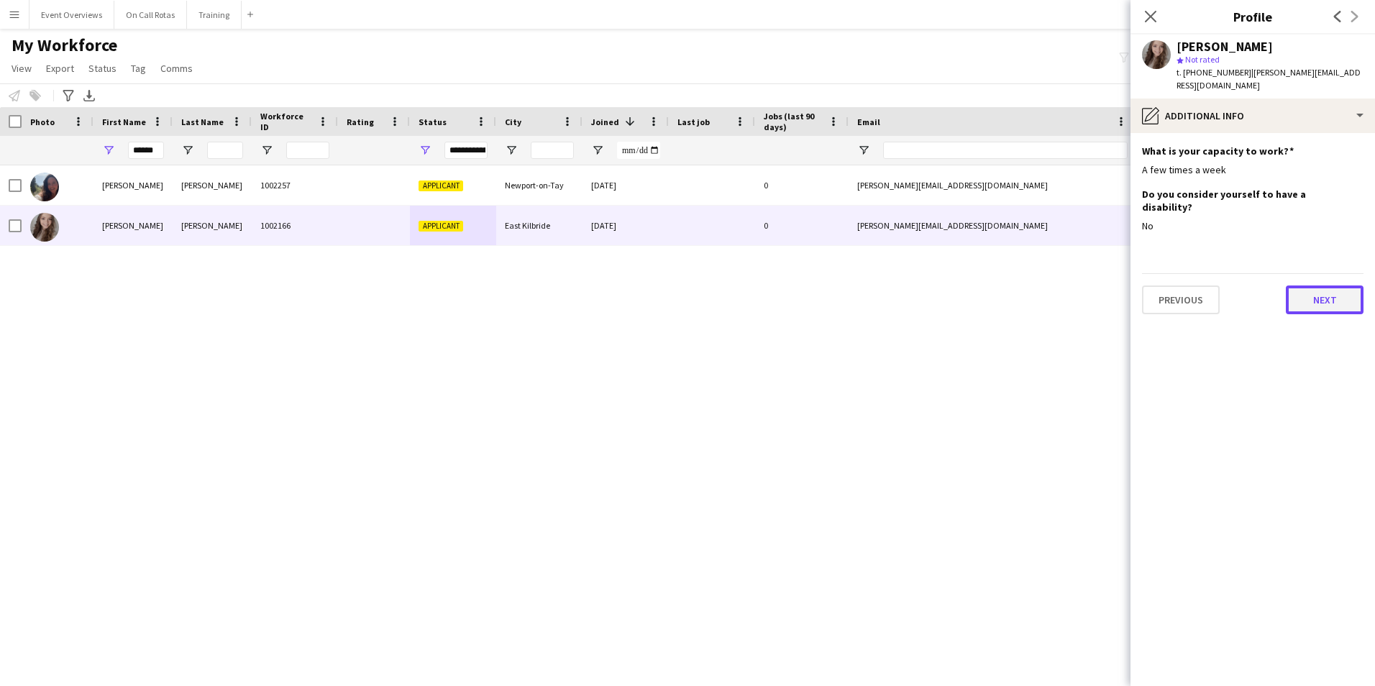
click at [1308, 286] on button "Next" at bounding box center [1325, 300] width 78 height 29
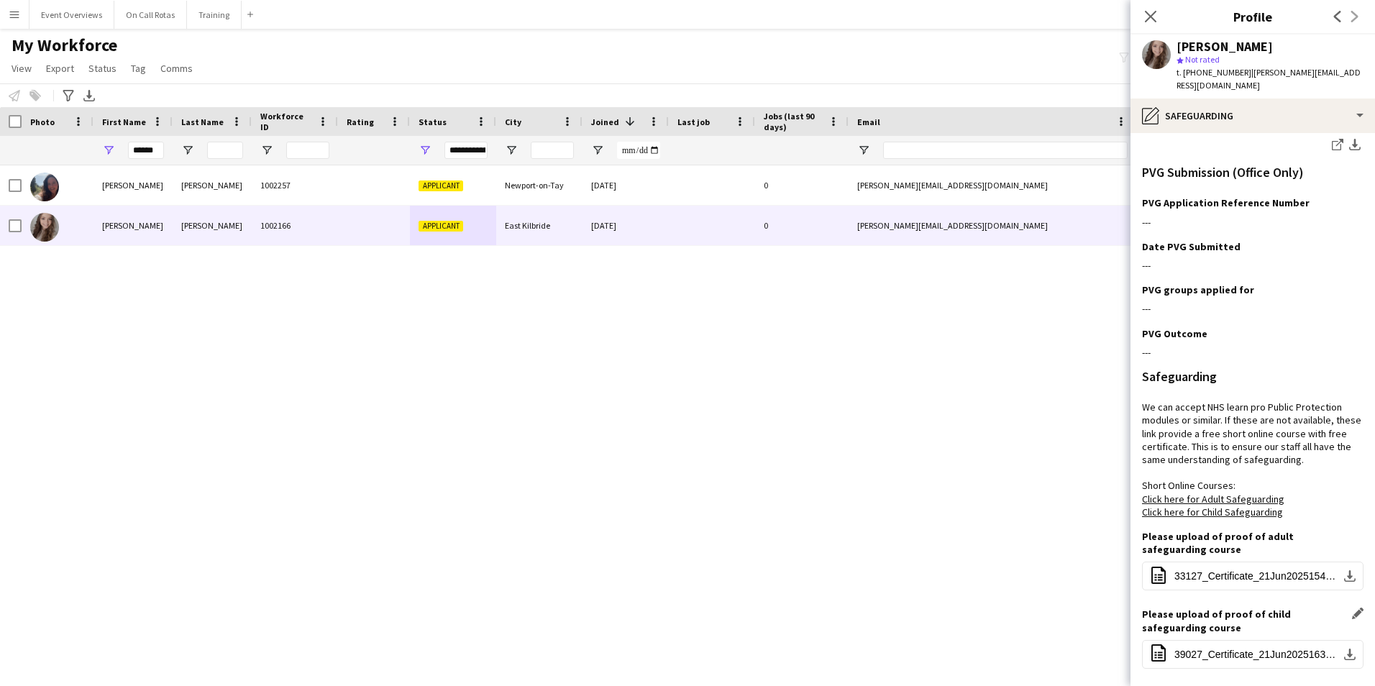
scroll to position [497, 0]
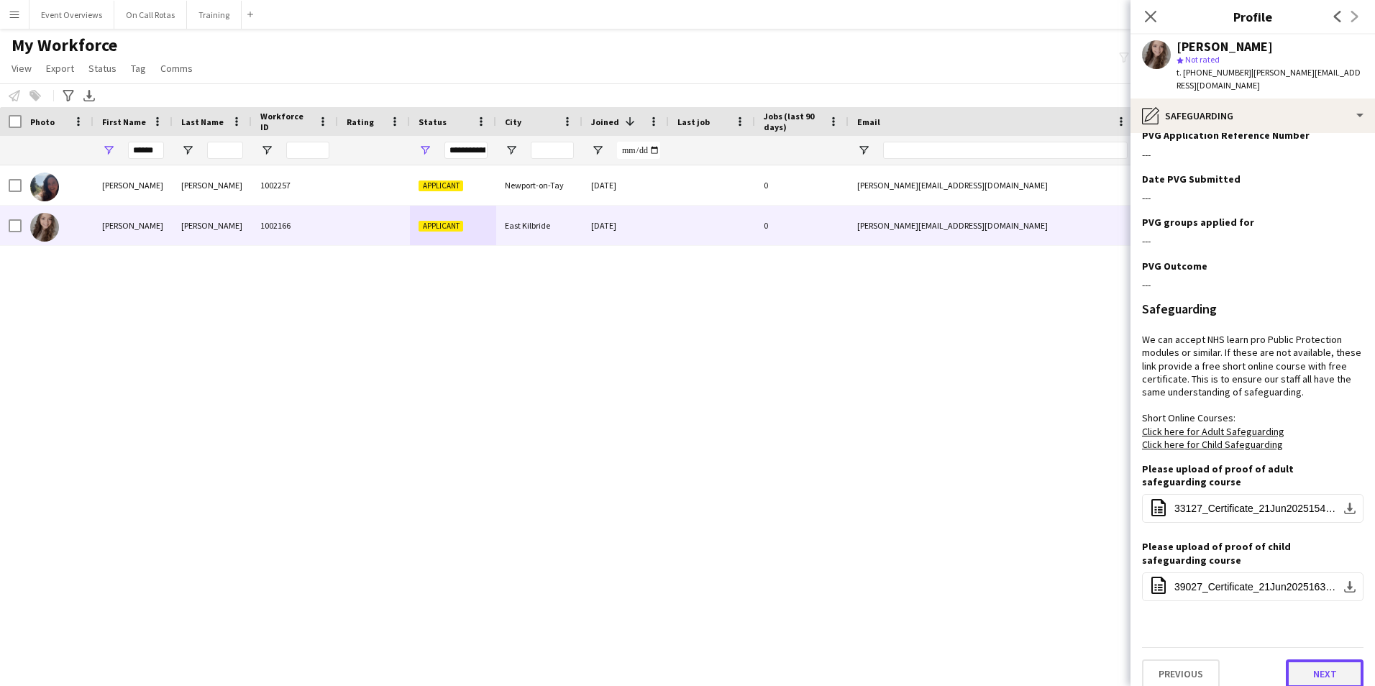
click at [1325, 672] on button "Next" at bounding box center [1325, 674] width 78 height 29
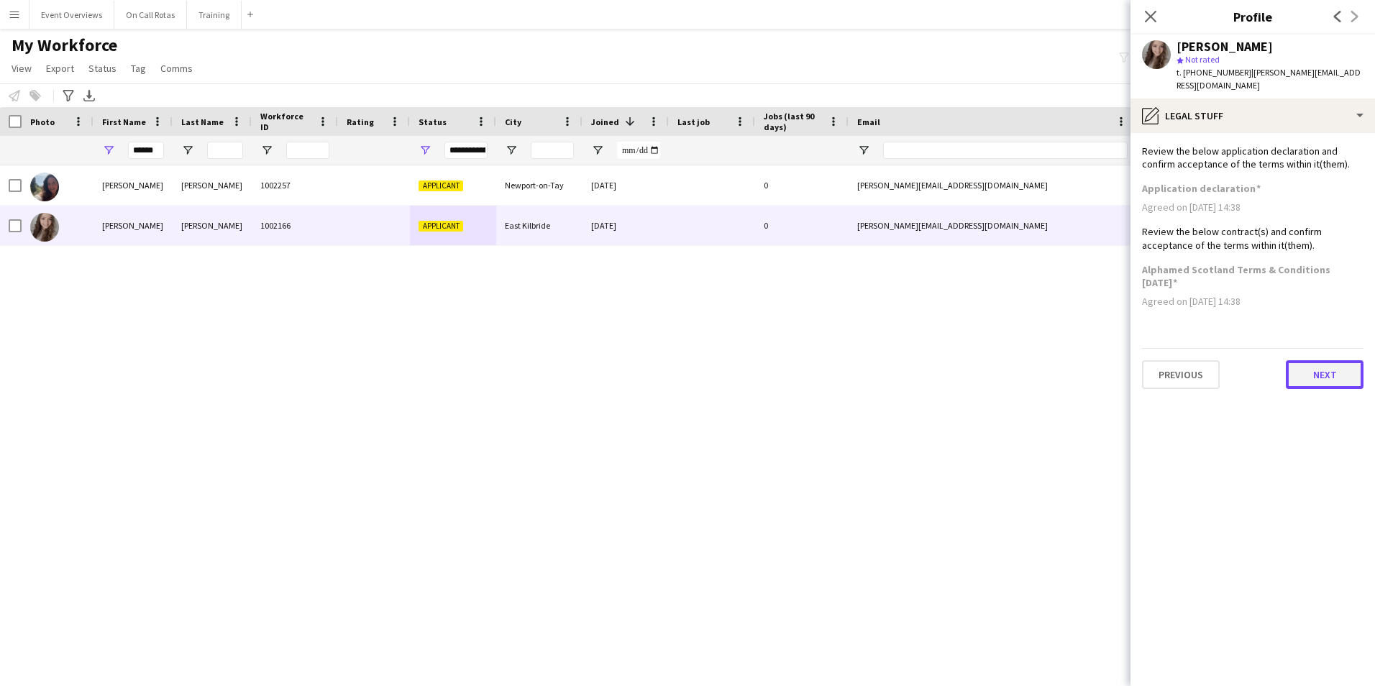
click at [1319, 364] on button "Next" at bounding box center [1325, 374] width 78 height 29
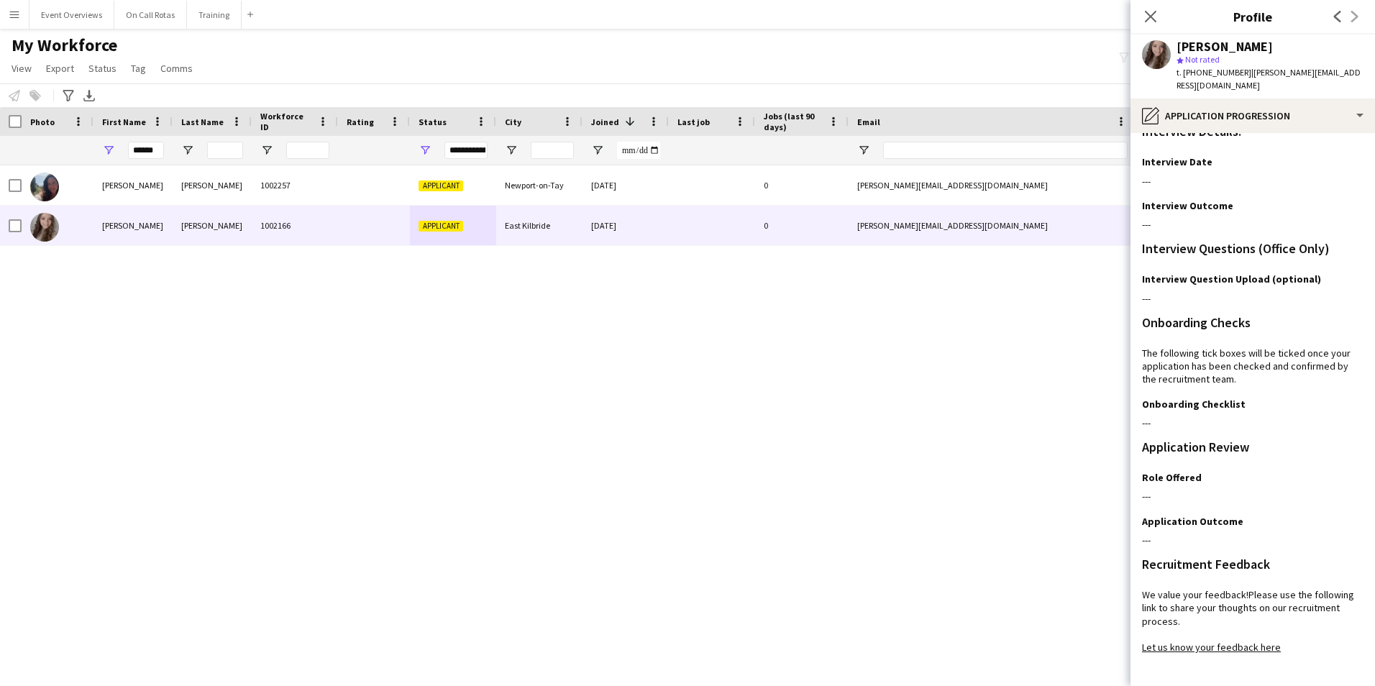
scroll to position [117, 0]
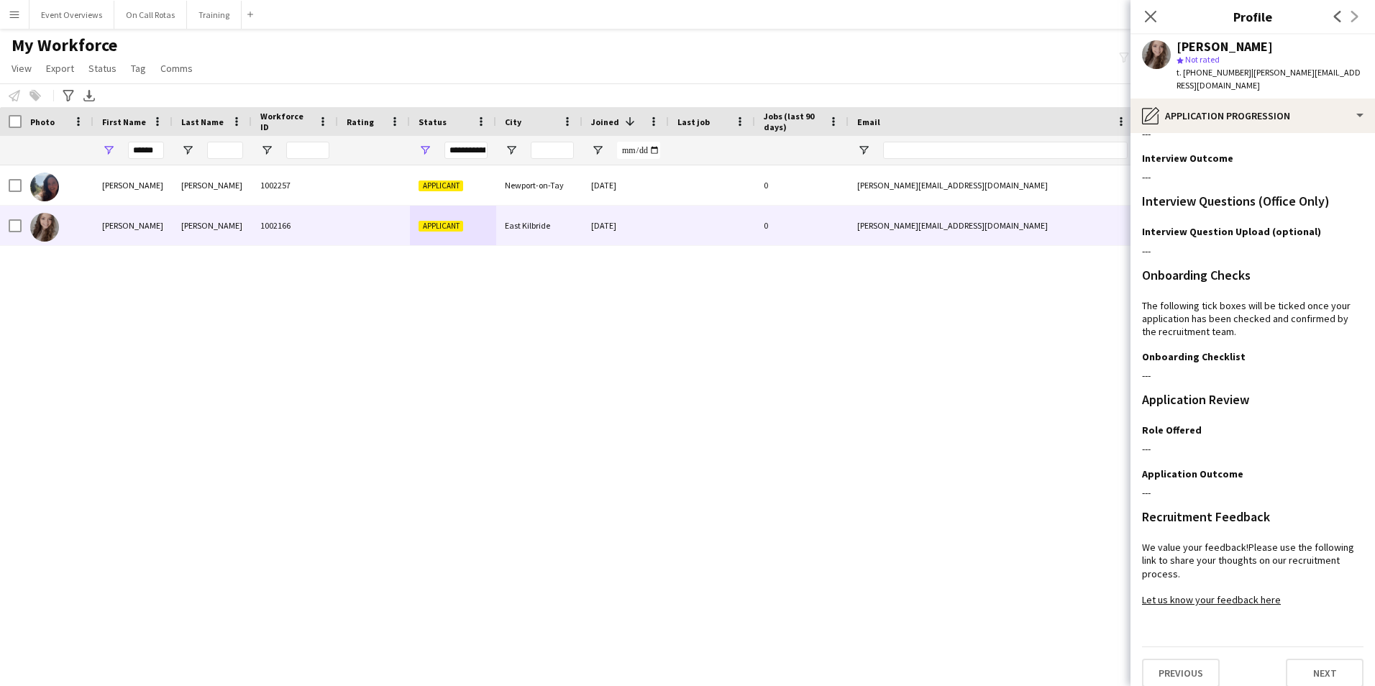
click at [1318, 647] on div "Previous Next" at bounding box center [1253, 667] width 222 height 41
click at [1316, 659] on button "Next" at bounding box center [1325, 673] width 78 height 29
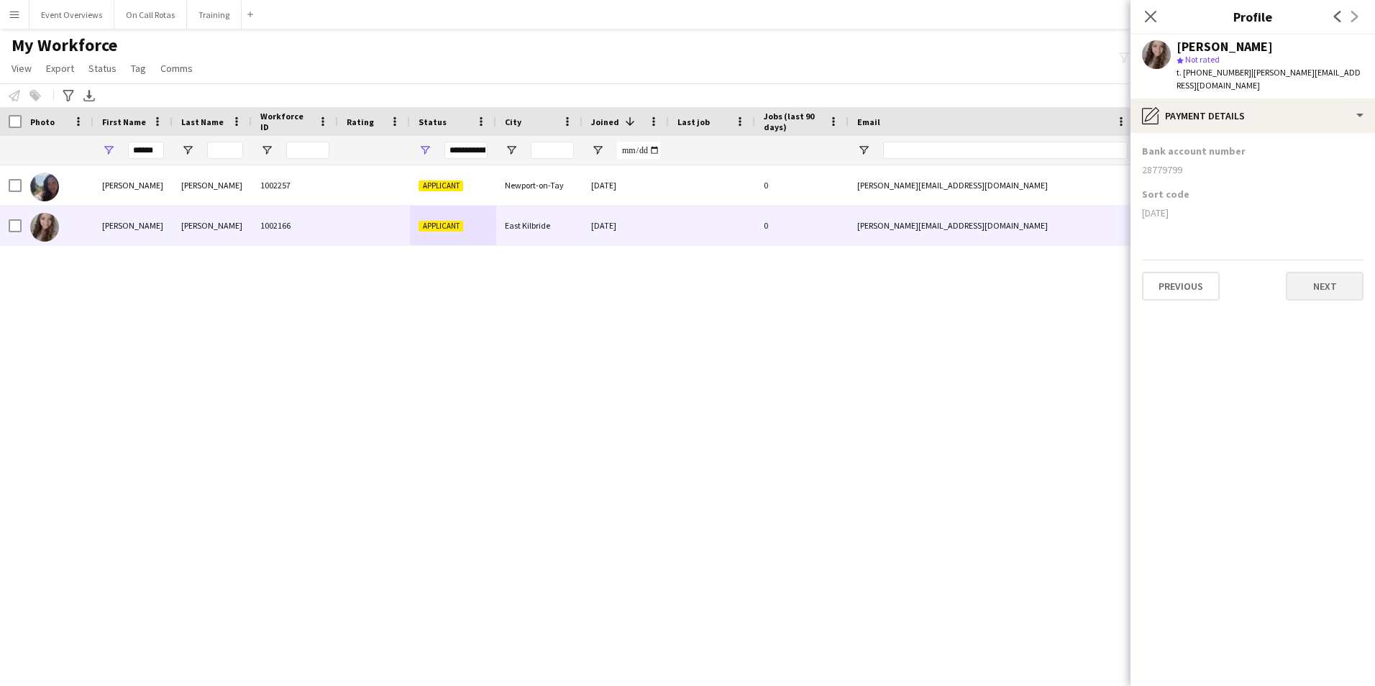
scroll to position [0, 0]
drag, startPoint x: 1215, startPoint y: 84, endPoint x: 1217, endPoint y: 92, distance: 8.0
click at [1217, 92] on app-crew-profile "Close pop-in Profile Previous Next Rachel Thom star Not rated t. +447826677537 …" at bounding box center [1253, 343] width 245 height 686
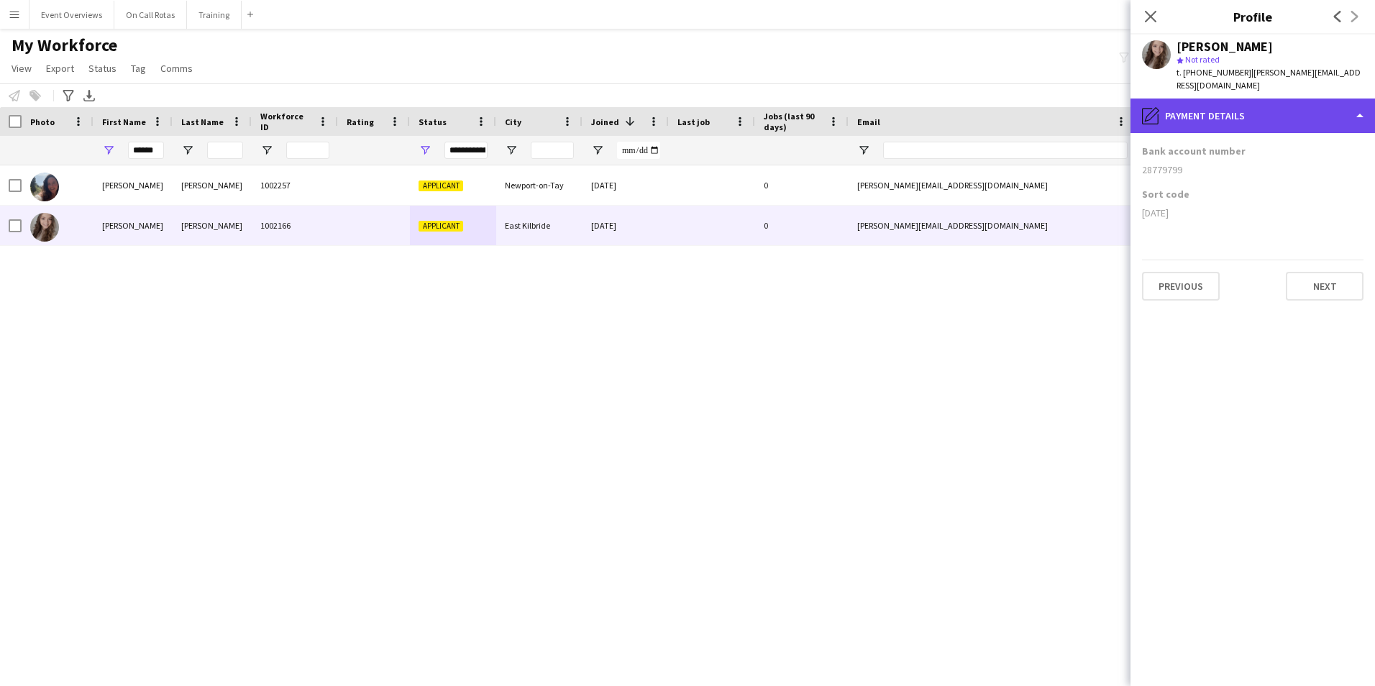
drag, startPoint x: 1217, startPoint y: 92, endPoint x: 1222, endPoint y: 106, distance: 14.6
click at [1222, 106] on div "pencil4 Payment details" at bounding box center [1253, 116] width 245 height 35
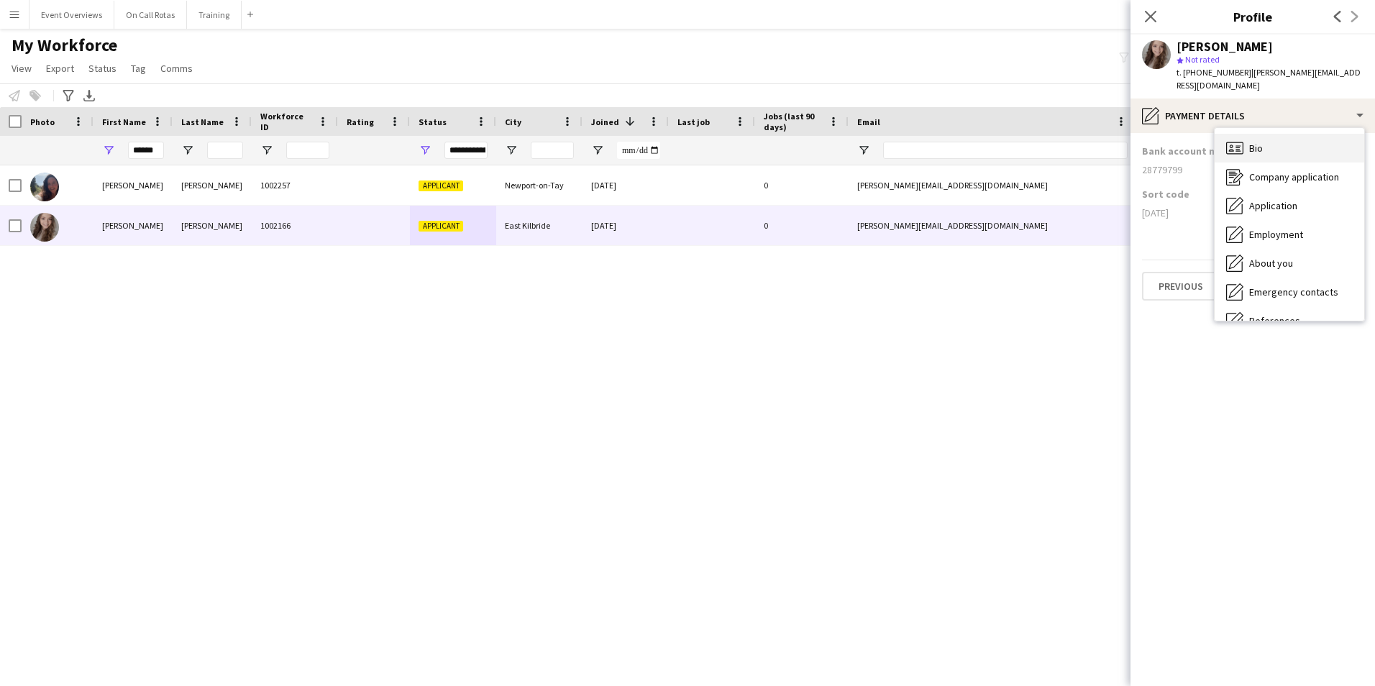
click at [1264, 134] on div "Bio Bio" at bounding box center [1290, 148] width 150 height 29
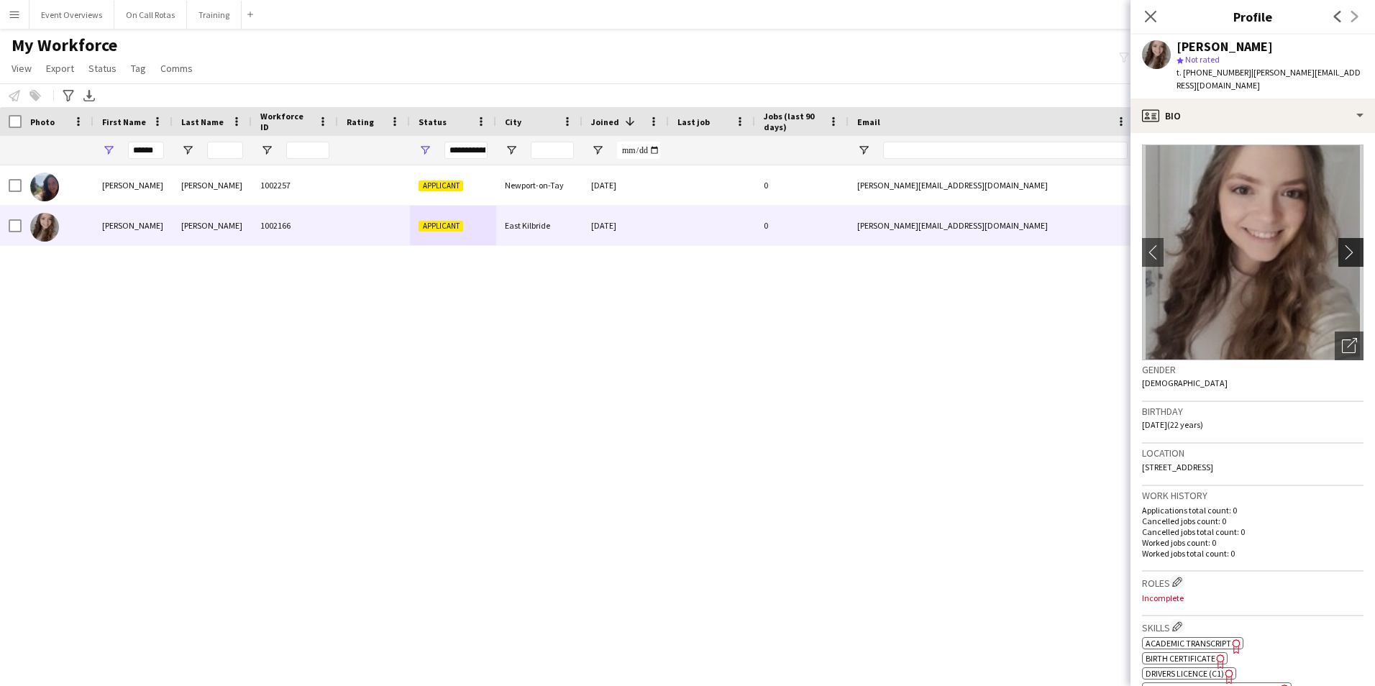
click at [1346, 245] on app-icon "chevron-right" at bounding box center [1353, 252] width 22 height 15
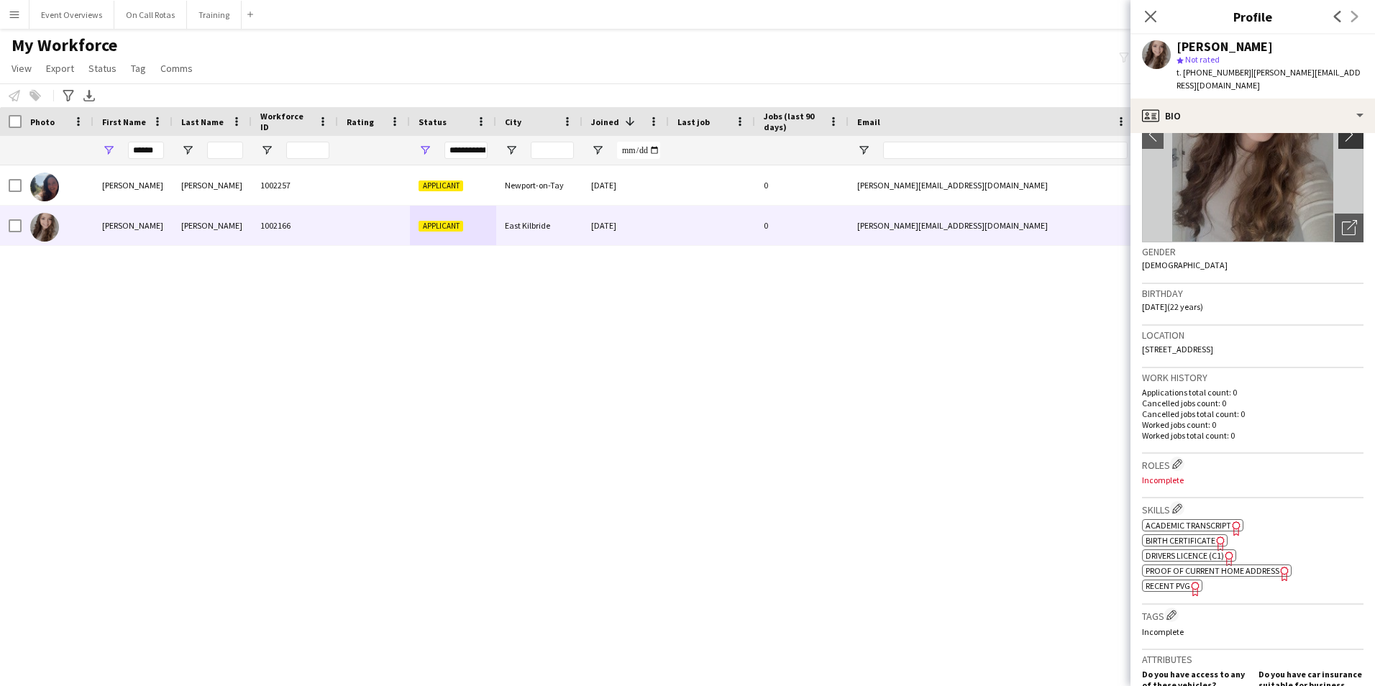
scroll to position [288, 0]
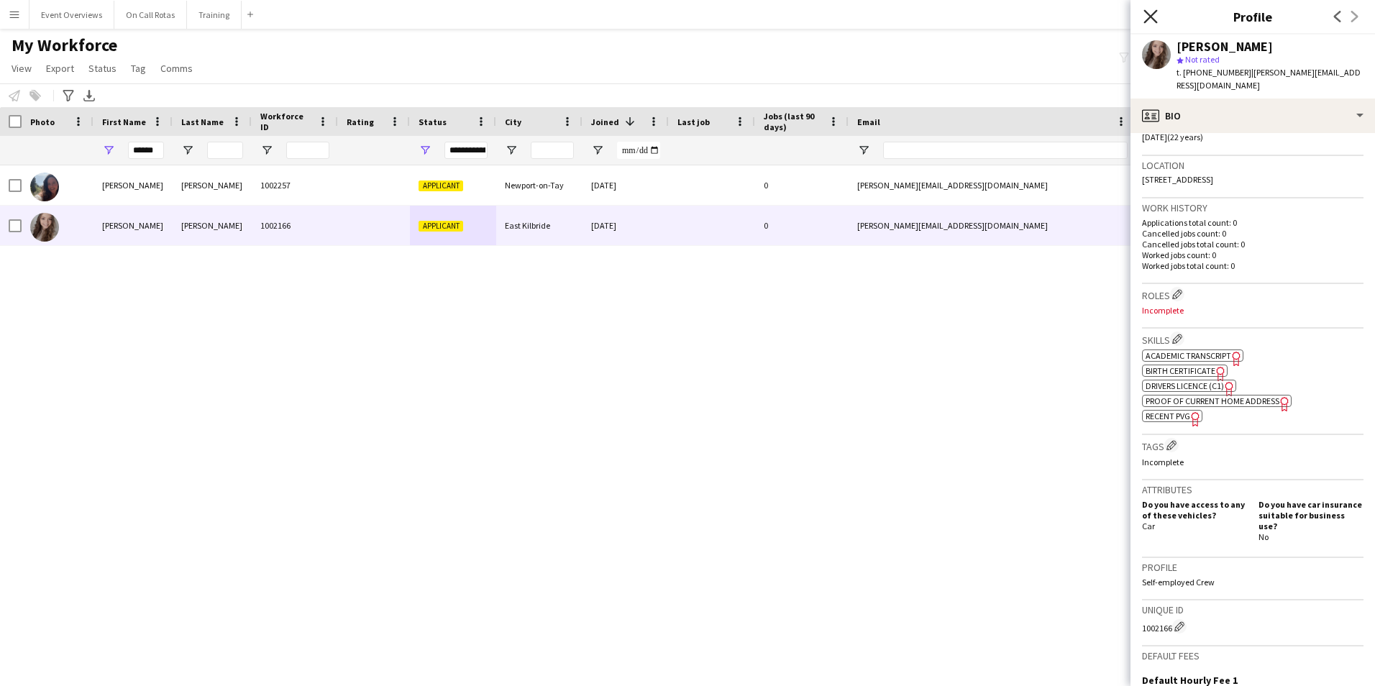
click at [1155, 17] on icon "Close pop-in" at bounding box center [1151, 16] width 14 height 14
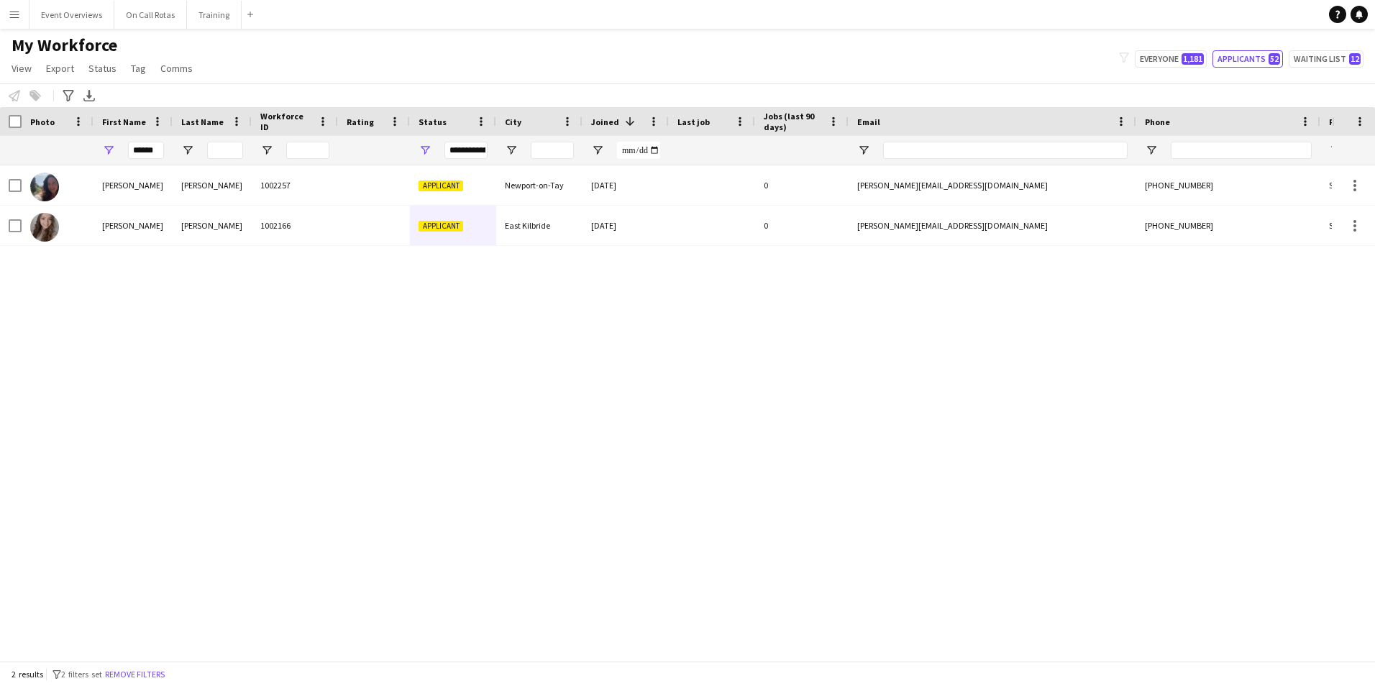
click at [159, 152] on div "******" at bounding box center [132, 150] width 79 height 29
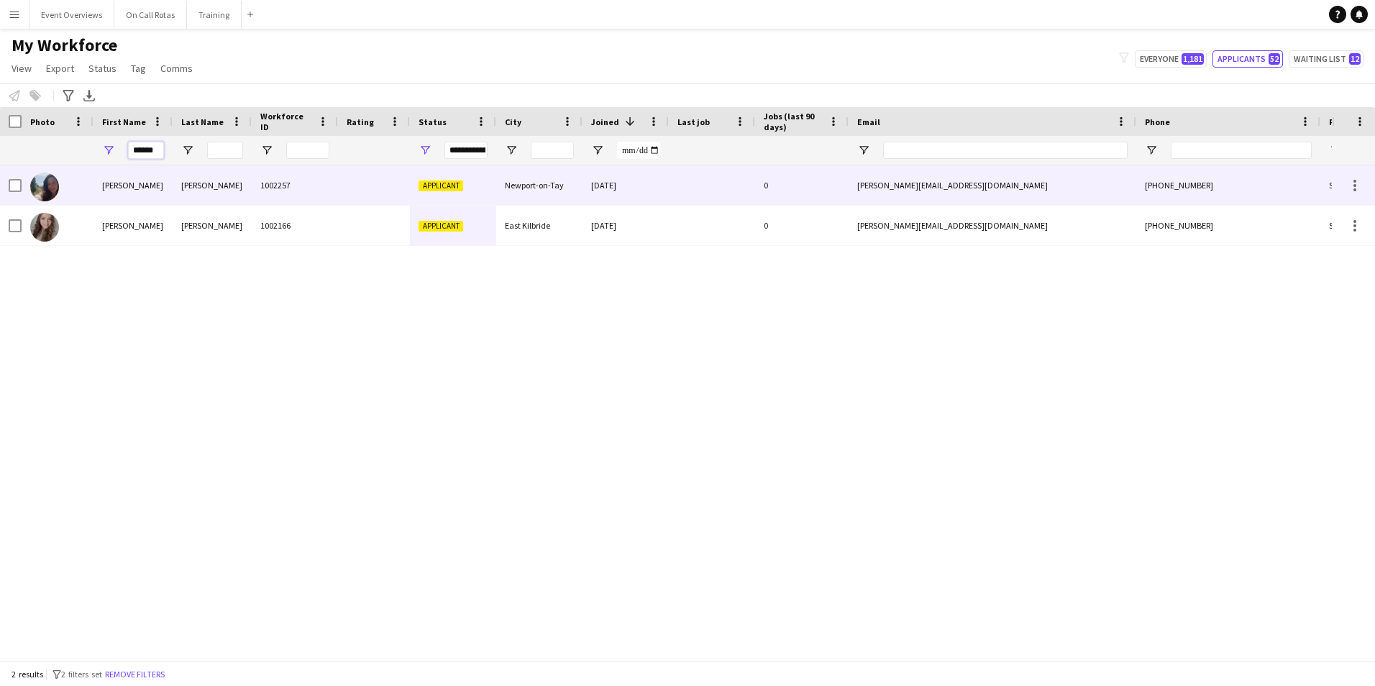
drag, startPoint x: 159, startPoint y: 152, endPoint x: 86, endPoint y: 167, distance: 74.8
click at [86, 167] on div "Workforce Details Photo First Name" at bounding box center [687, 384] width 1375 height 554
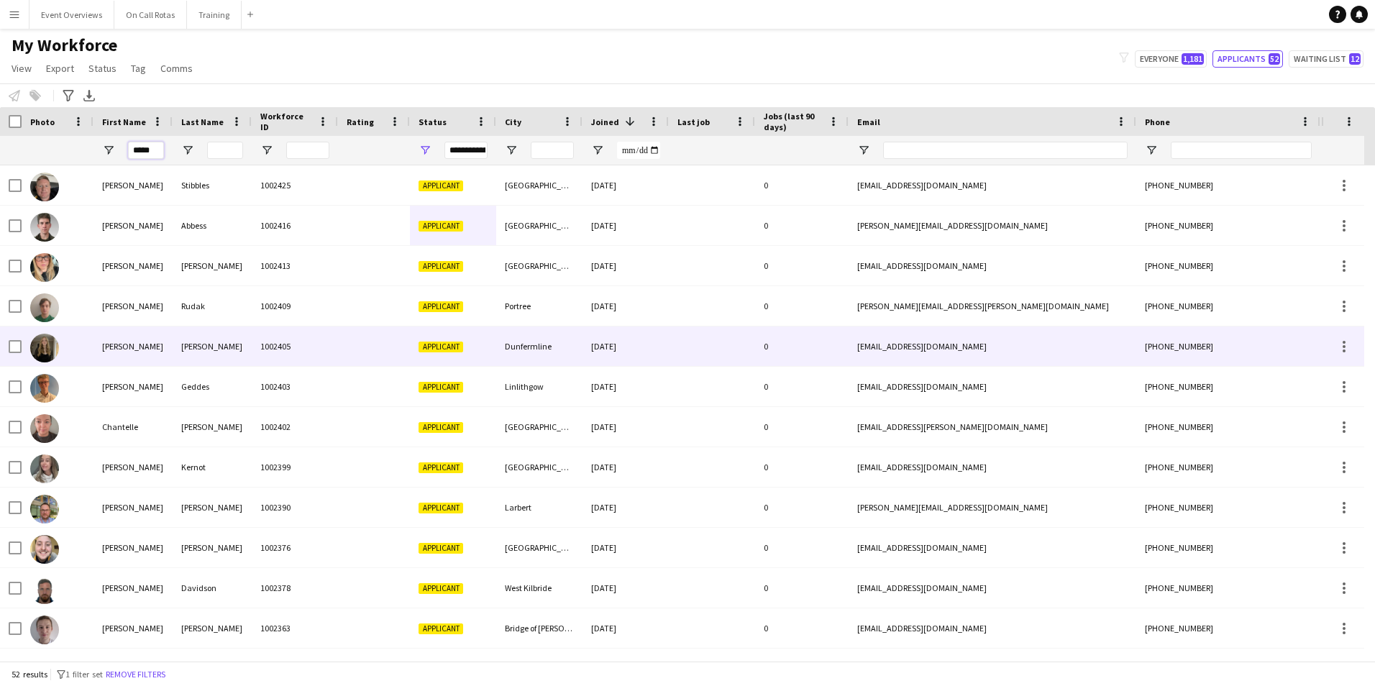
type input "******"
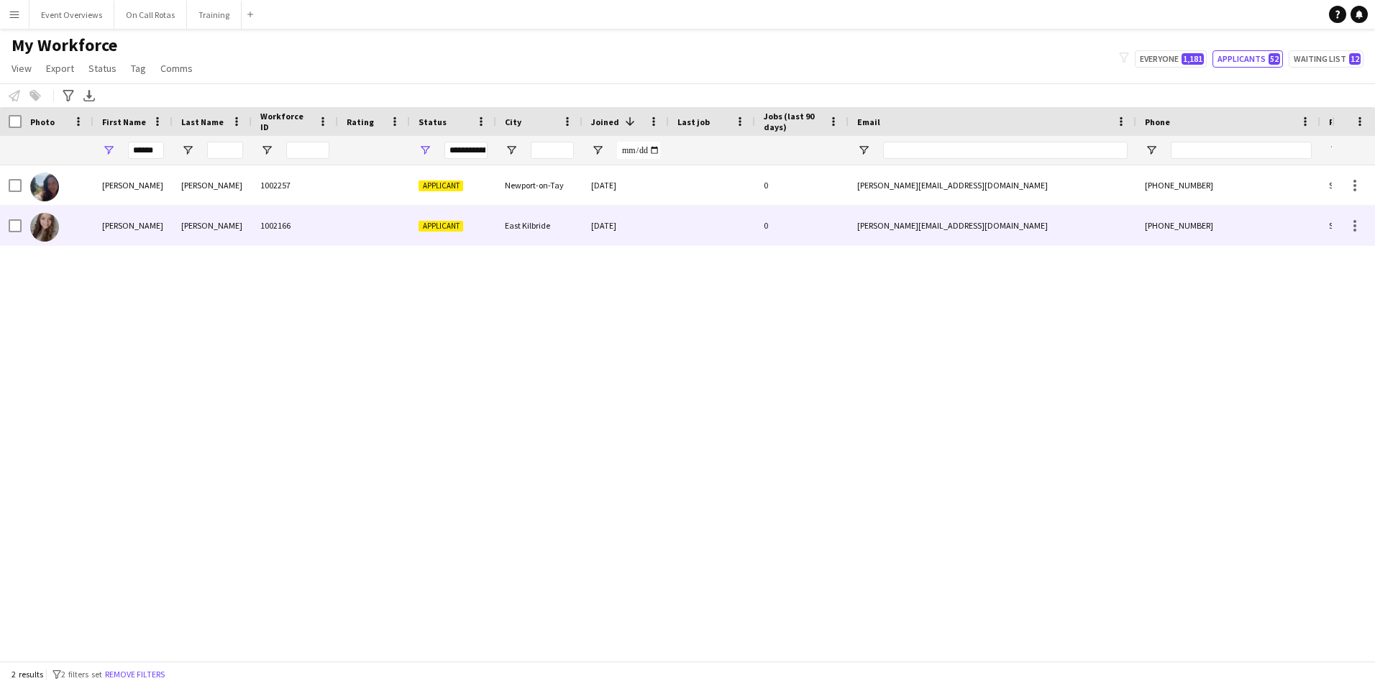
click at [555, 221] on div "East Kilbride" at bounding box center [539, 226] width 86 height 40
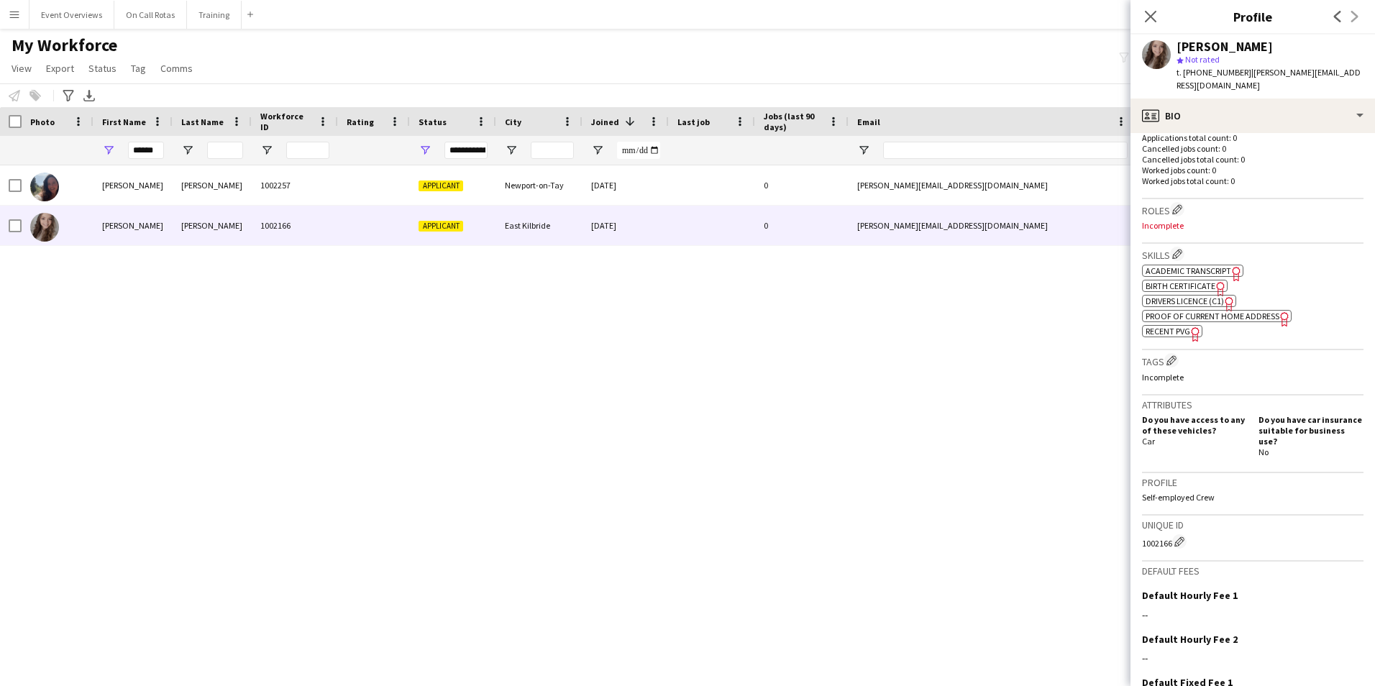
scroll to position [432, 0]
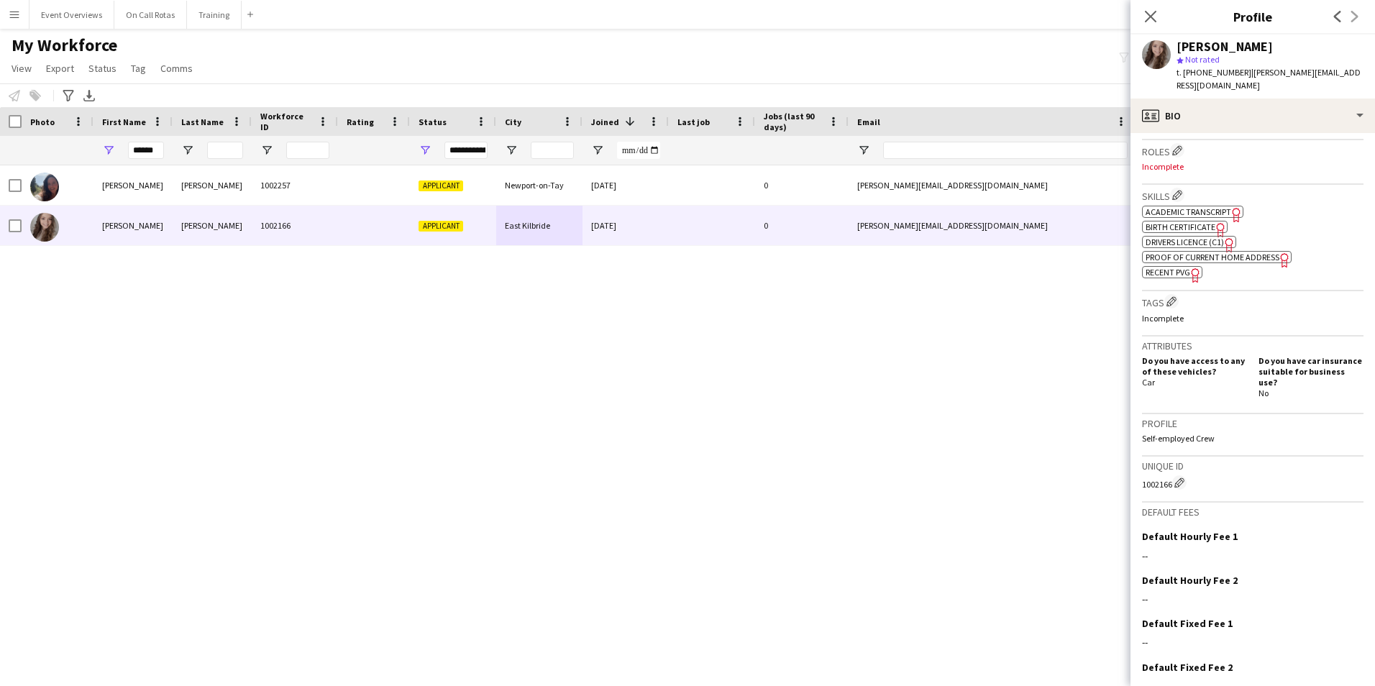
click at [1176, 206] on span "Academic Transcript" at bounding box center [1189, 211] width 86 height 11
drag, startPoint x: 146, startPoint y: 153, endPoint x: 123, endPoint y: 155, distance: 23.1
click at [123, 155] on div "******" at bounding box center [132, 150] width 79 height 29
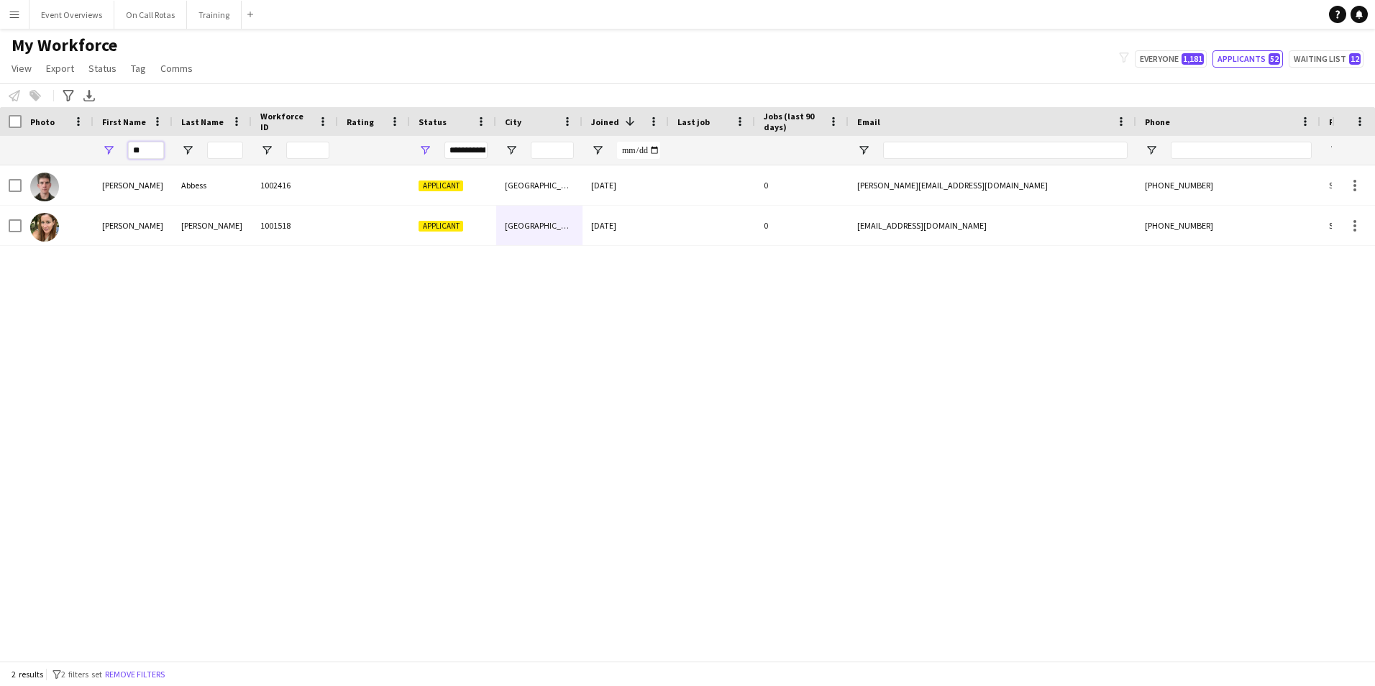
type input "*"
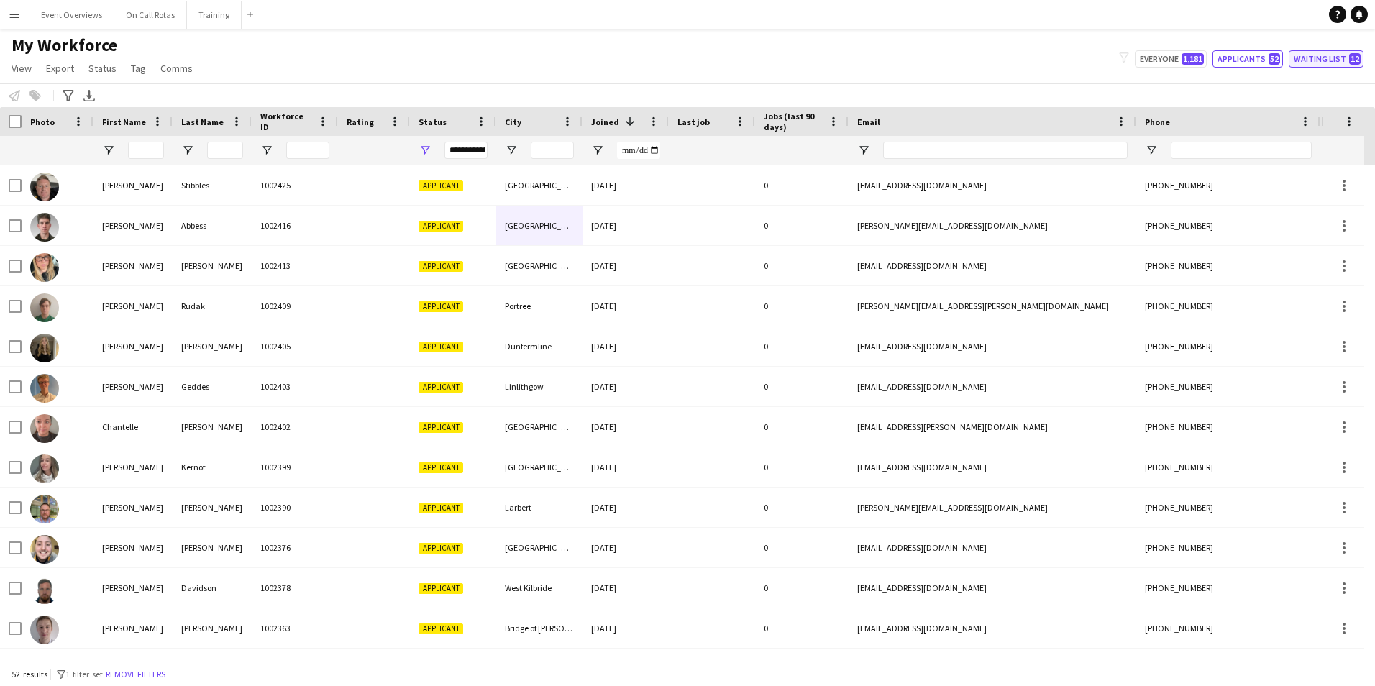
click at [1311, 58] on button "Waiting list 12" at bounding box center [1326, 58] width 75 height 17
type input "**********"
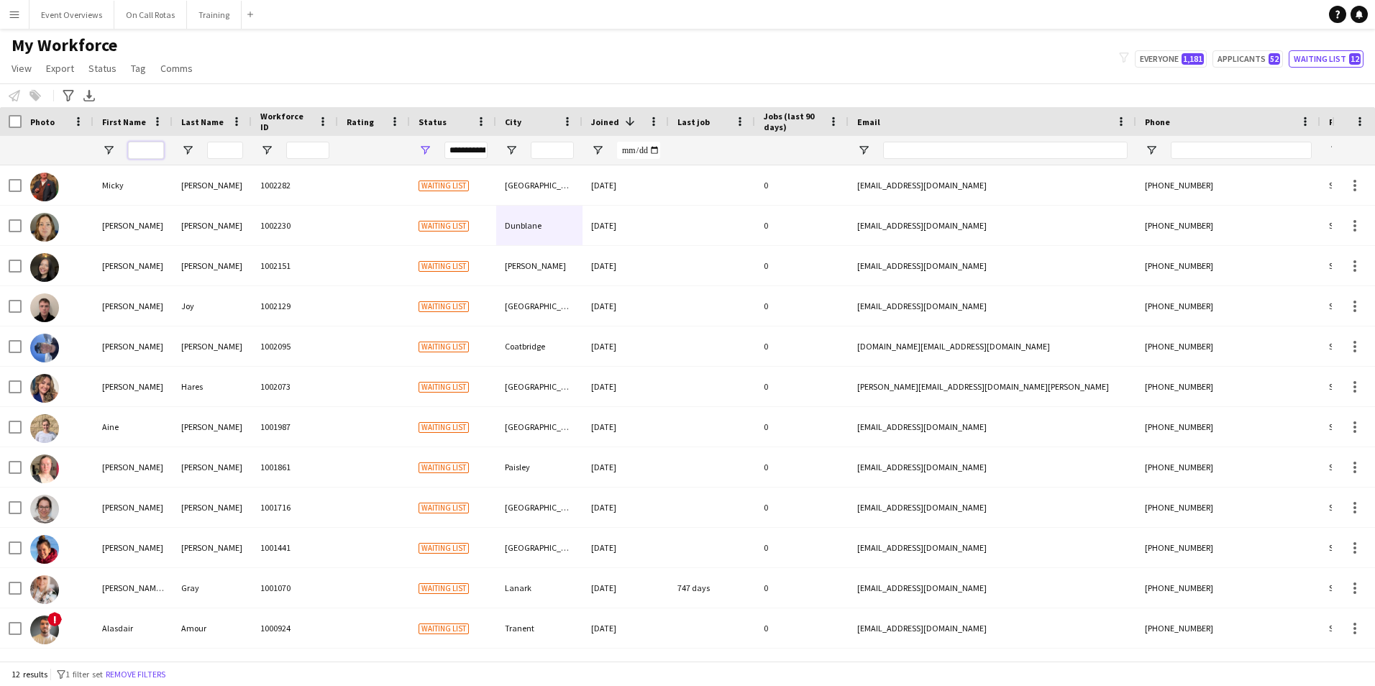
click at [142, 147] on input "First Name Filter Input" at bounding box center [146, 150] width 36 height 17
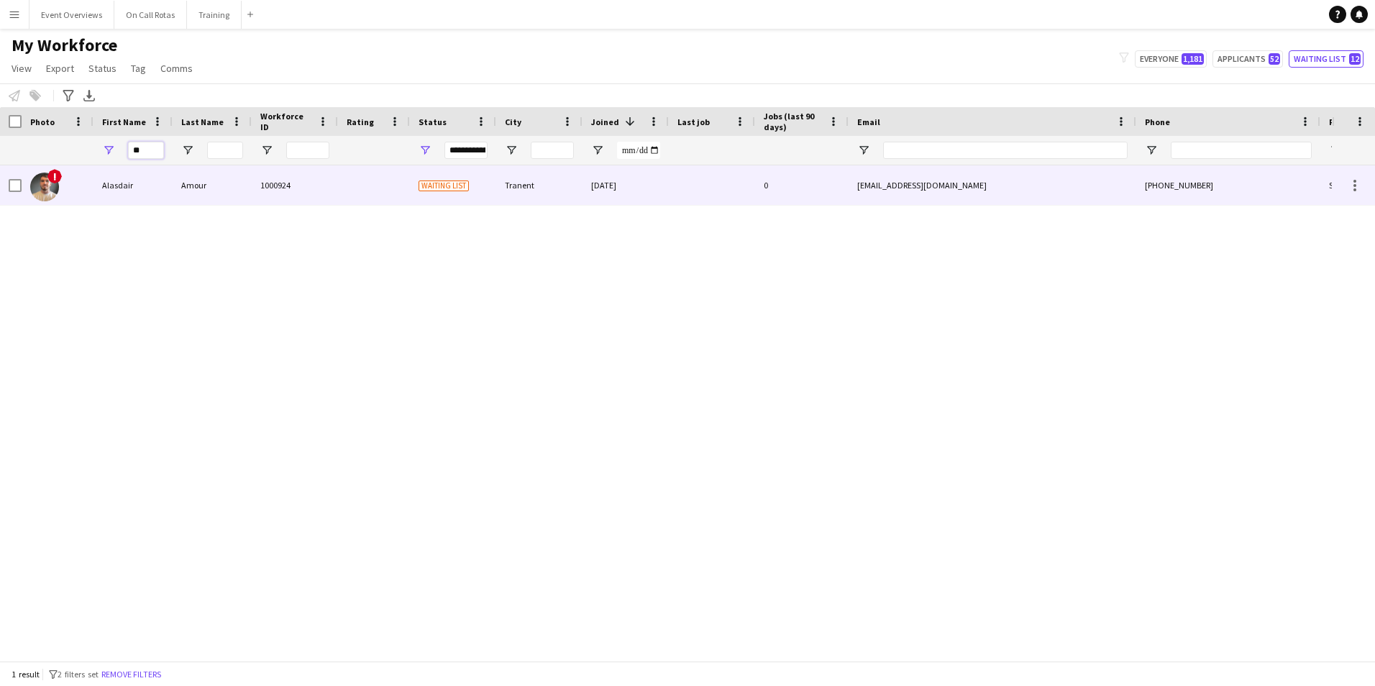
type input "**"
click at [148, 196] on div "Alasdair" at bounding box center [132, 185] width 79 height 40
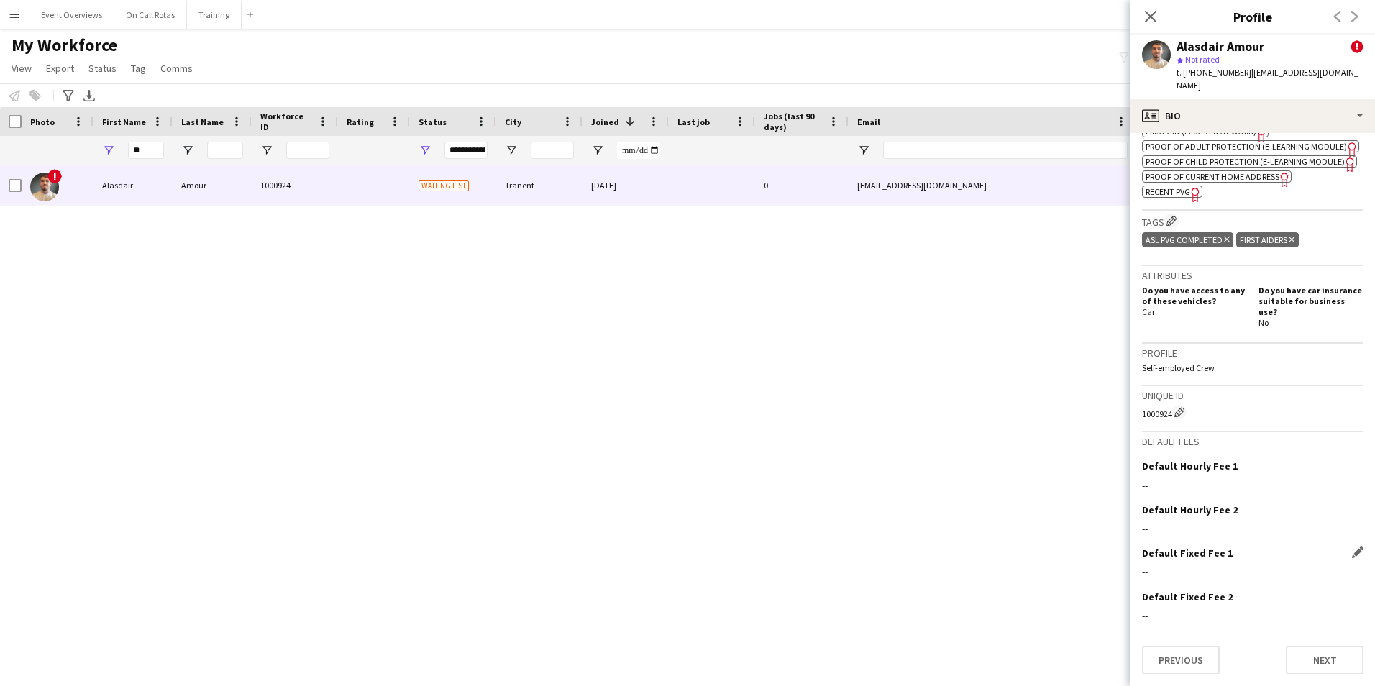
scroll to position [736, 0]
click at [1304, 674] on button "Next" at bounding box center [1325, 660] width 78 height 29
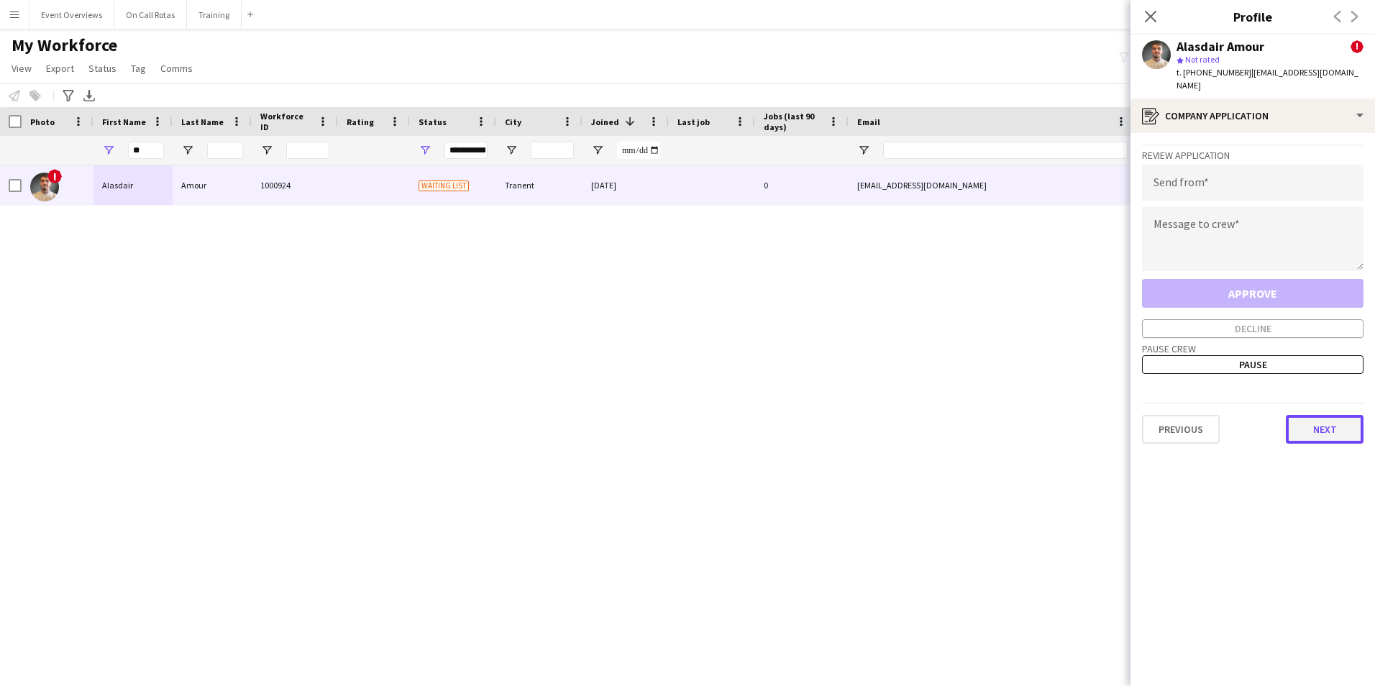
click at [1333, 415] on button "Next" at bounding box center [1325, 429] width 78 height 29
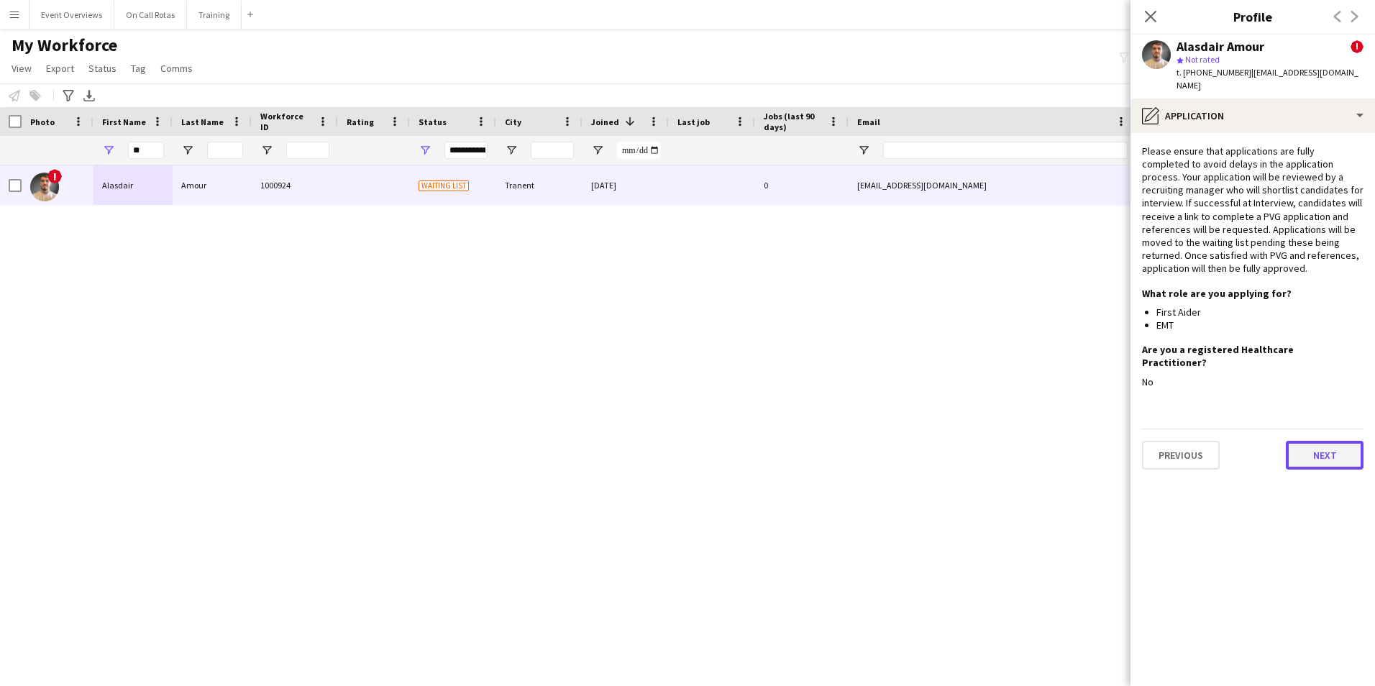
click at [1301, 441] on button "Next" at bounding box center [1325, 455] width 78 height 29
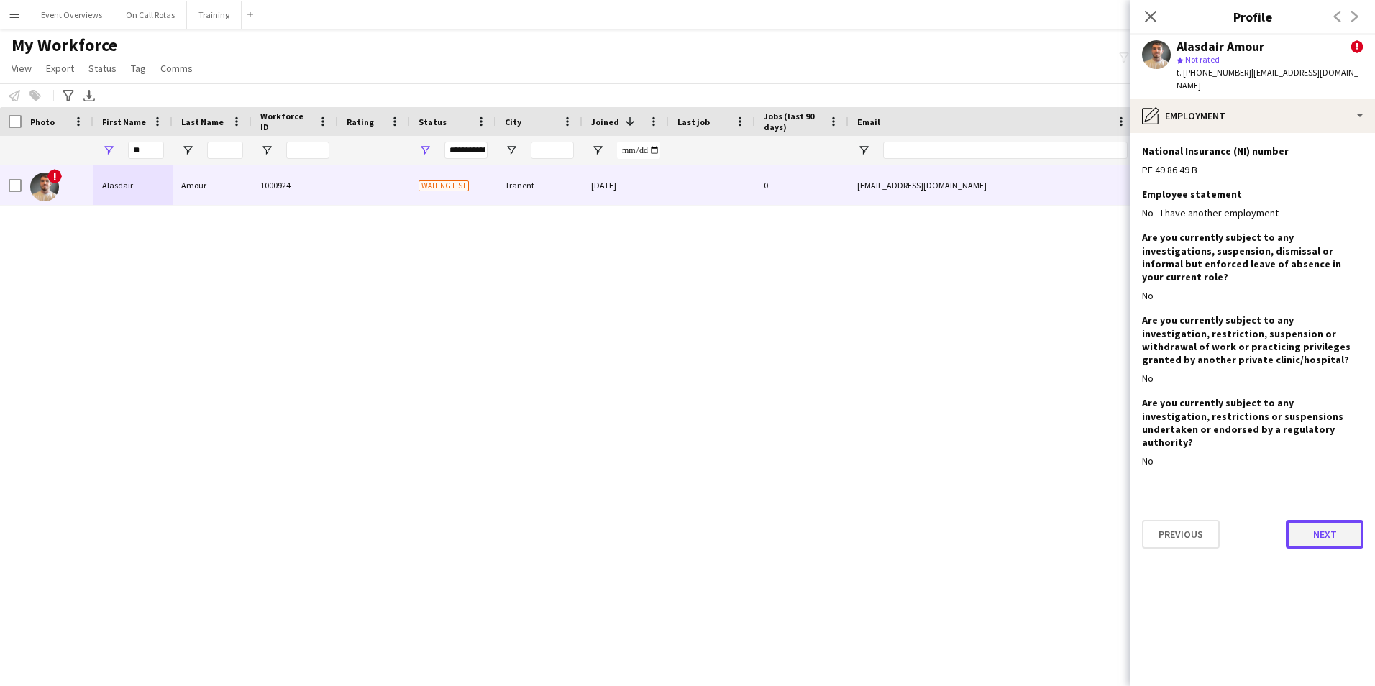
click at [1303, 520] on button "Next" at bounding box center [1325, 534] width 78 height 29
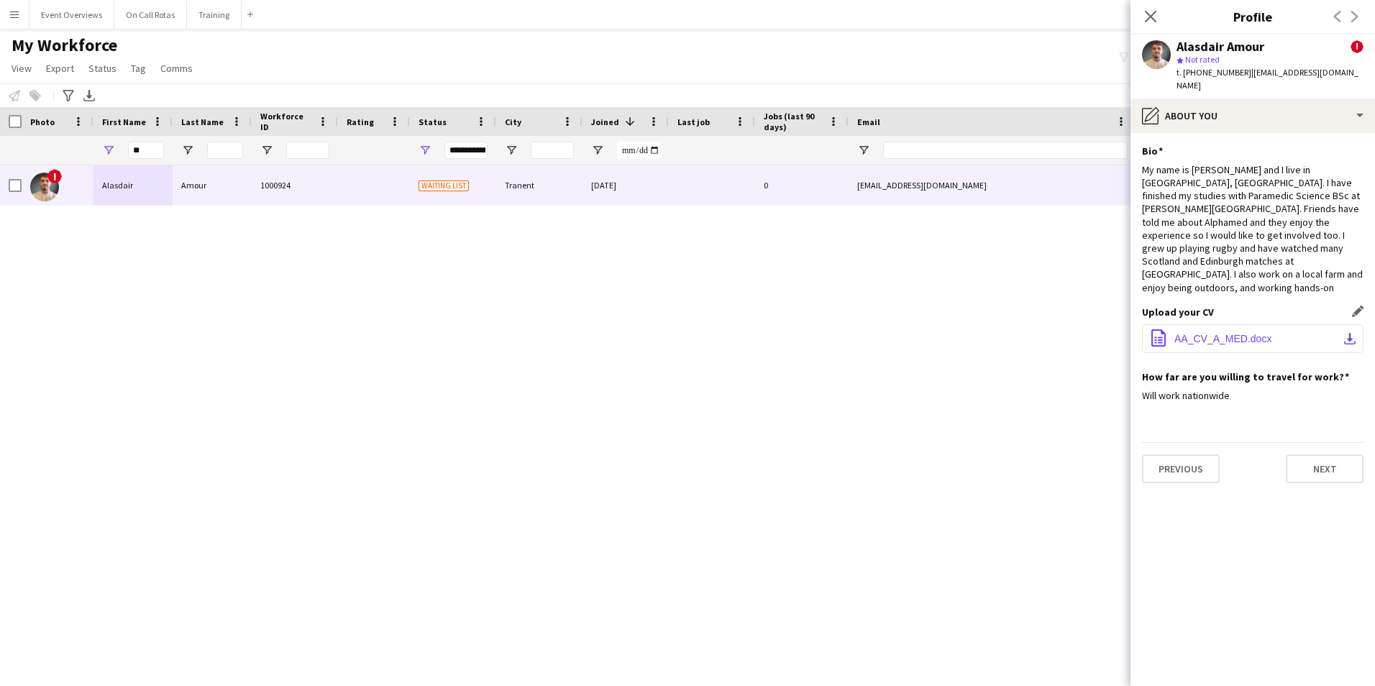
click at [1201, 324] on button "office-file-sheet AA_CV_A_MED.docx download-bottom" at bounding box center [1253, 338] width 222 height 29
click at [1309, 455] on button "Next" at bounding box center [1325, 469] width 78 height 29
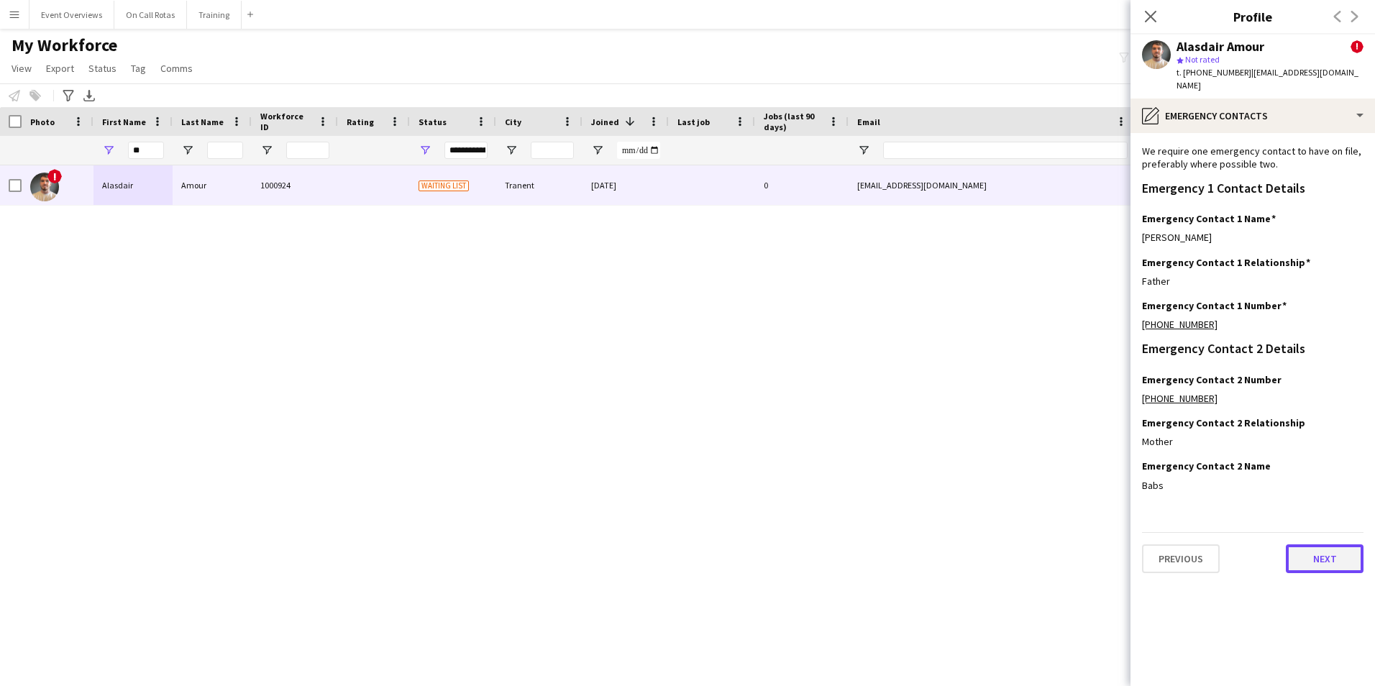
click at [1331, 544] on button "Next" at bounding box center [1325, 558] width 78 height 29
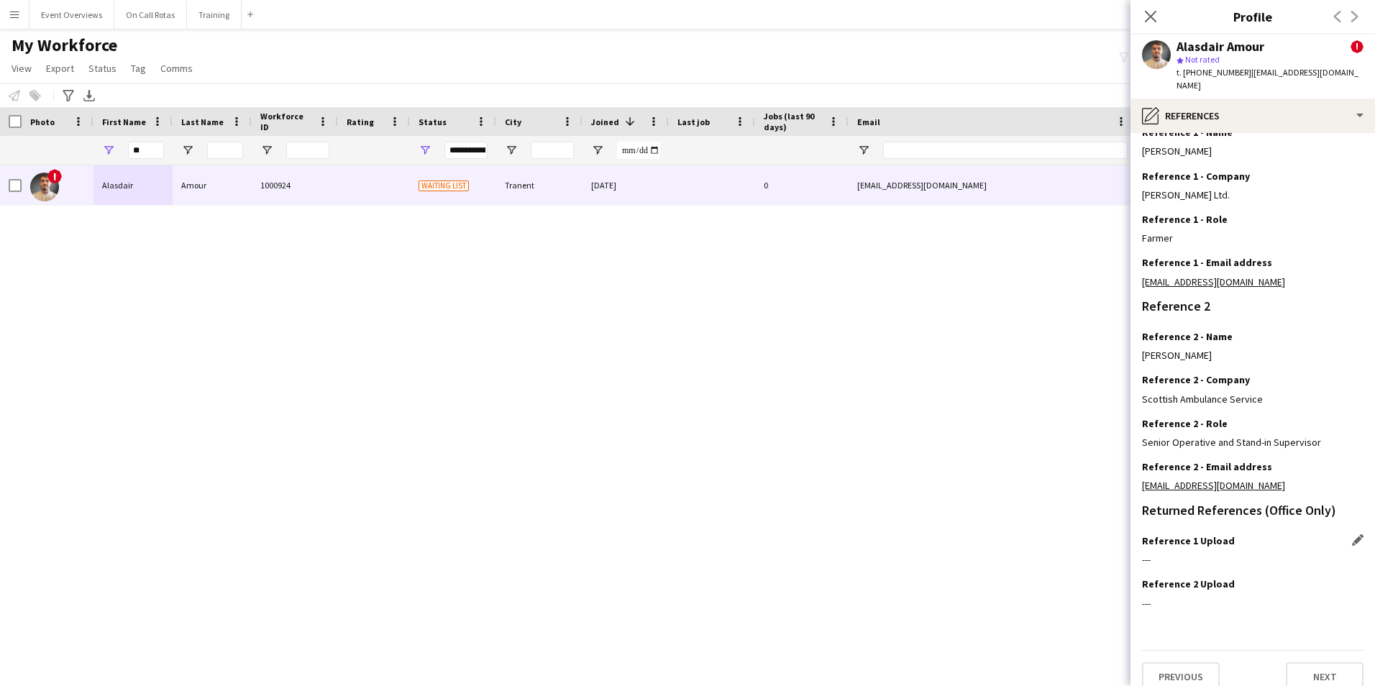
scroll to position [172, 0]
click at [1352, 575] on app-icon "Edit this field" at bounding box center [1358, 581] width 12 height 12
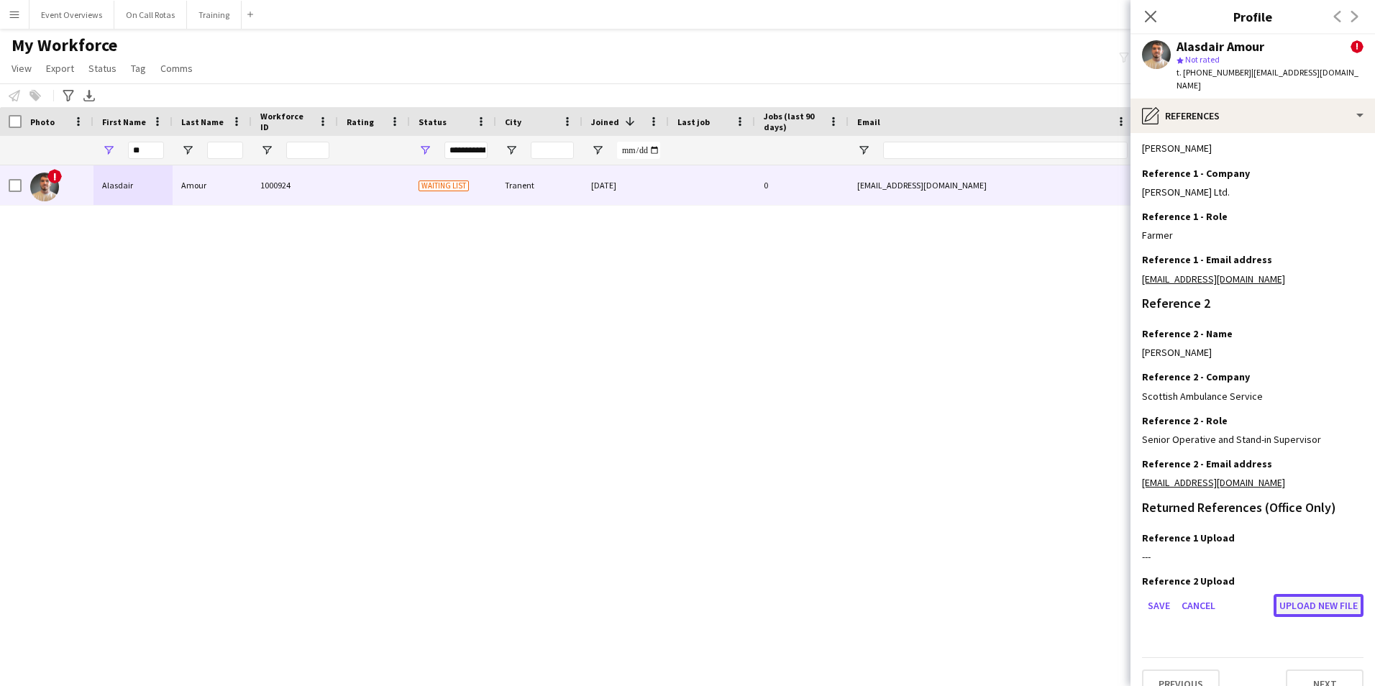
click at [1306, 594] on button "Upload new file" at bounding box center [1319, 605] width 90 height 23
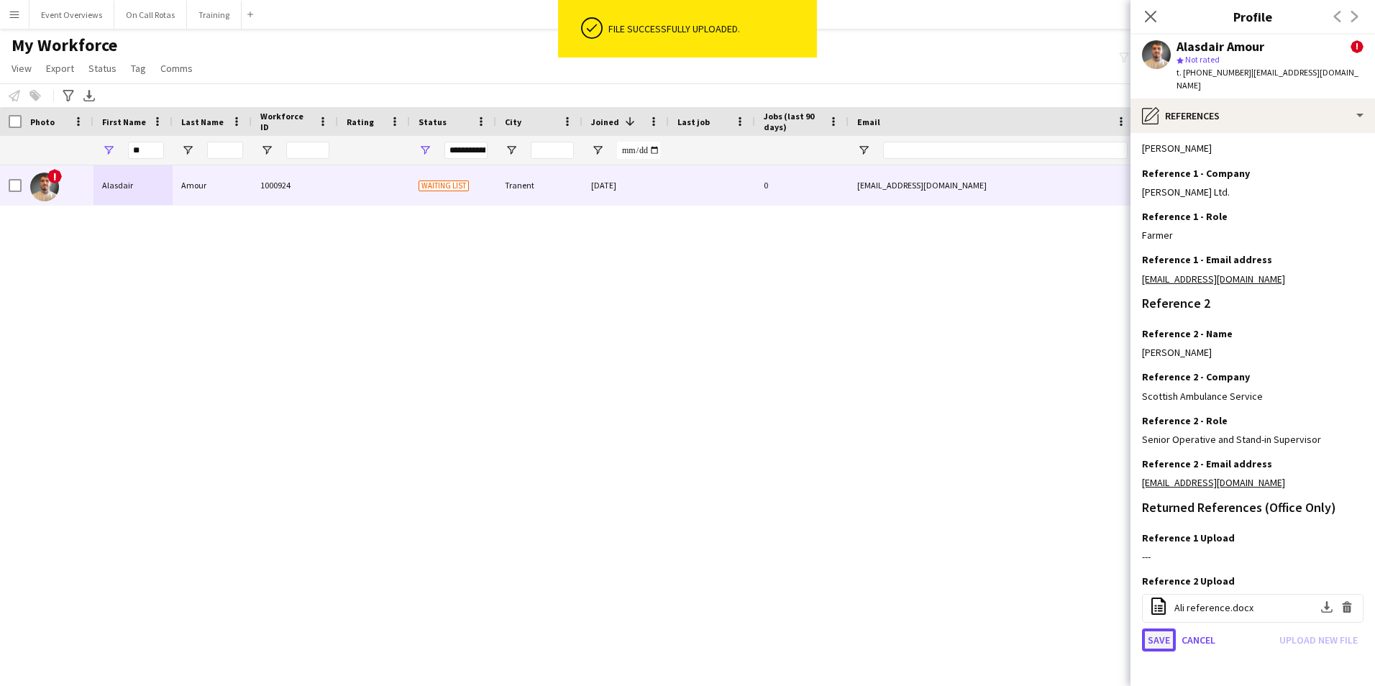
click at [1164, 629] on button "Save" at bounding box center [1159, 640] width 34 height 23
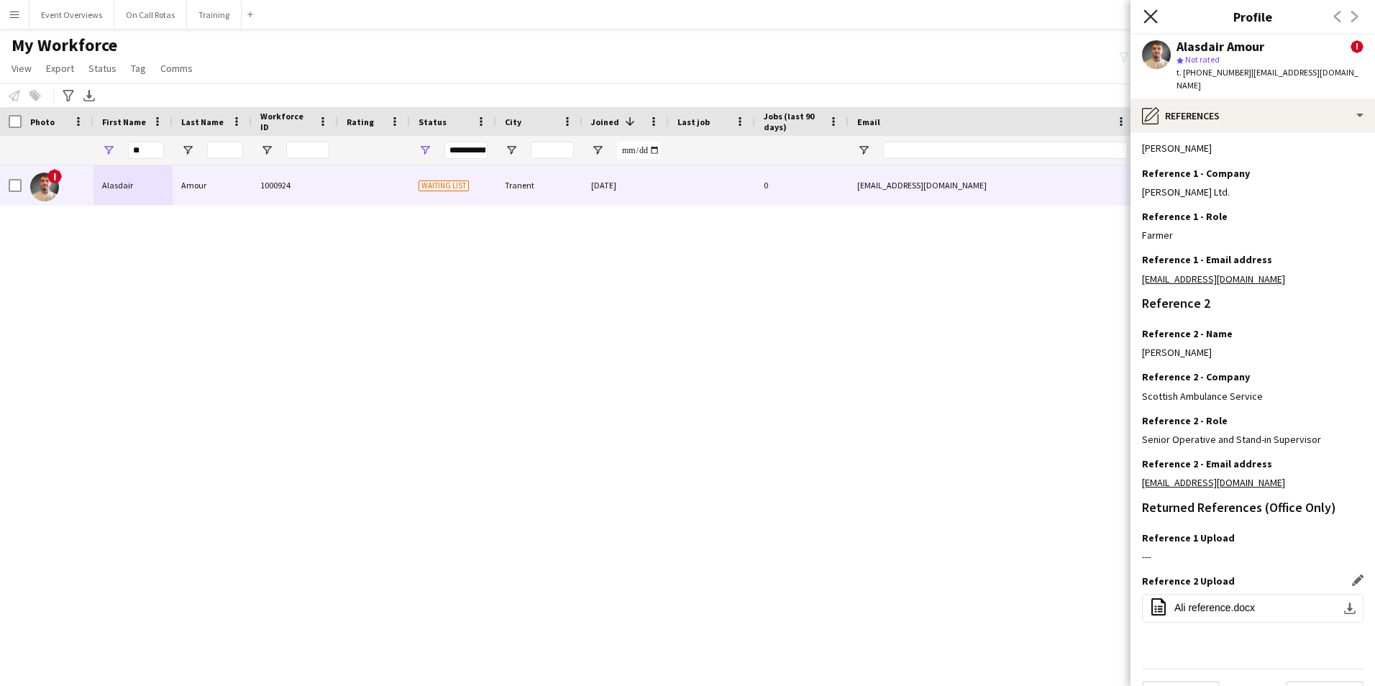
drag, startPoint x: 1160, startPoint y: 21, endPoint x: 1153, endPoint y: 13, distance: 10.7
click at [1158, 17] on div "Close pop-in" at bounding box center [1151, 16] width 40 height 33
click at [1148, 11] on icon "Close pop-in" at bounding box center [1151, 16] width 14 height 14
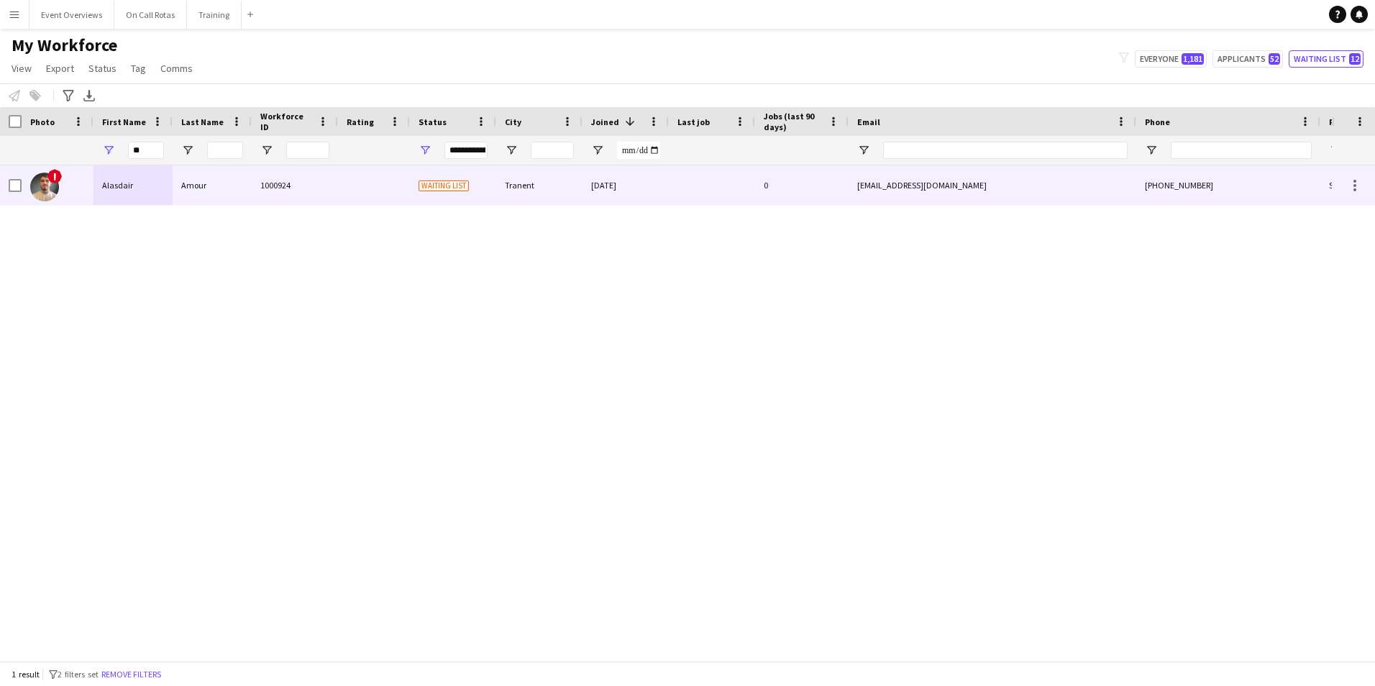
click at [140, 191] on div "Alasdair" at bounding box center [132, 185] width 79 height 40
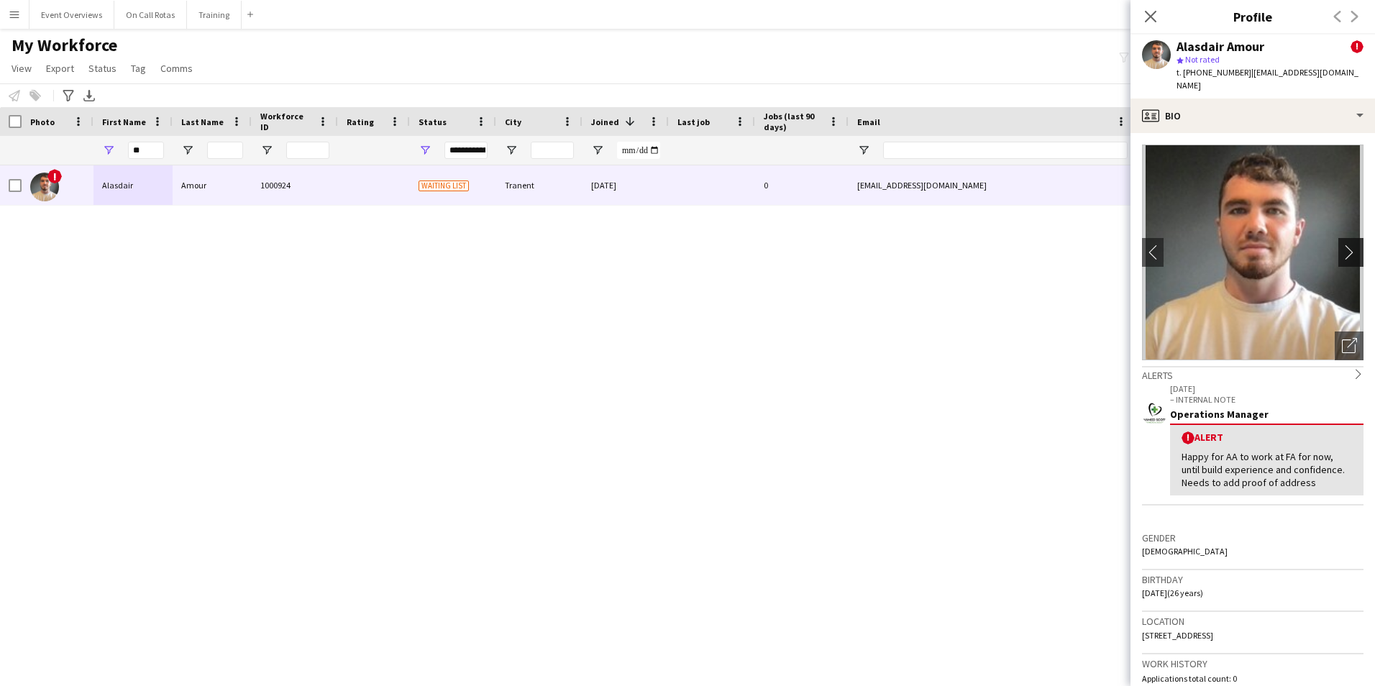
click at [1343, 245] on app-icon "chevron-right" at bounding box center [1353, 252] width 22 height 15
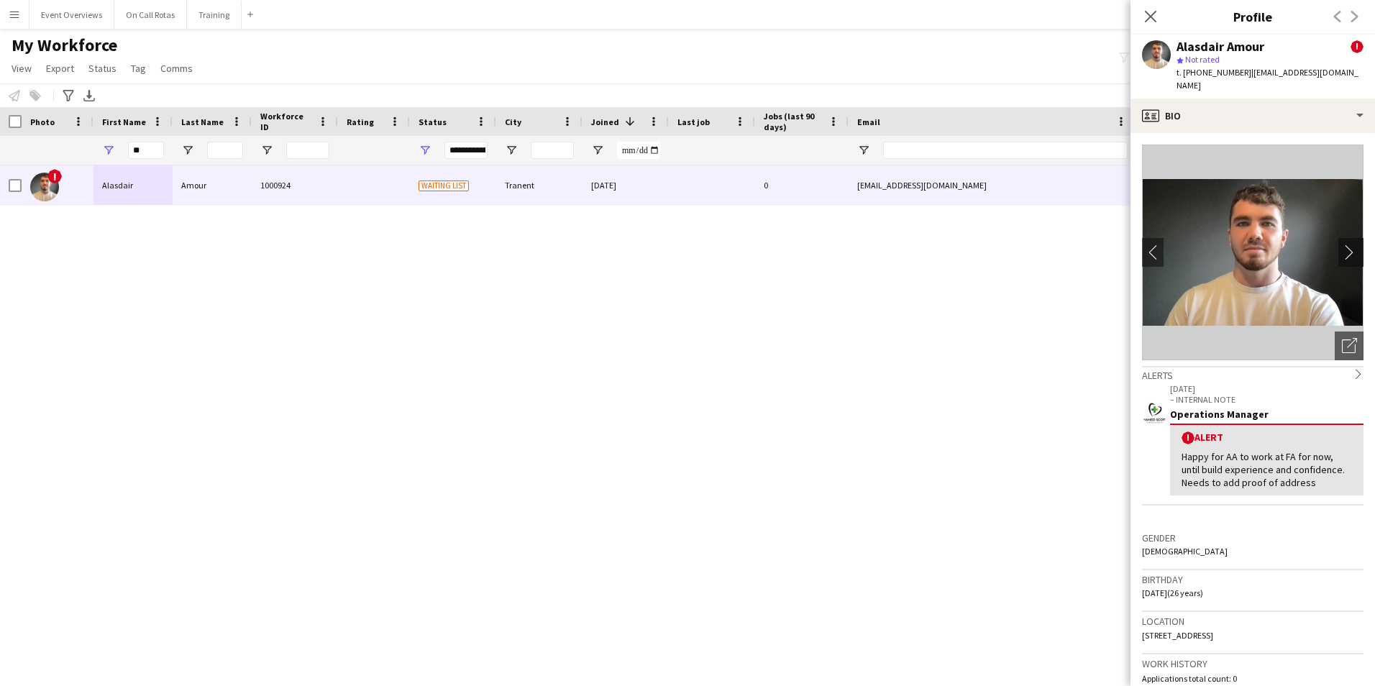
click at [1343, 245] on app-icon "chevron-right" at bounding box center [1353, 252] width 22 height 15
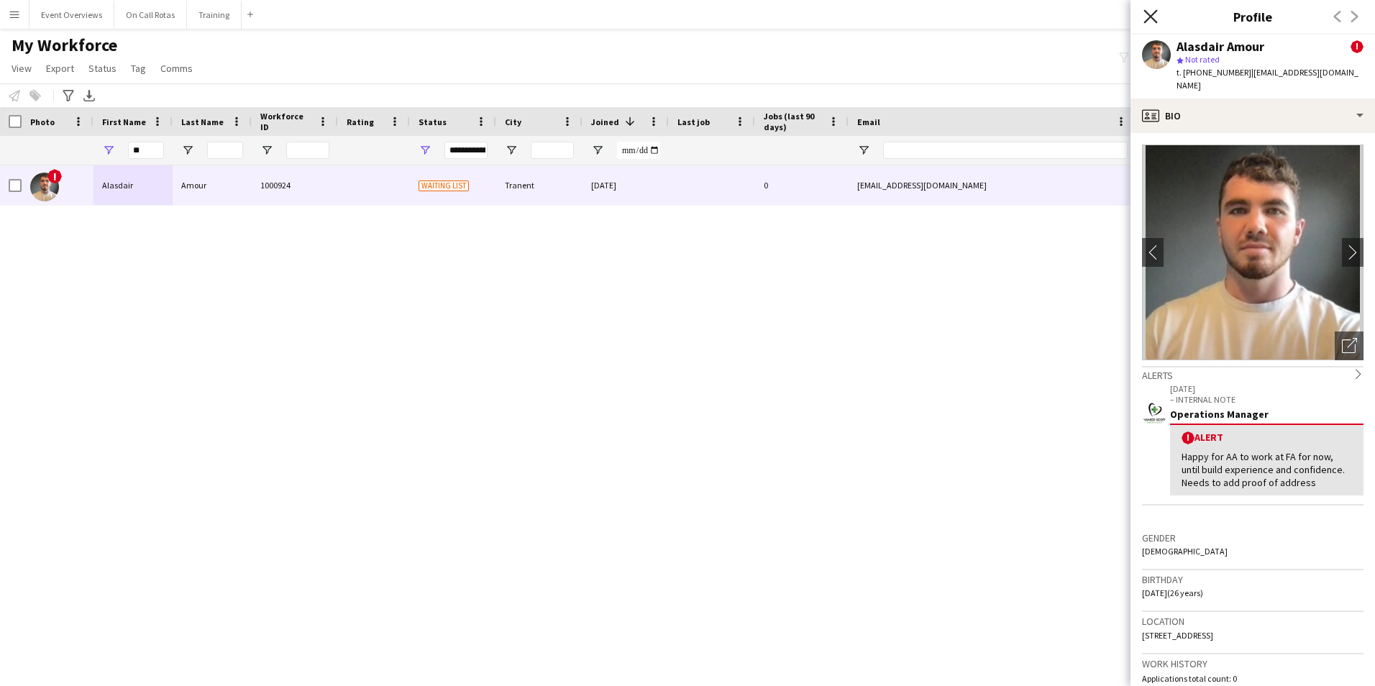
click at [1151, 20] on icon "Close pop-in" at bounding box center [1151, 16] width 14 height 14
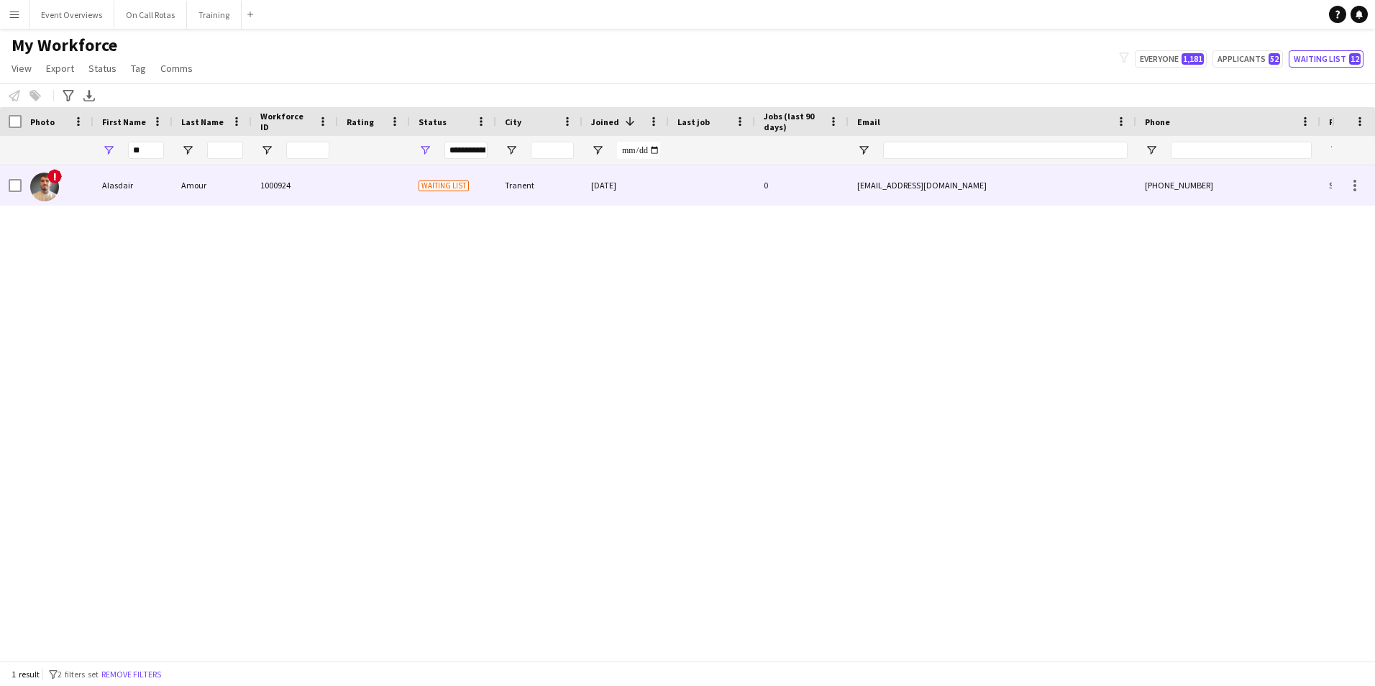
click at [170, 181] on div "Alasdair" at bounding box center [132, 185] width 79 height 40
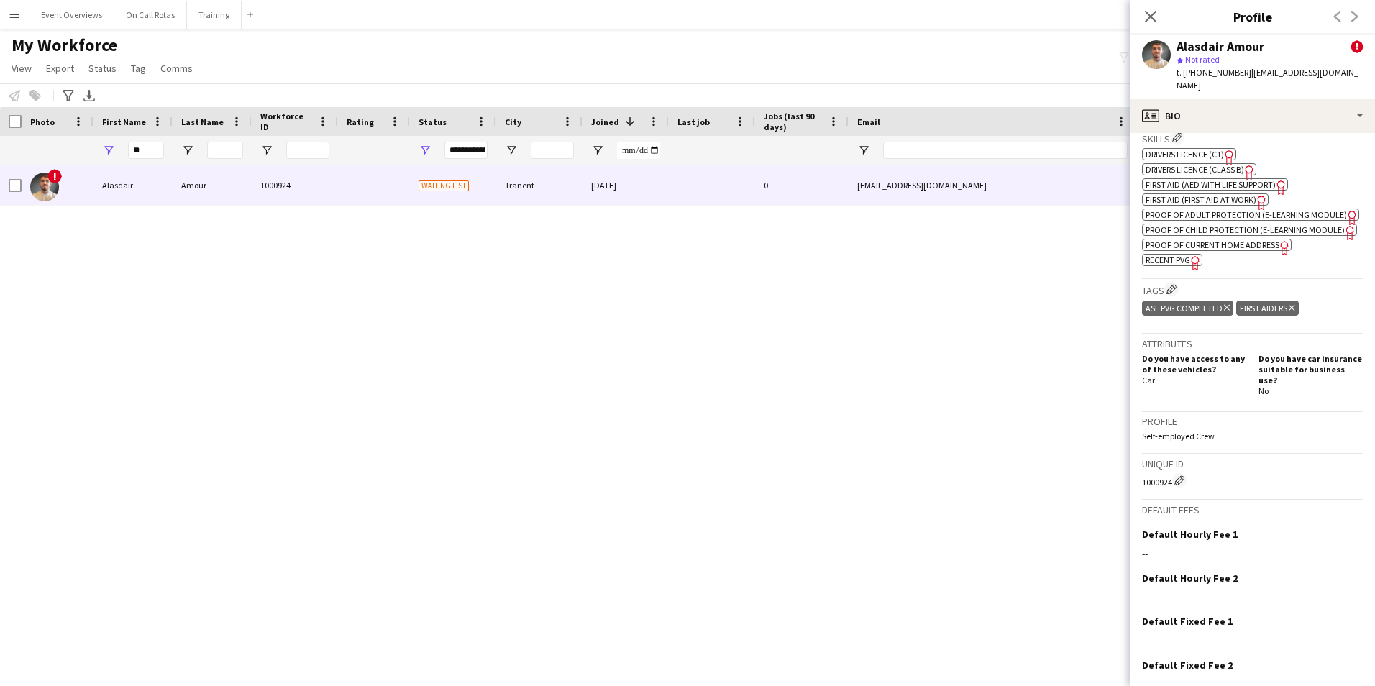
scroll to position [736, 0]
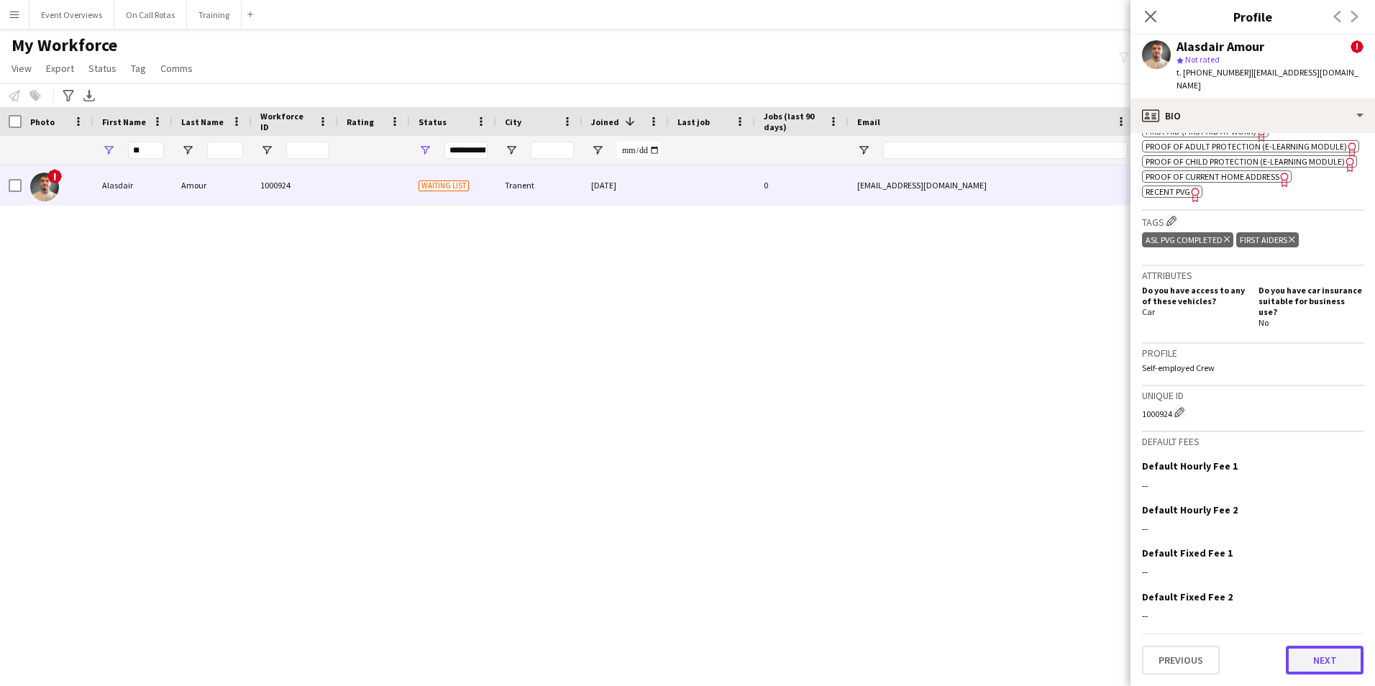
click at [1302, 652] on button "Next" at bounding box center [1325, 660] width 78 height 29
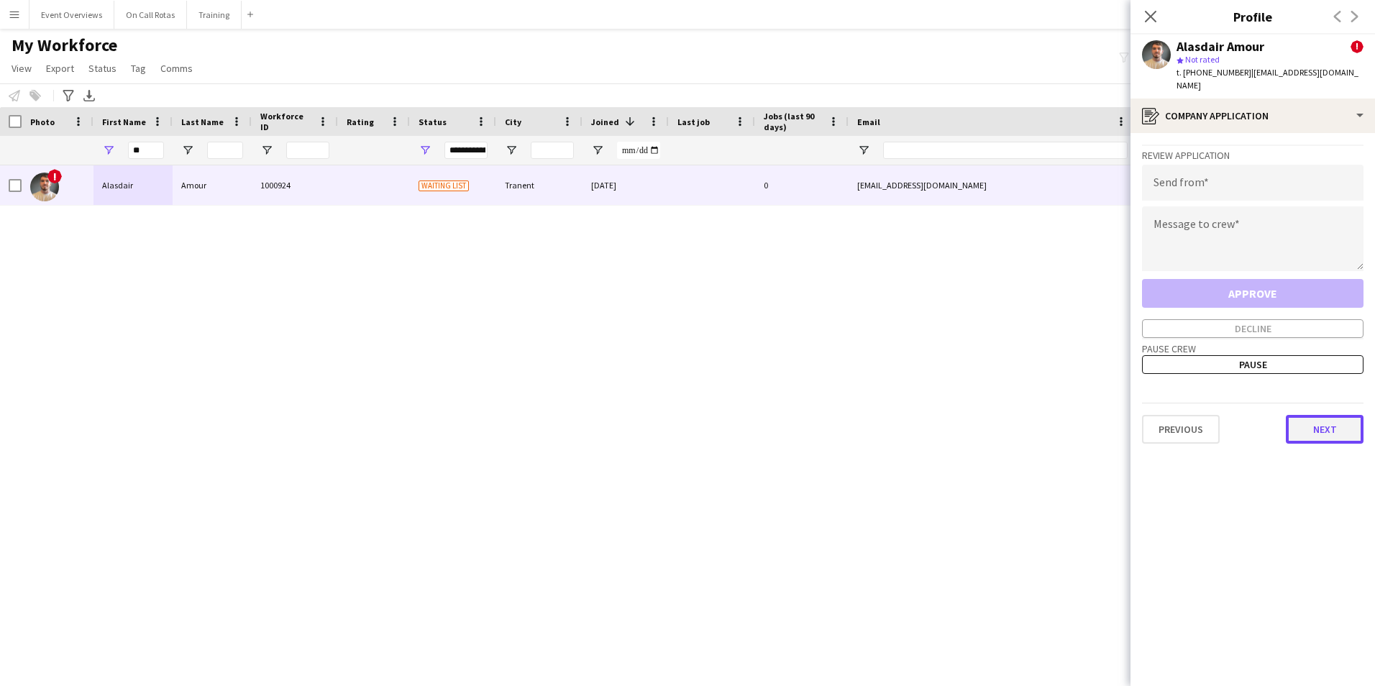
click at [1325, 415] on button "Next" at bounding box center [1325, 429] width 78 height 29
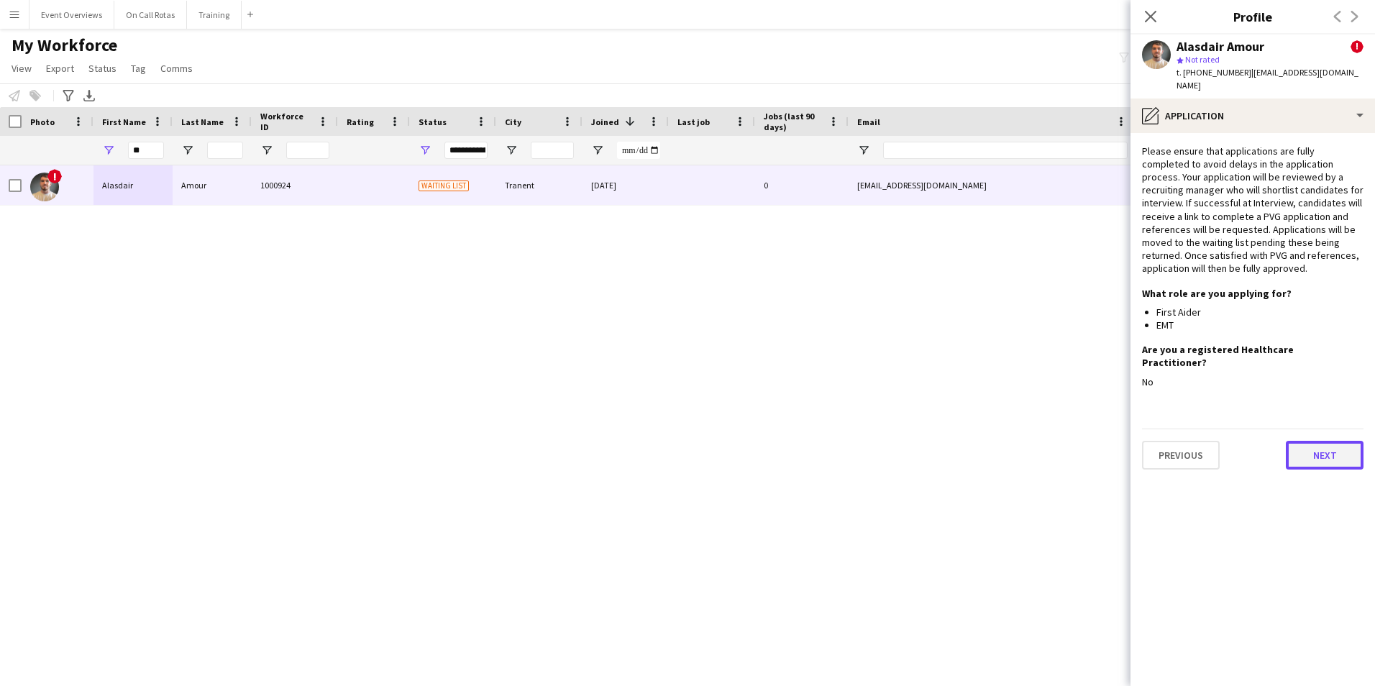
click at [1325, 441] on button "Next" at bounding box center [1325, 455] width 78 height 29
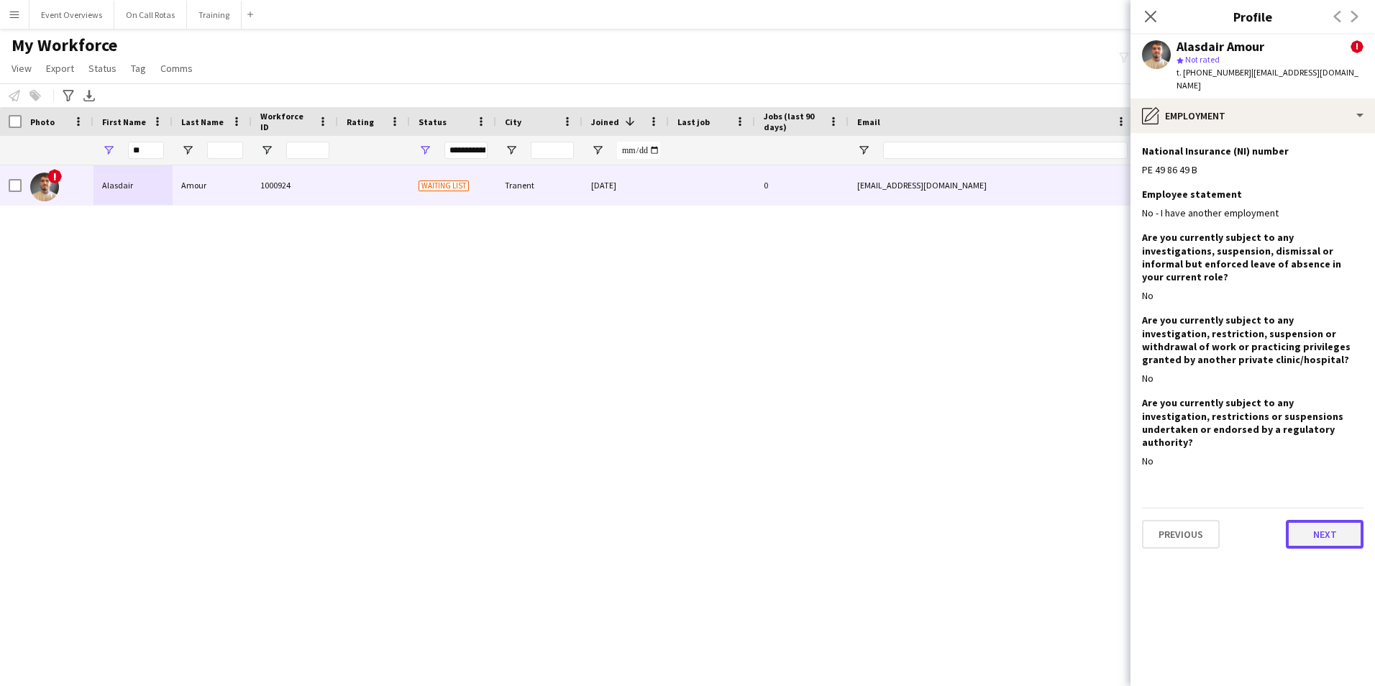
click at [1311, 520] on button "Next" at bounding box center [1325, 534] width 78 height 29
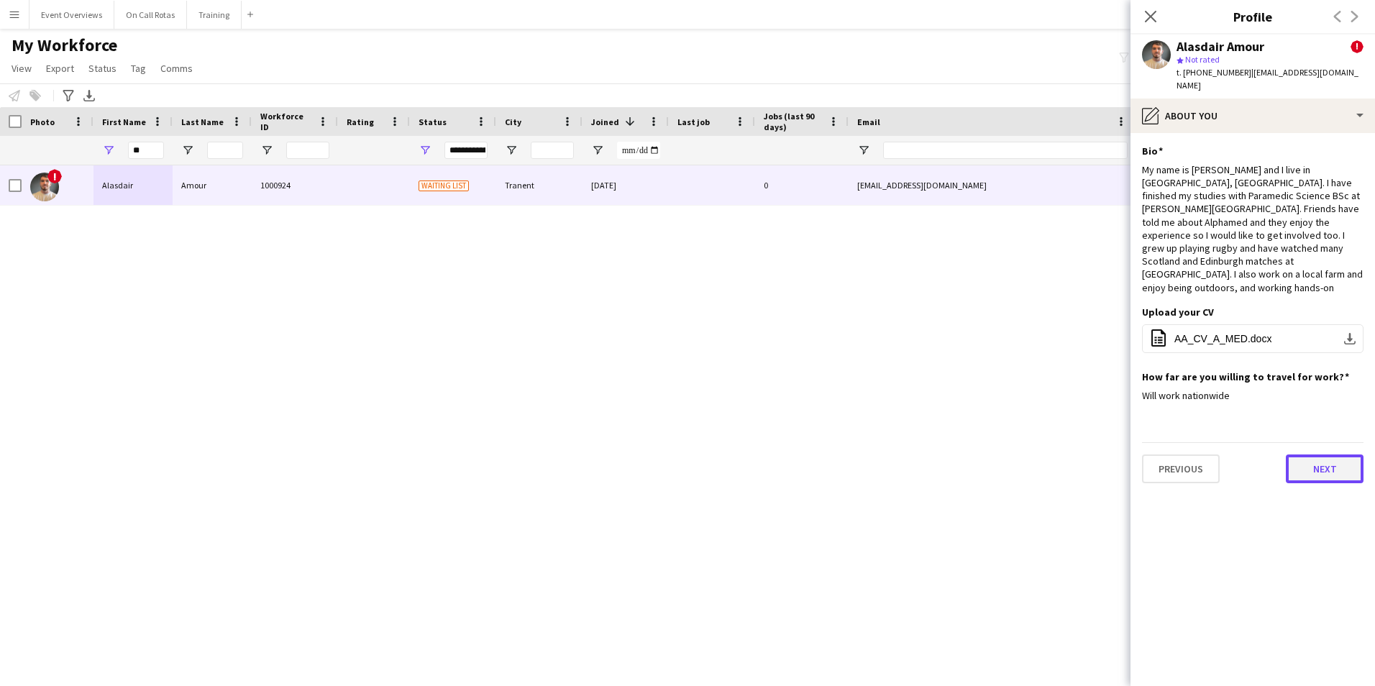
click at [1300, 455] on button "Next" at bounding box center [1325, 469] width 78 height 29
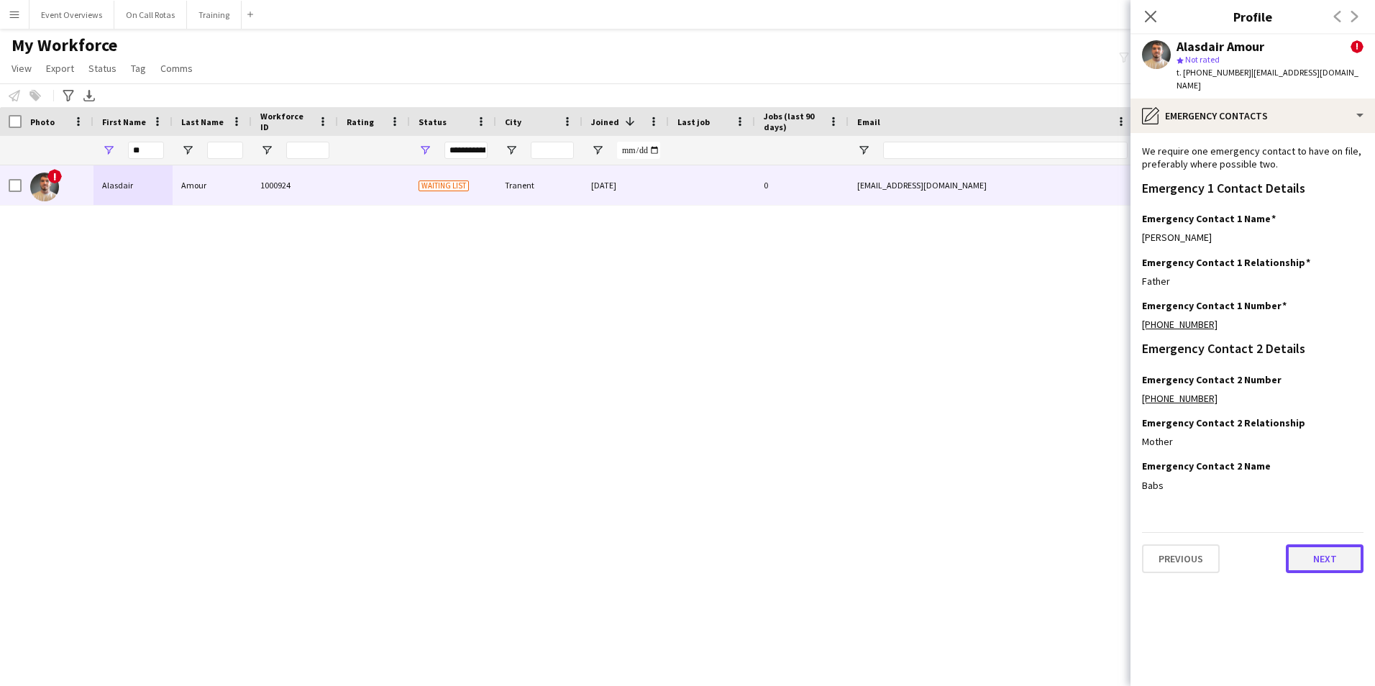
click at [1300, 550] on button "Next" at bounding box center [1325, 558] width 78 height 29
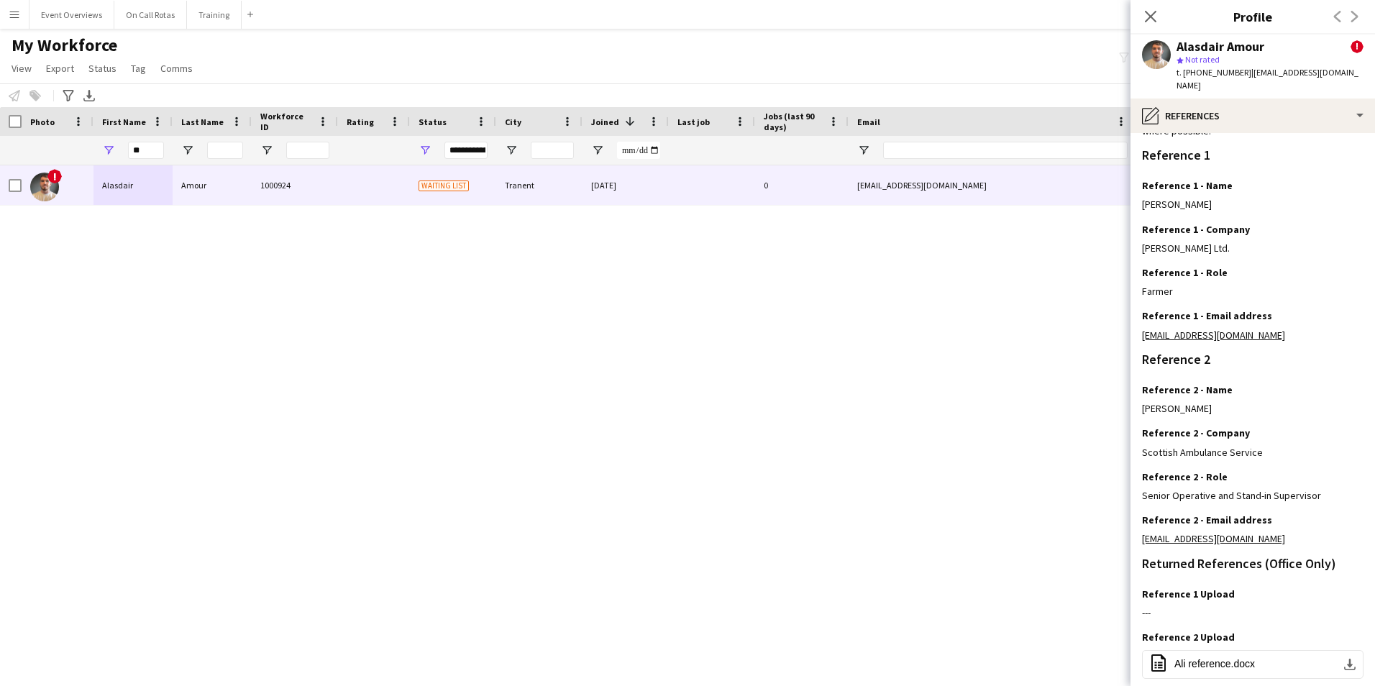
scroll to position [193, 0]
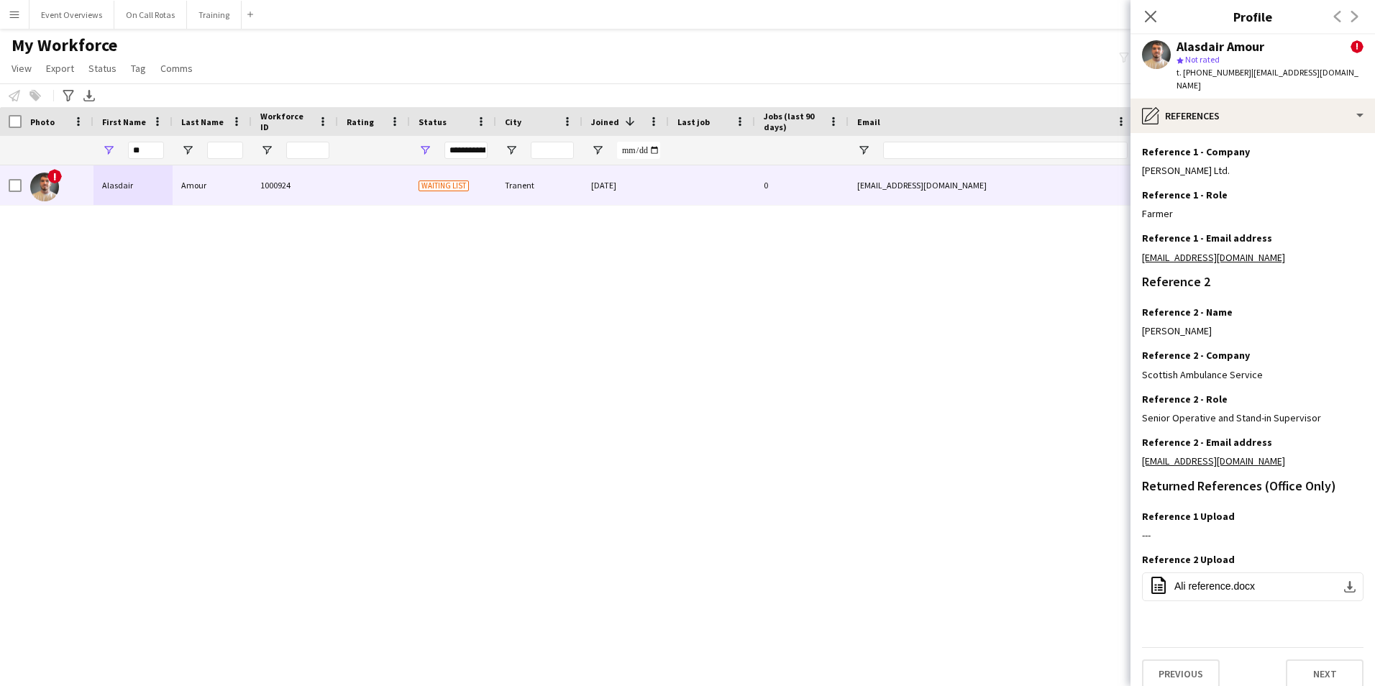
click at [1159, 9] on div "Close pop-in" at bounding box center [1151, 16] width 40 height 33
click at [1157, 9] on icon "Close pop-in" at bounding box center [1151, 16] width 14 height 14
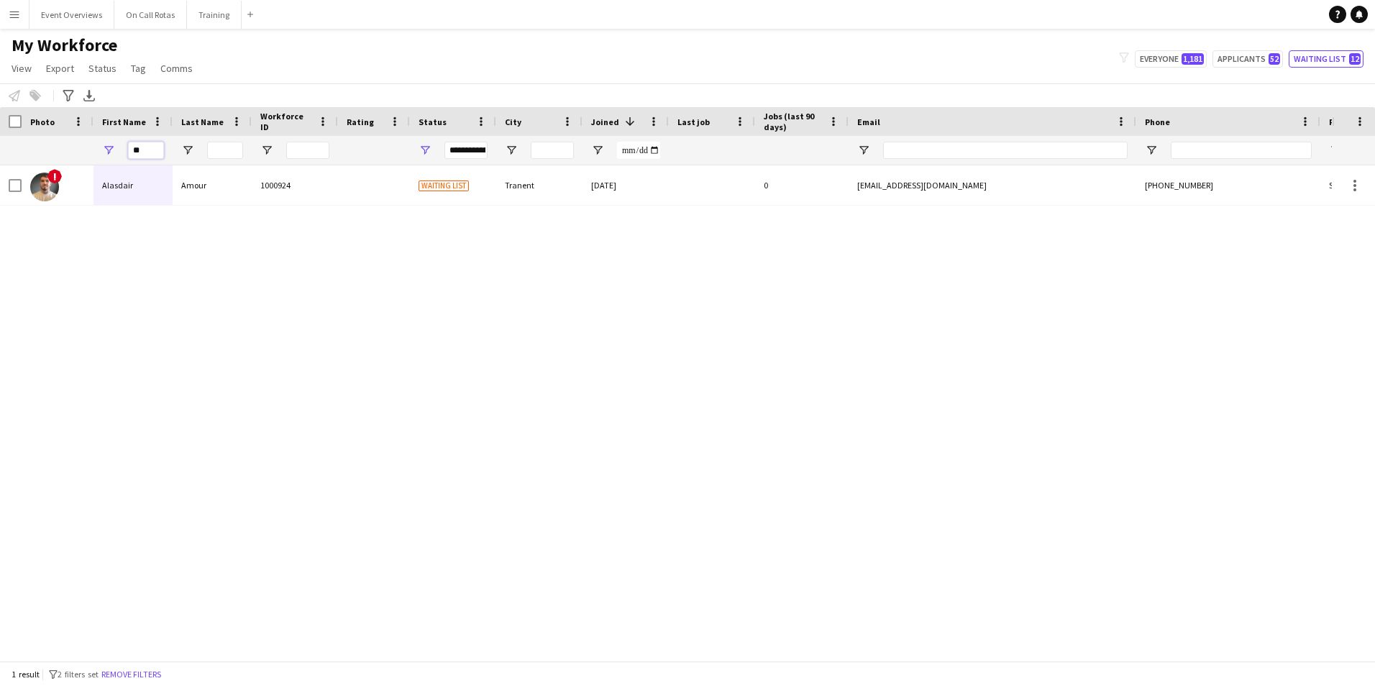
drag, startPoint x: 147, startPoint y: 155, endPoint x: 118, endPoint y: 161, distance: 29.3
click at [118, 161] on div "**" at bounding box center [132, 150] width 79 height 29
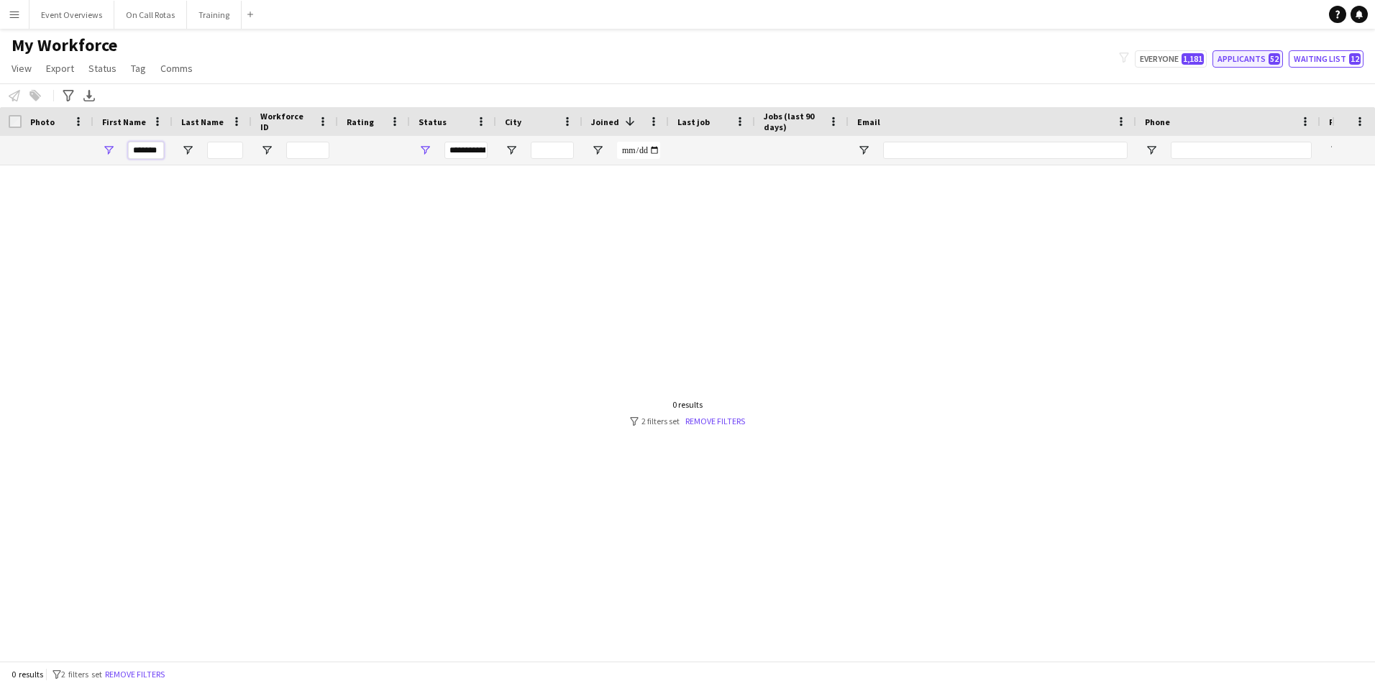
type input "*******"
click at [1223, 55] on button "Applicants 52" at bounding box center [1248, 58] width 70 height 17
type input "**********"
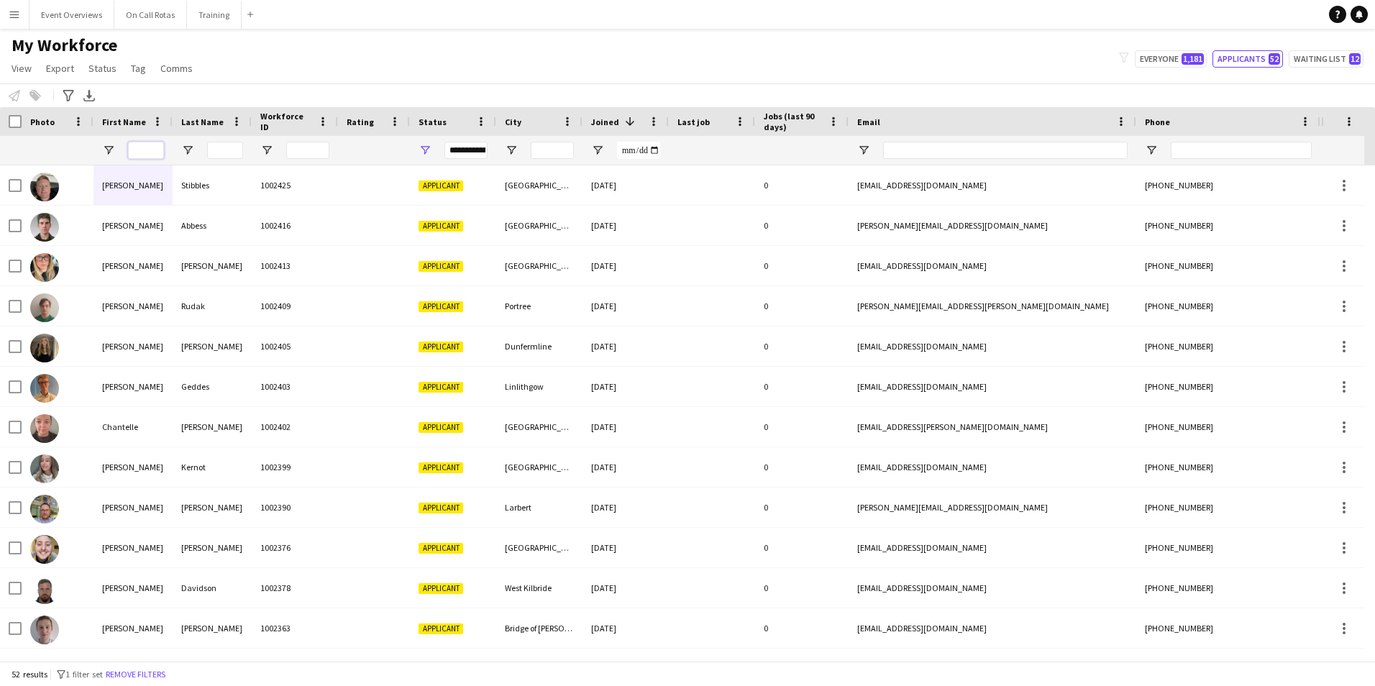
click at [163, 150] on input "First Name Filter Input" at bounding box center [146, 150] width 36 height 17
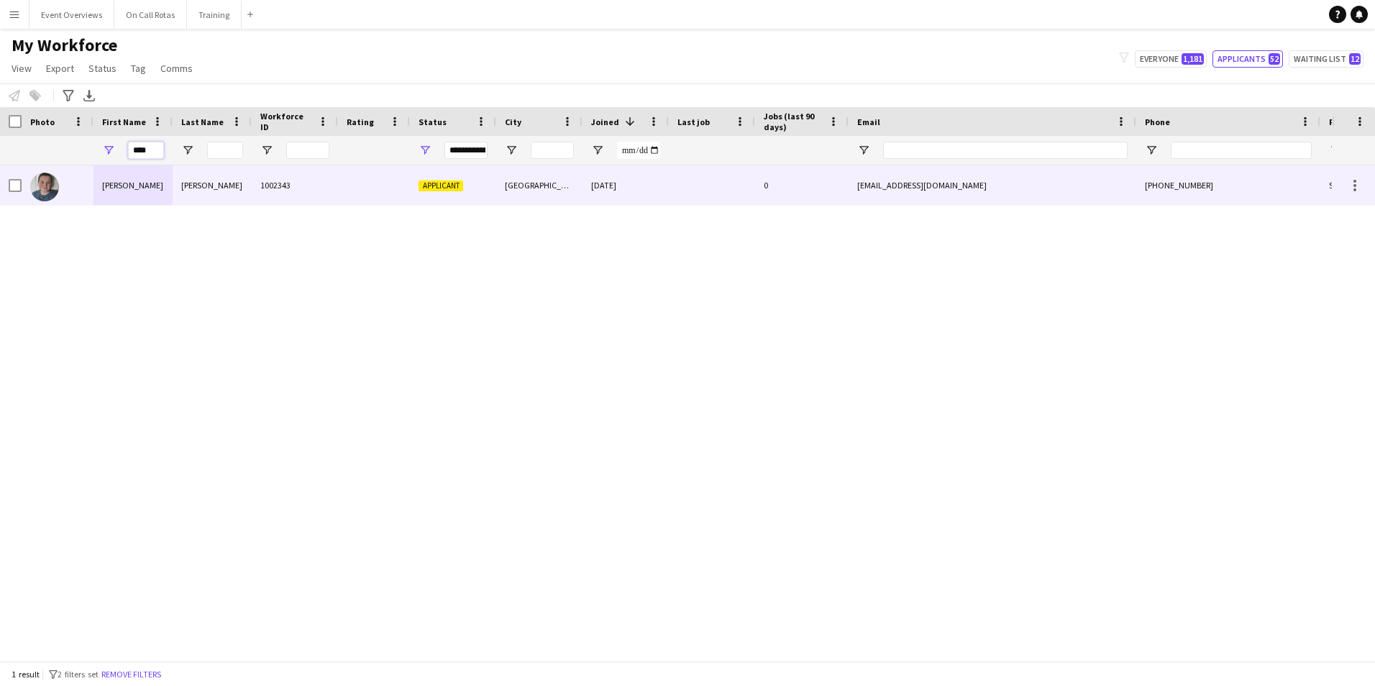
type input "****"
click at [300, 203] on div "1002343" at bounding box center [295, 185] width 86 height 40
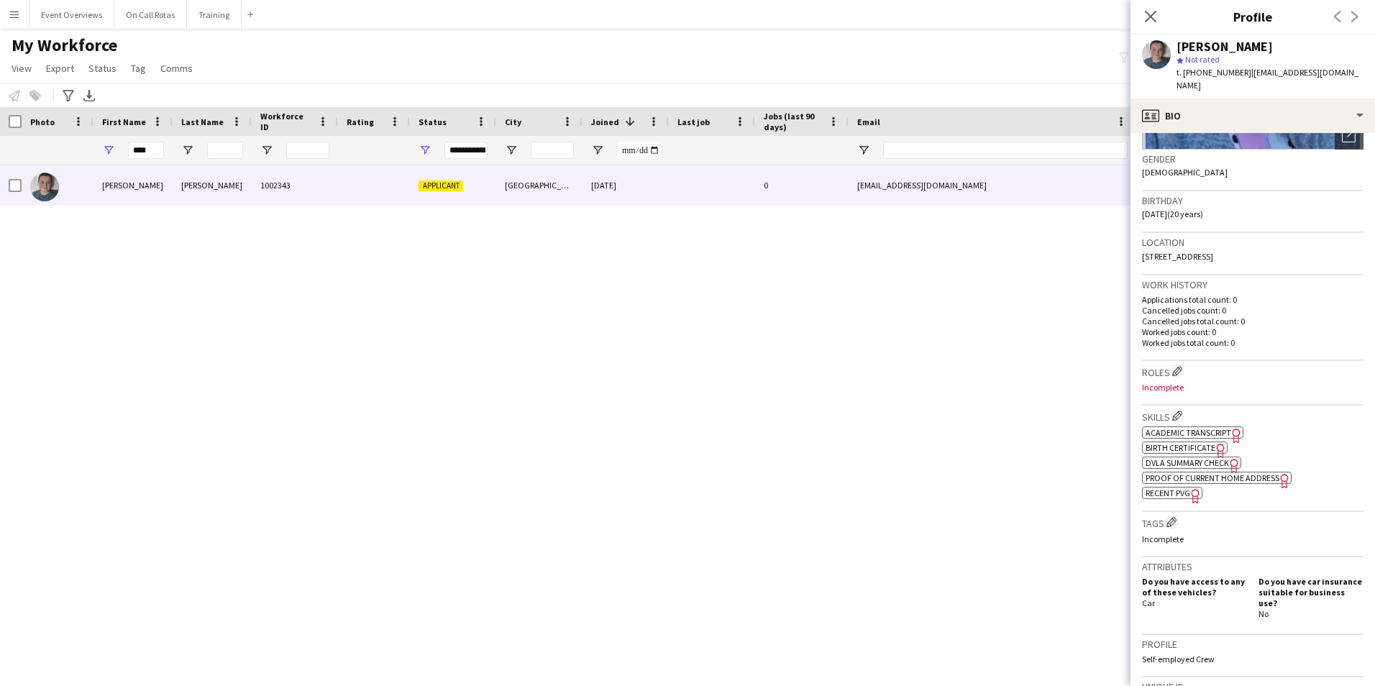
scroll to position [216, 0]
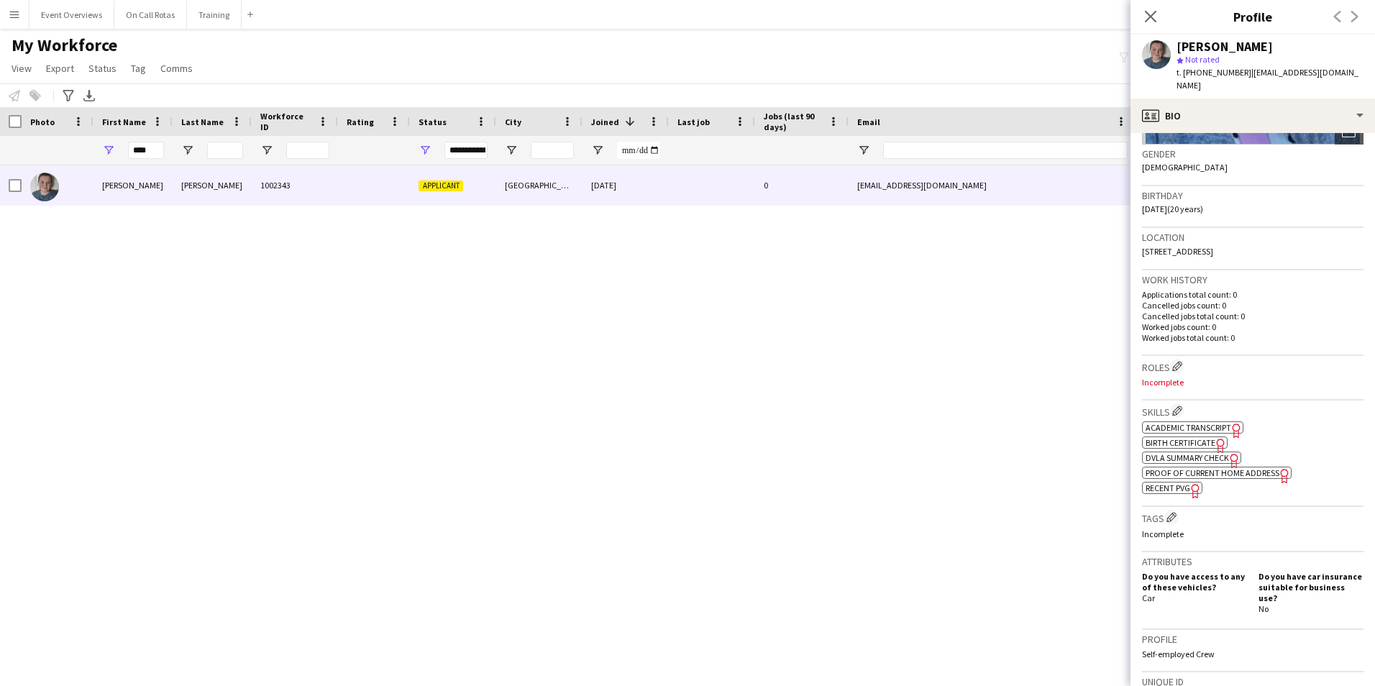
click at [1185, 422] on span "Academic Transcript" at bounding box center [1189, 427] width 86 height 11
click at [1157, 437] on span "Birth Certificate" at bounding box center [1181, 442] width 70 height 11
click at [1190, 422] on span "Academic Transcript" at bounding box center [1189, 427] width 86 height 11
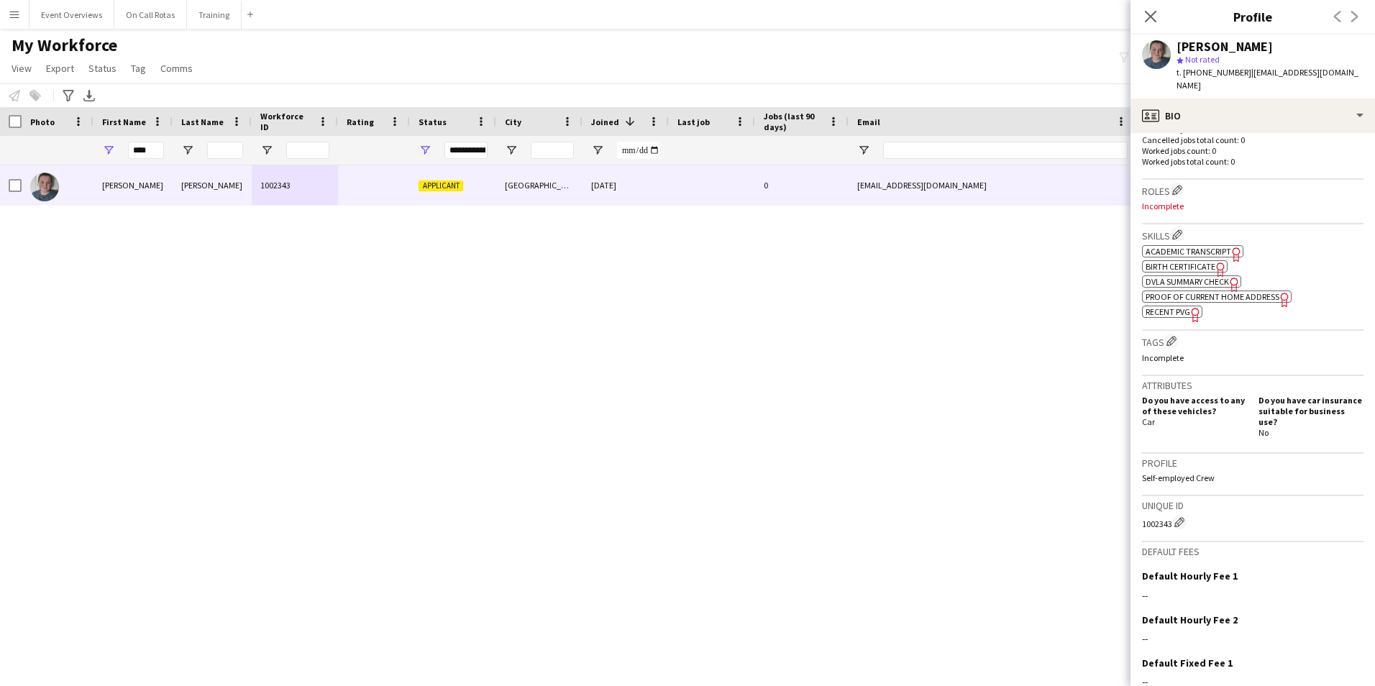
scroll to position [478, 0]
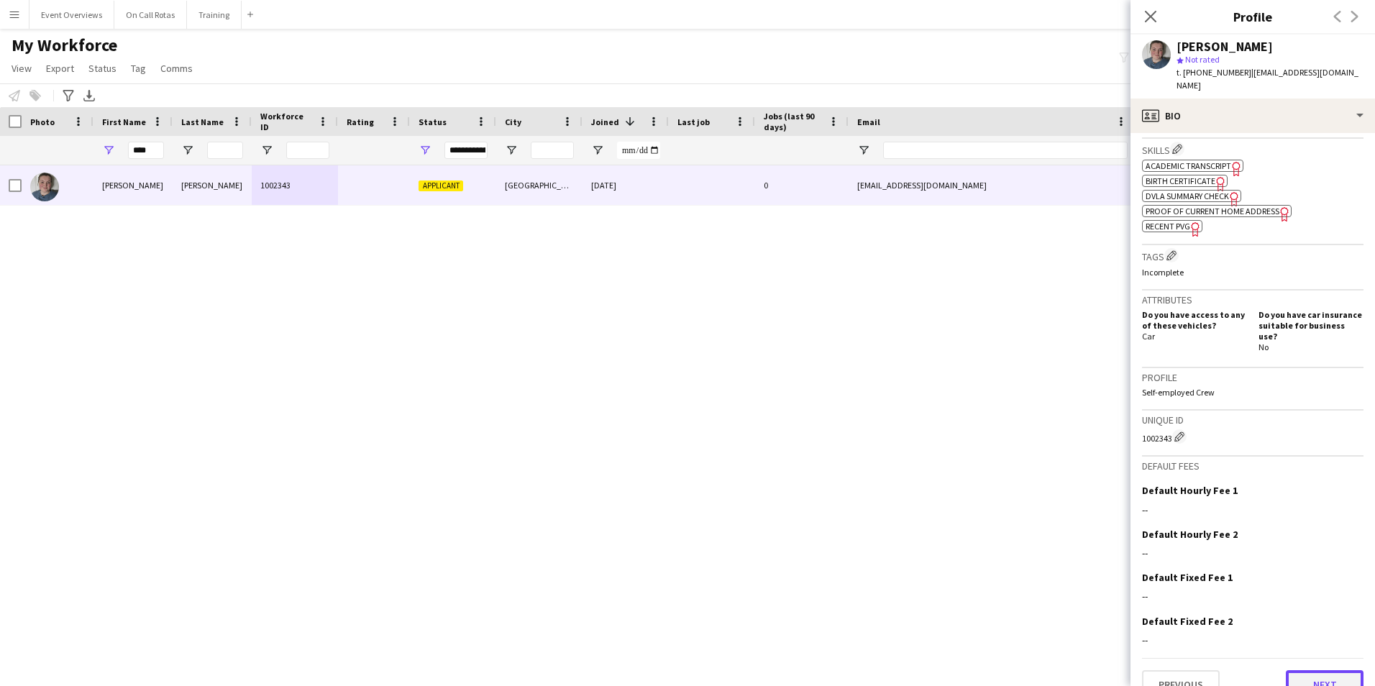
click at [1300, 670] on button "Next" at bounding box center [1325, 684] width 78 height 29
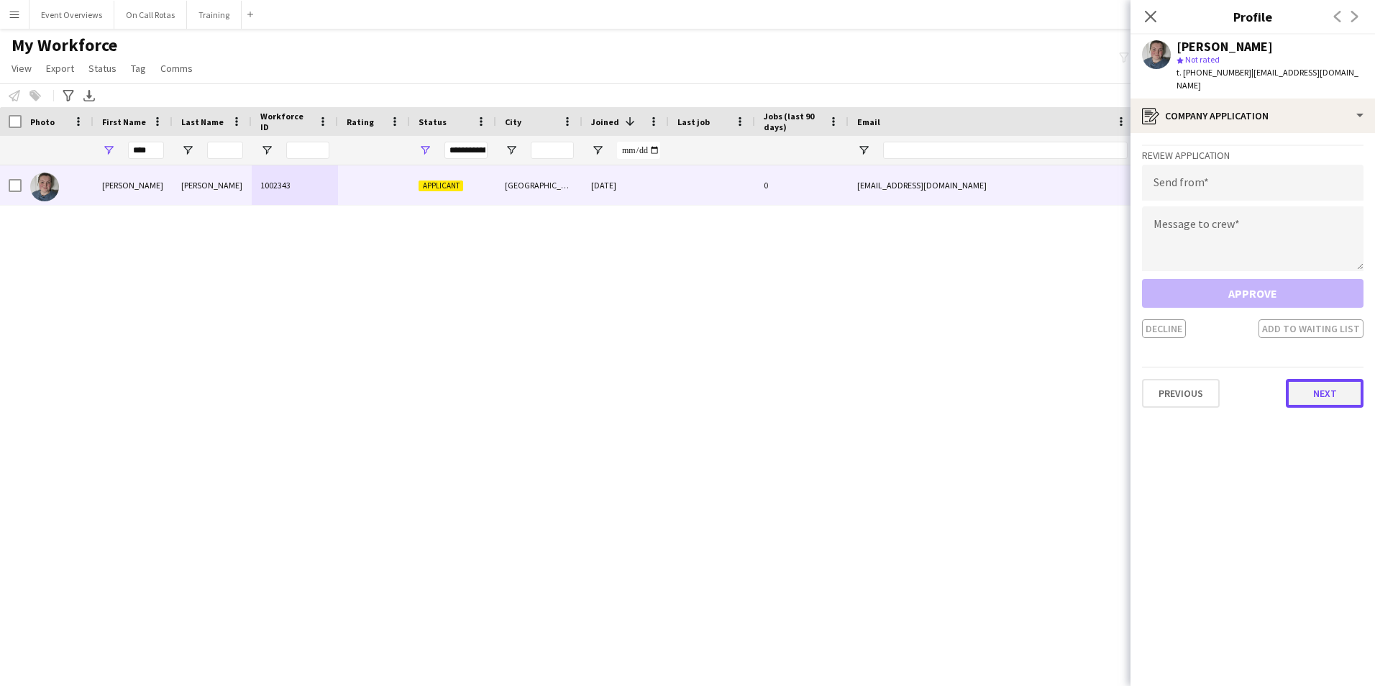
click at [1311, 379] on button "Next" at bounding box center [1325, 393] width 78 height 29
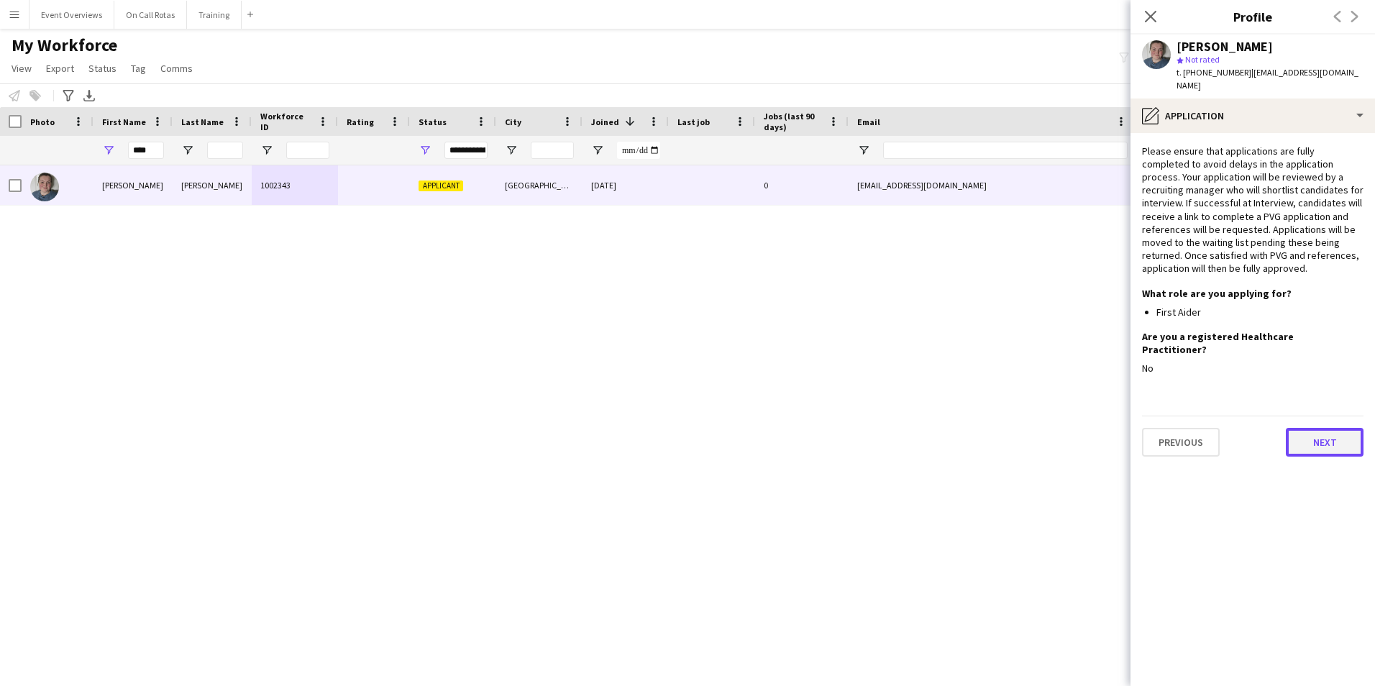
click at [1314, 428] on button "Next" at bounding box center [1325, 442] width 78 height 29
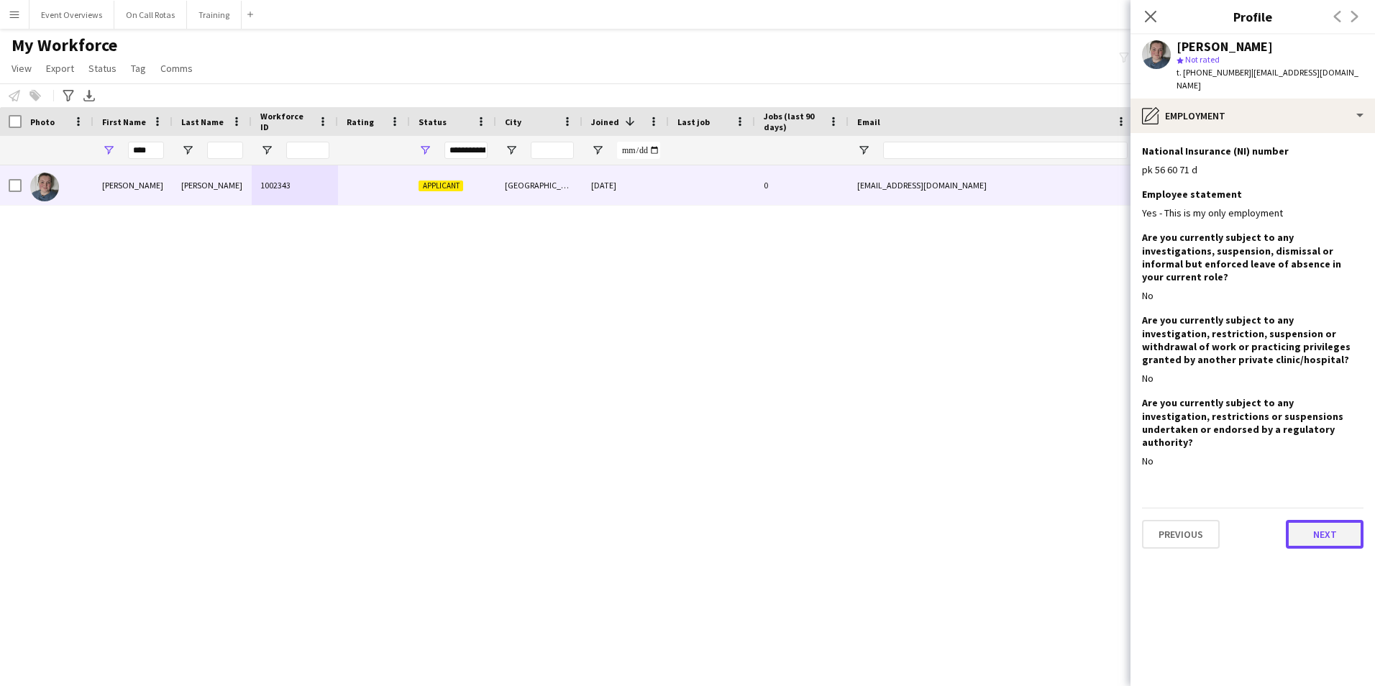
click at [1315, 520] on button "Next" at bounding box center [1325, 534] width 78 height 29
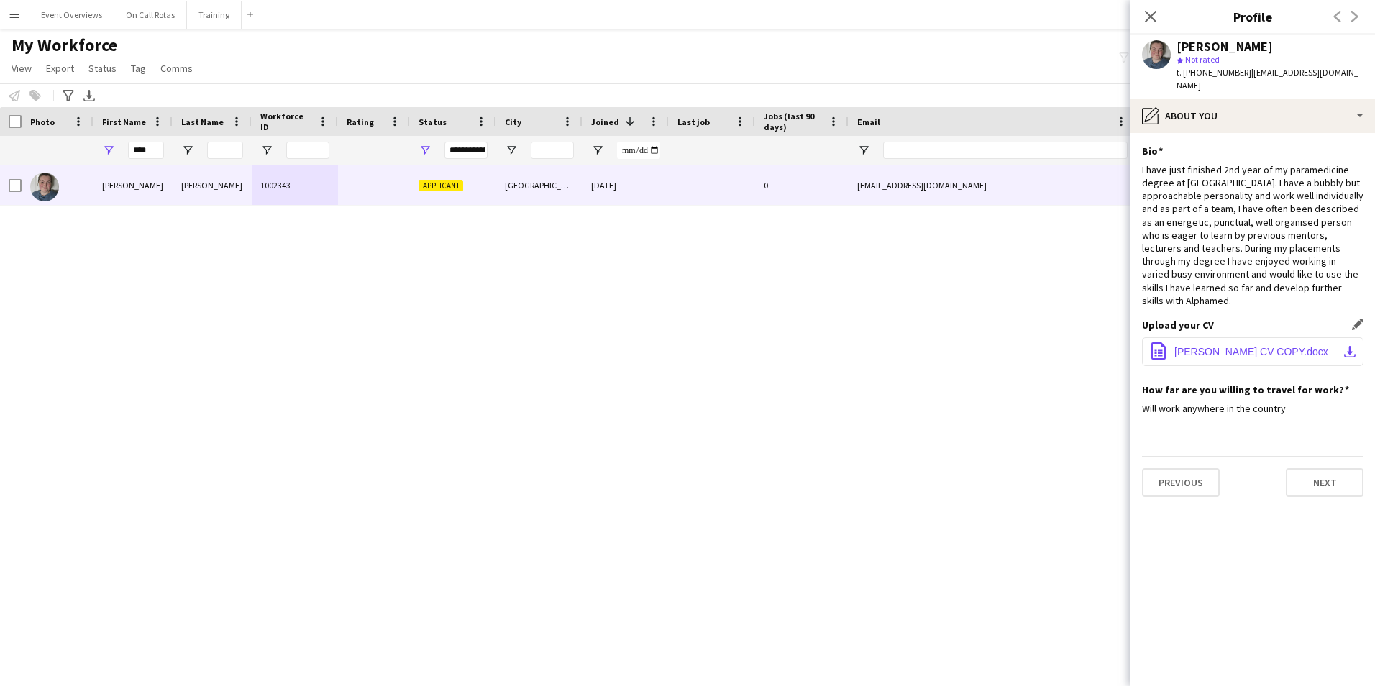
click at [1236, 337] on button "office-file-sheet siobhan wilson CV COPY.docx download-bottom" at bounding box center [1253, 351] width 222 height 29
click at [1246, 224] on div "I have just finished 2nd year of my paramedicine degree at RGU. I have a bubbly…" at bounding box center [1253, 235] width 222 height 144
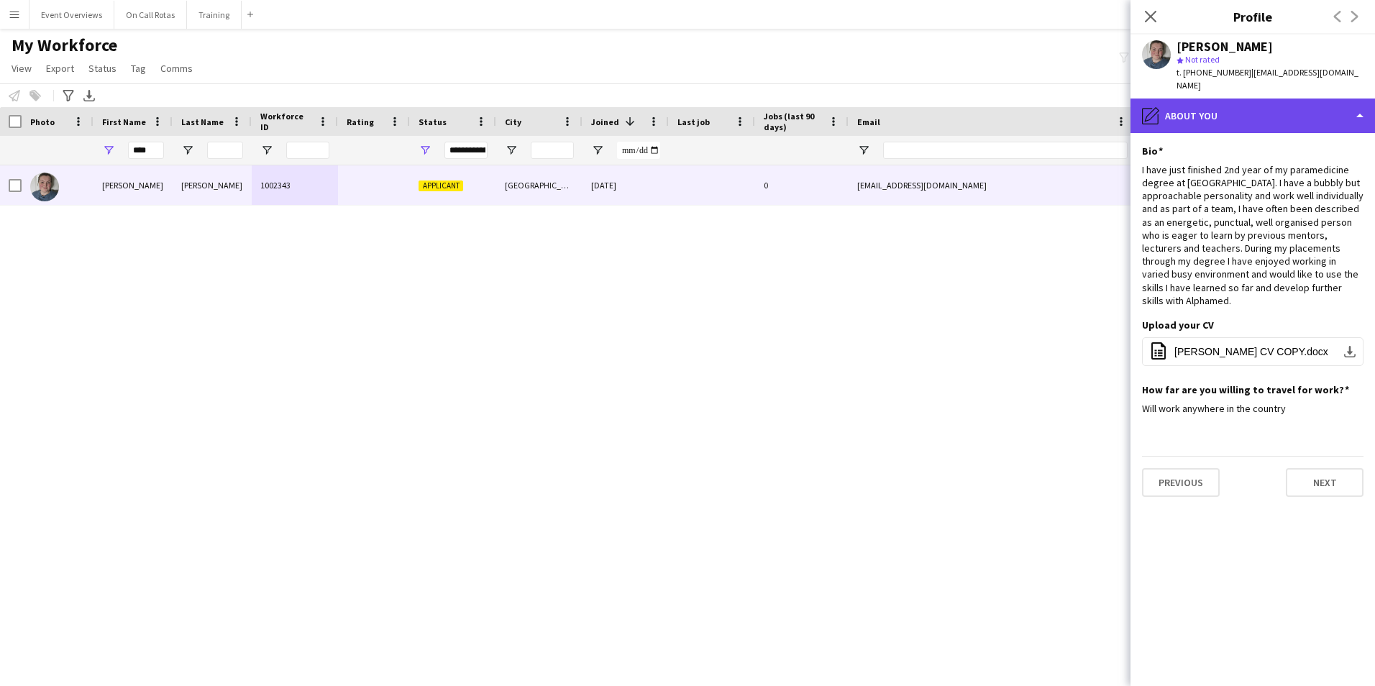
click at [1275, 114] on div "pencil4 About you" at bounding box center [1253, 116] width 245 height 35
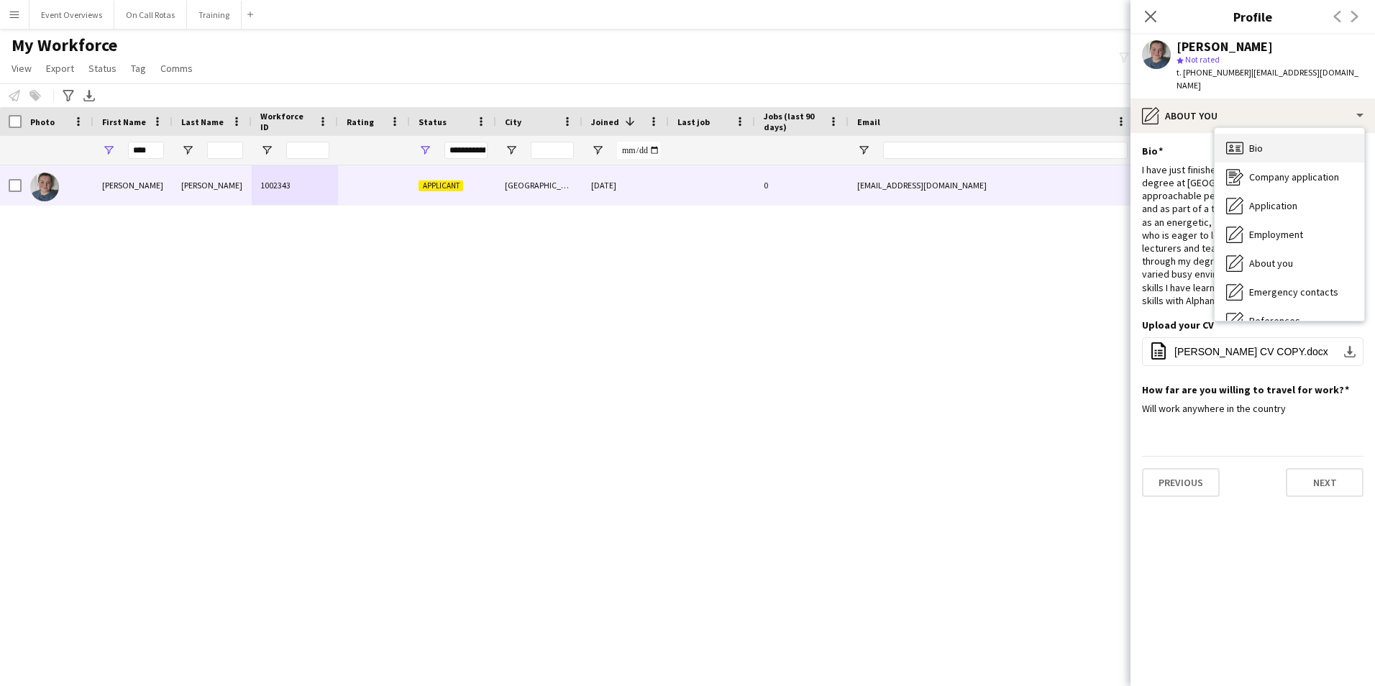
click at [1279, 134] on div "Bio Bio" at bounding box center [1290, 148] width 150 height 29
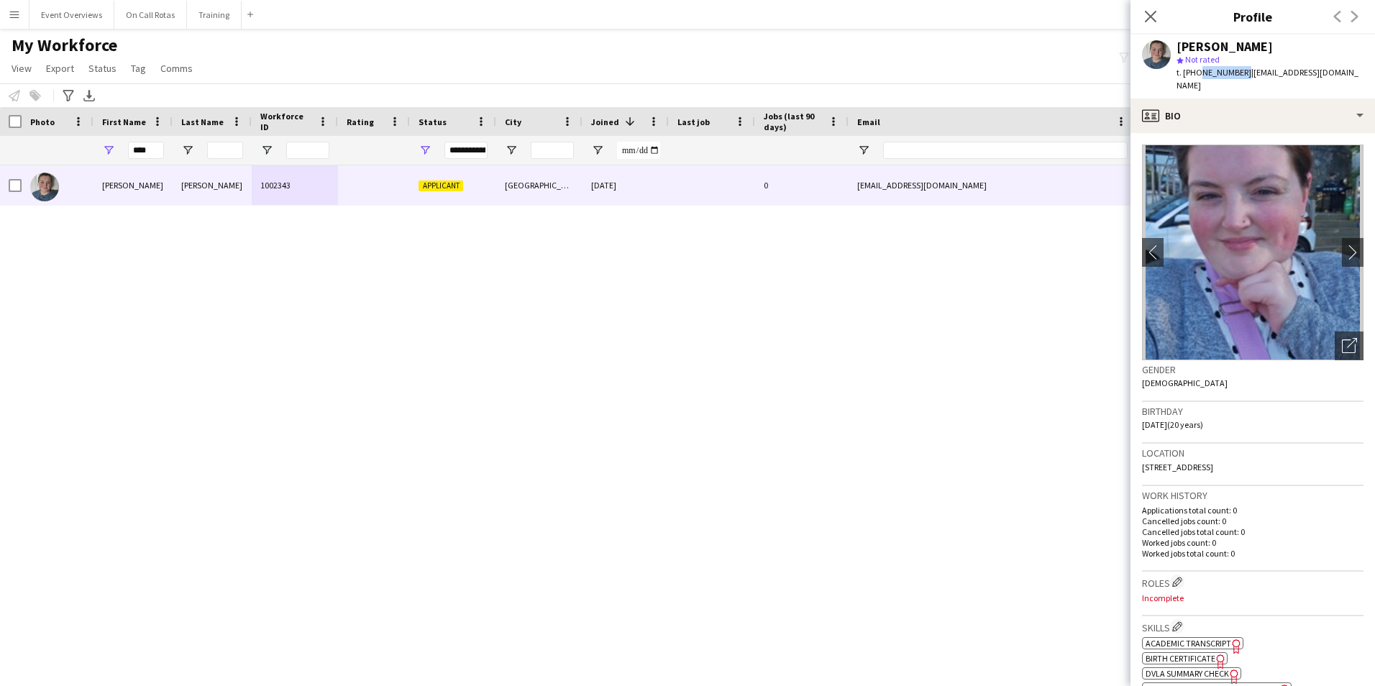
drag, startPoint x: 1239, startPoint y: 71, endPoint x: 1195, endPoint y: 75, distance: 44.0
click at [1195, 75] on span "t. +447757224780" at bounding box center [1214, 72] width 75 height 11
copy span "7757224780"
drag, startPoint x: 153, startPoint y: 149, endPoint x: 42, endPoint y: 168, distance: 113.0
click at [42, 168] on div "Workforce Details Photo First Name" at bounding box center [687, 384] width 1375 height 554
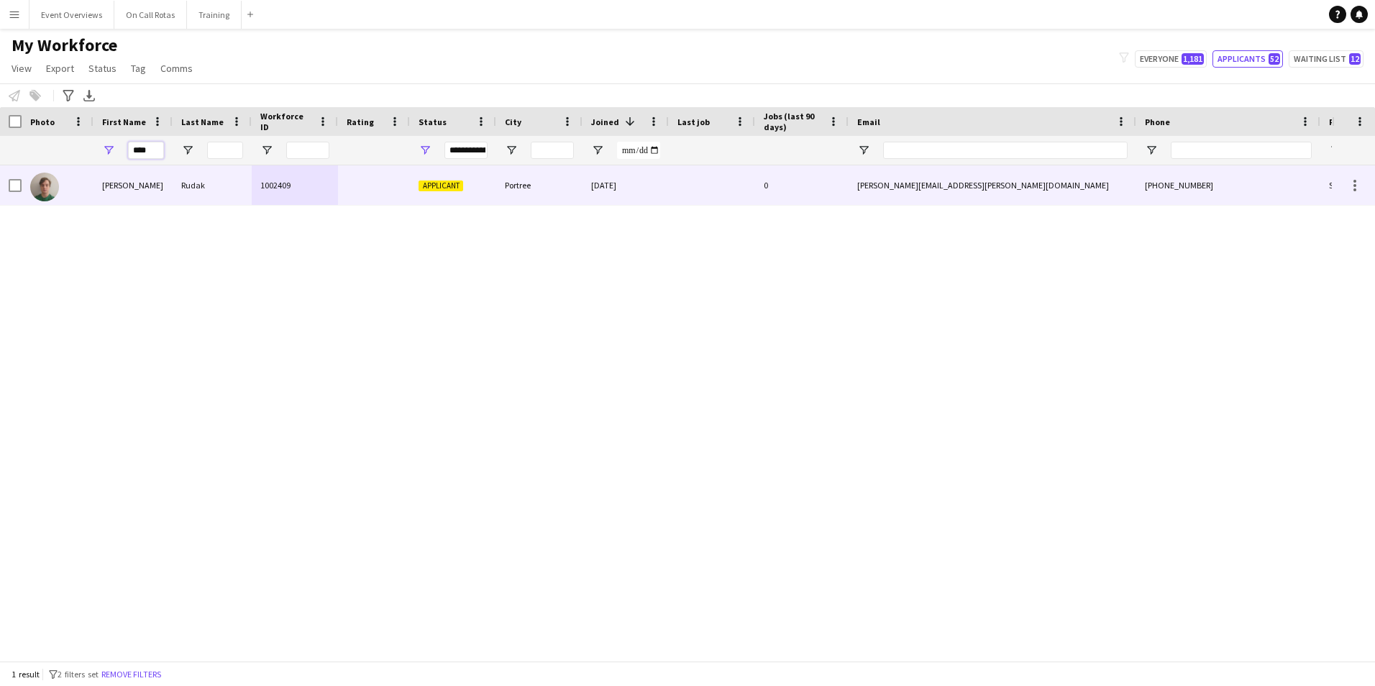
type input "****"
click at [286, 190] on div "1002409" at bounding box center [295, 185] width 86 height 40
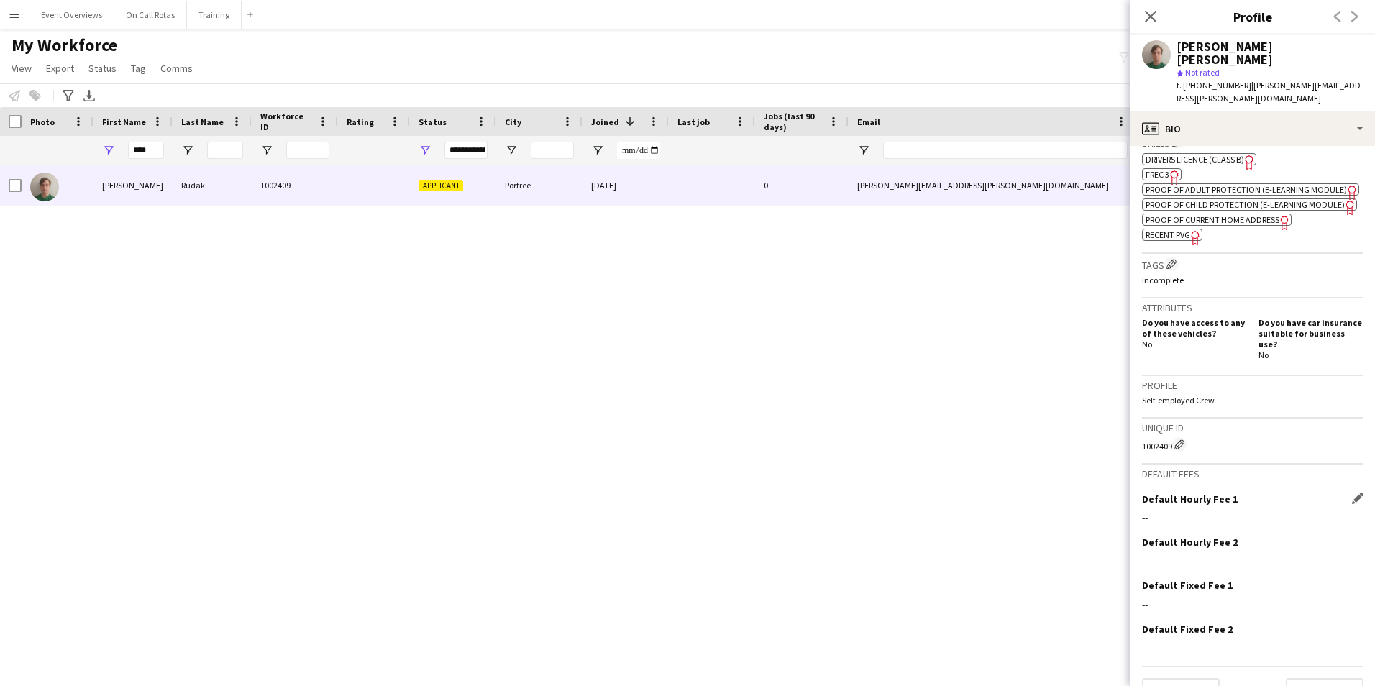
scroll to position [514, 0]
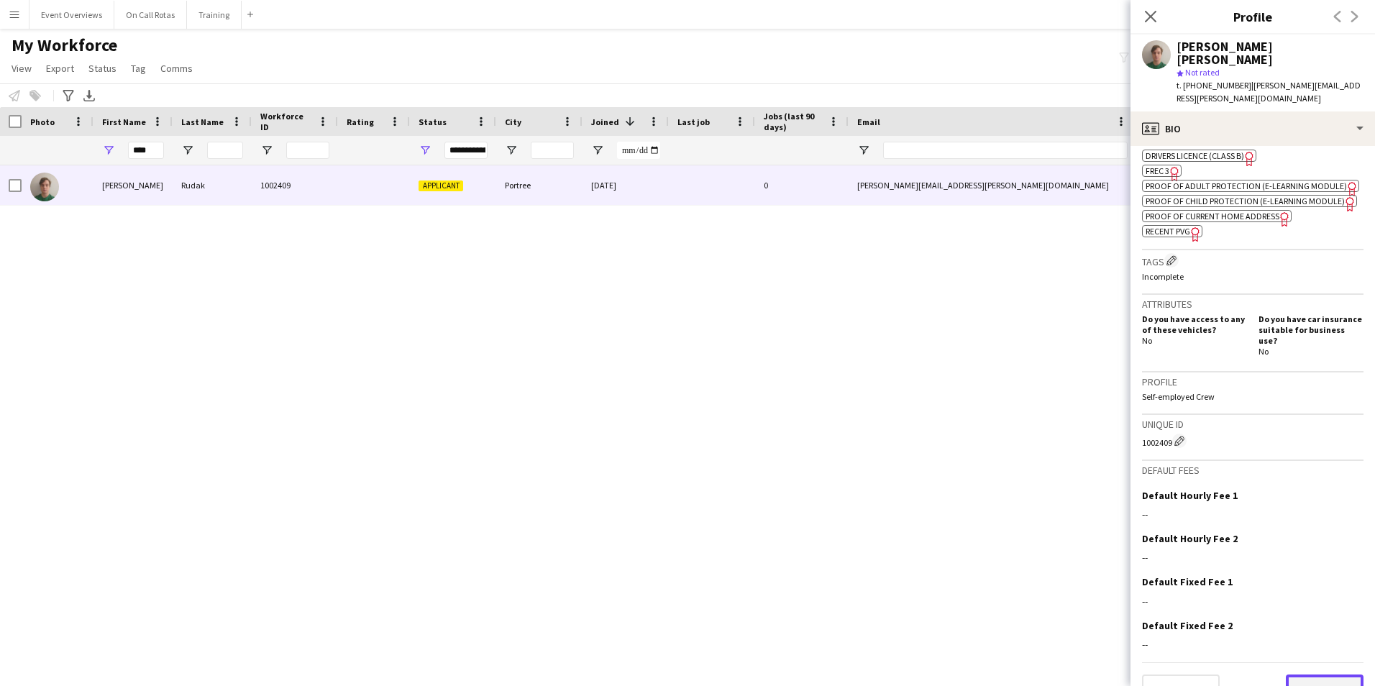
click at [1300, 675] on button "Next" at bounding box center [1325, 689] width 78 height 29
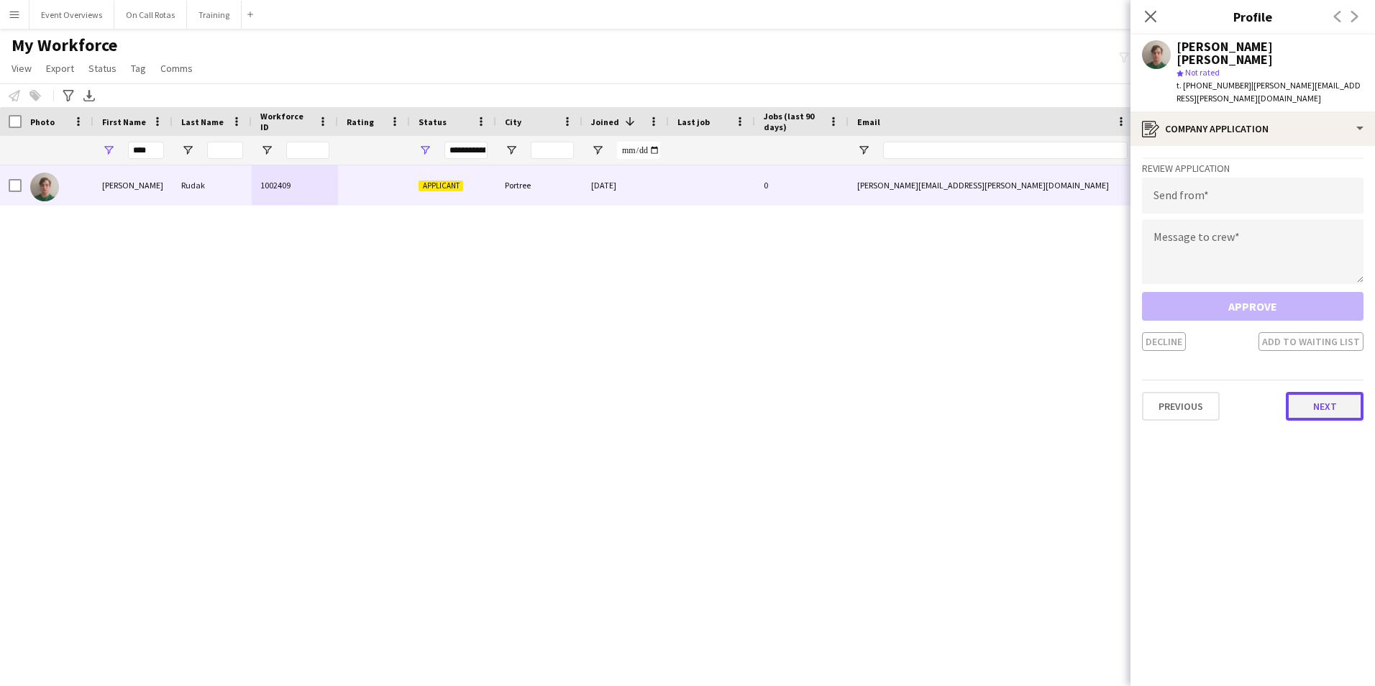
click at [1342, 392] on button "Next" at bounding box center [1325, 406] width 78 height 29
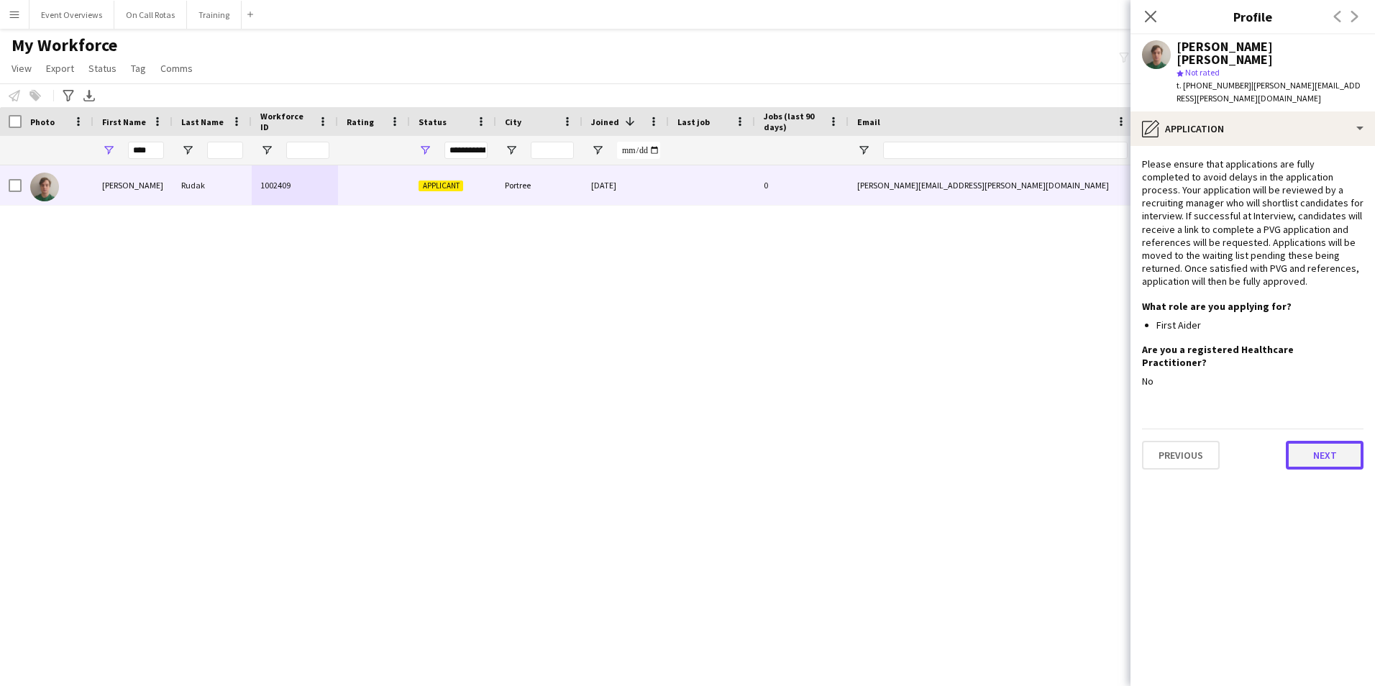
click at [1334, 441] on button "Next" at bounding box center [1325, 455] width 78 height 29
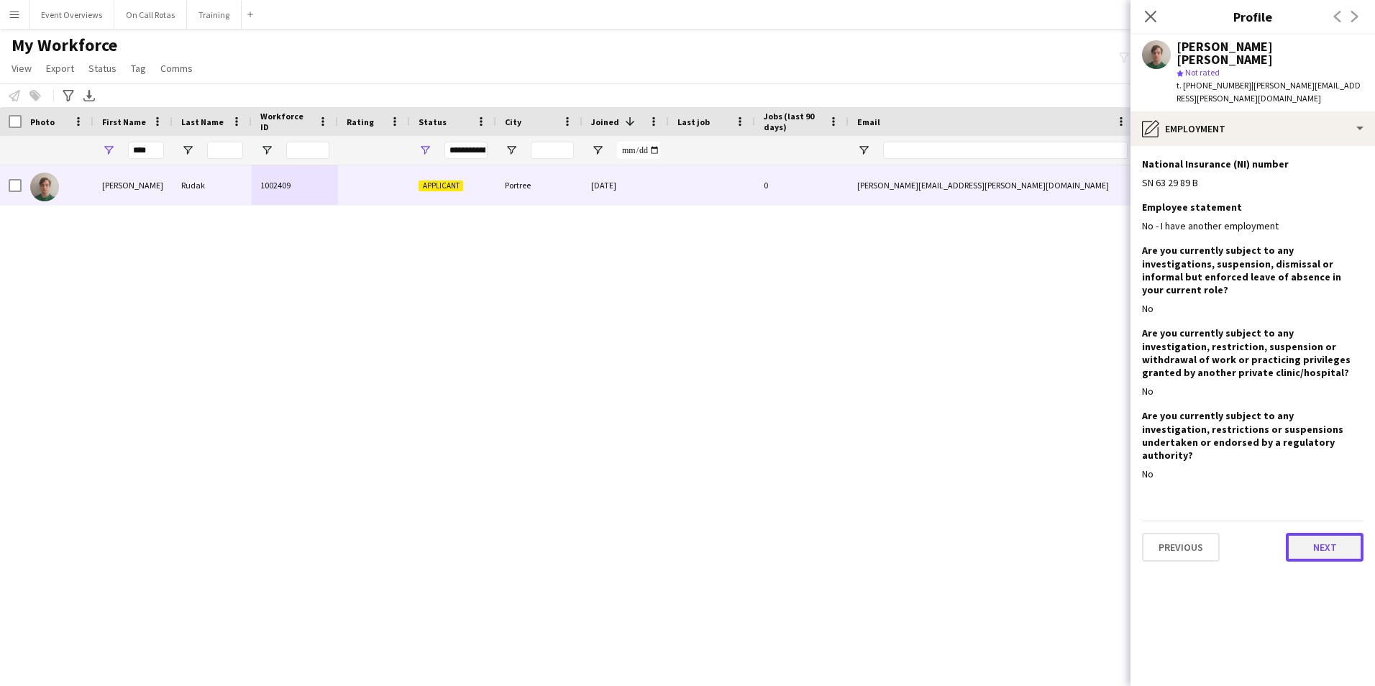
click at [1313, 533] on button "Next" at bounding box center [1325, 547] width 78 height 29
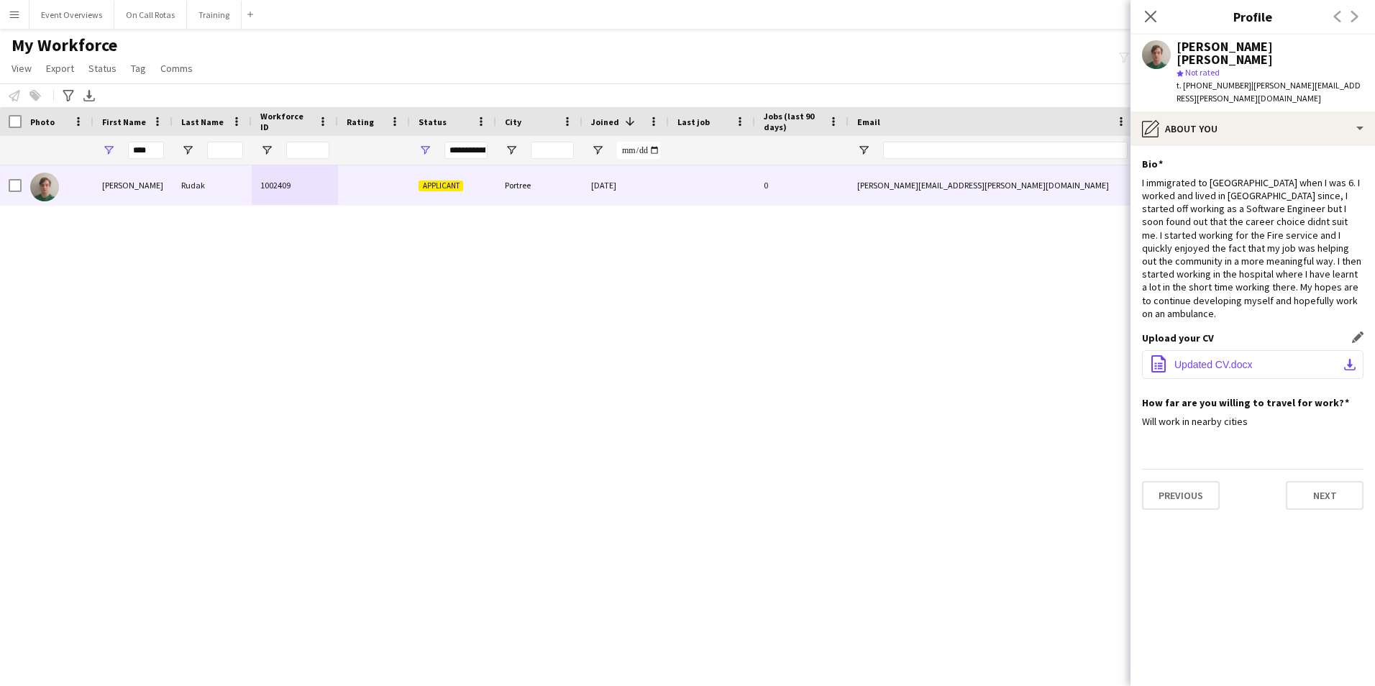
click at [1227, 359] on span "Updated CV.docx" at bounding box center [1213, 365] width 78 height 12
drag, startPoint x: 1177, startPoint y: 45, endPoint x: 1218, endPoint y: 49, distance: 41.2
click at [1218, 49] on div "Radziej Rudak" at bounding box center [1270, 53] width 187 height 26
copy div "Radziej"
click at [1214, 350] on button "office-file-sheet Updated CV.docx download-bottom" at bounding box center [1253, 364] width 222 height 29
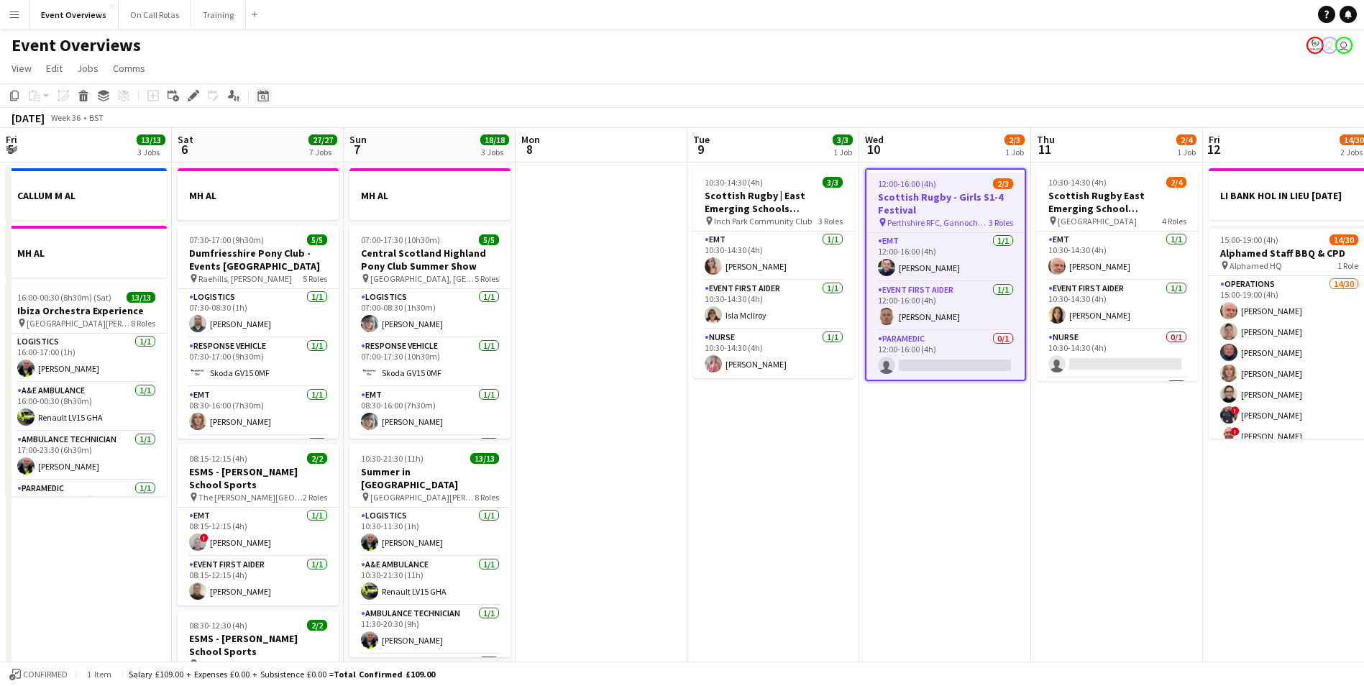
scroll to position [0, 495]
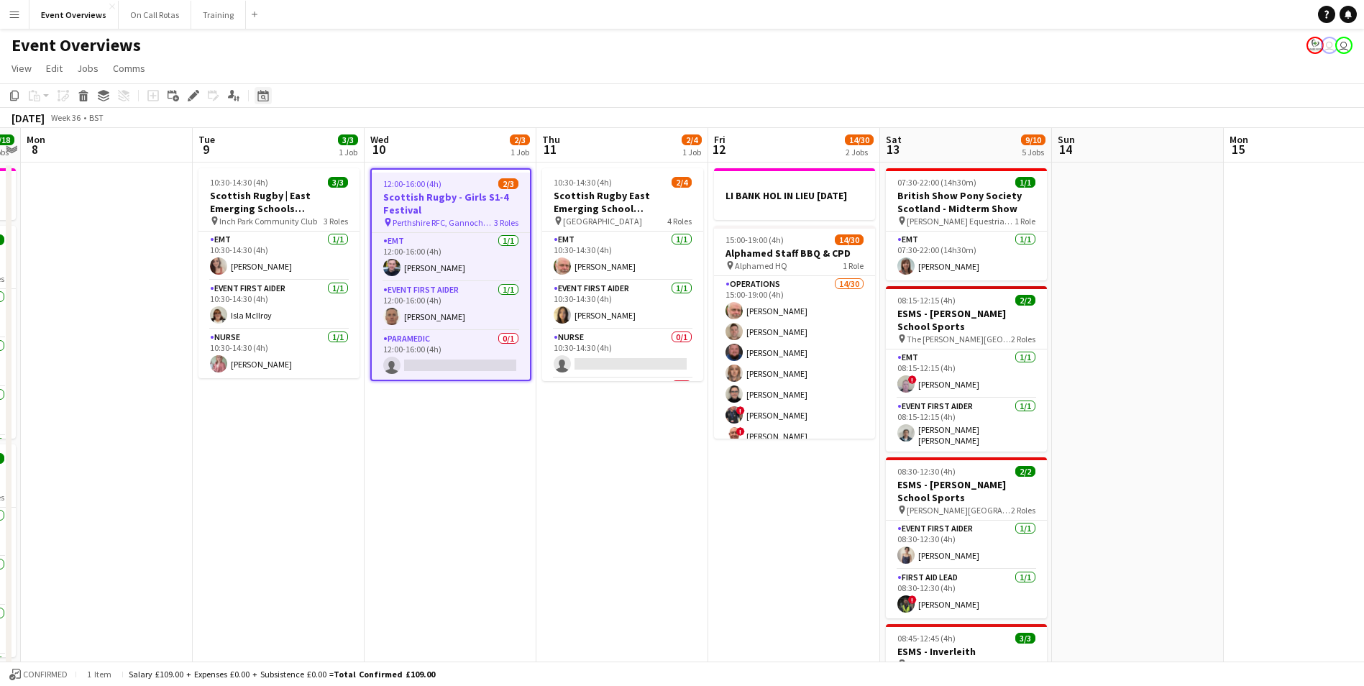
click at [261, 96] on icon "Date picker" at bounding box center [263, 96] width 12 height 12
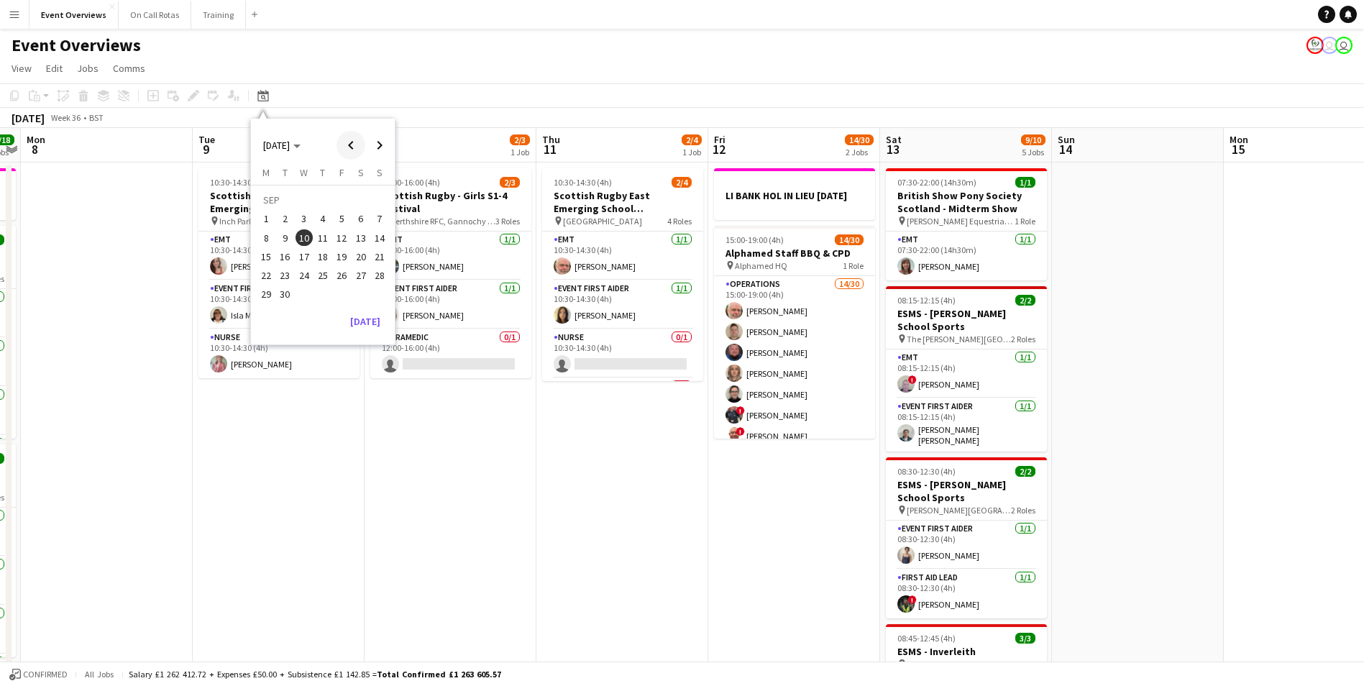
click at [354, 142] on span "Previous month" at bounding box center [351, 145] width 29 height 29
click at [366, 283] on span "30" at bounding box center [360, 278] width 17 height 17
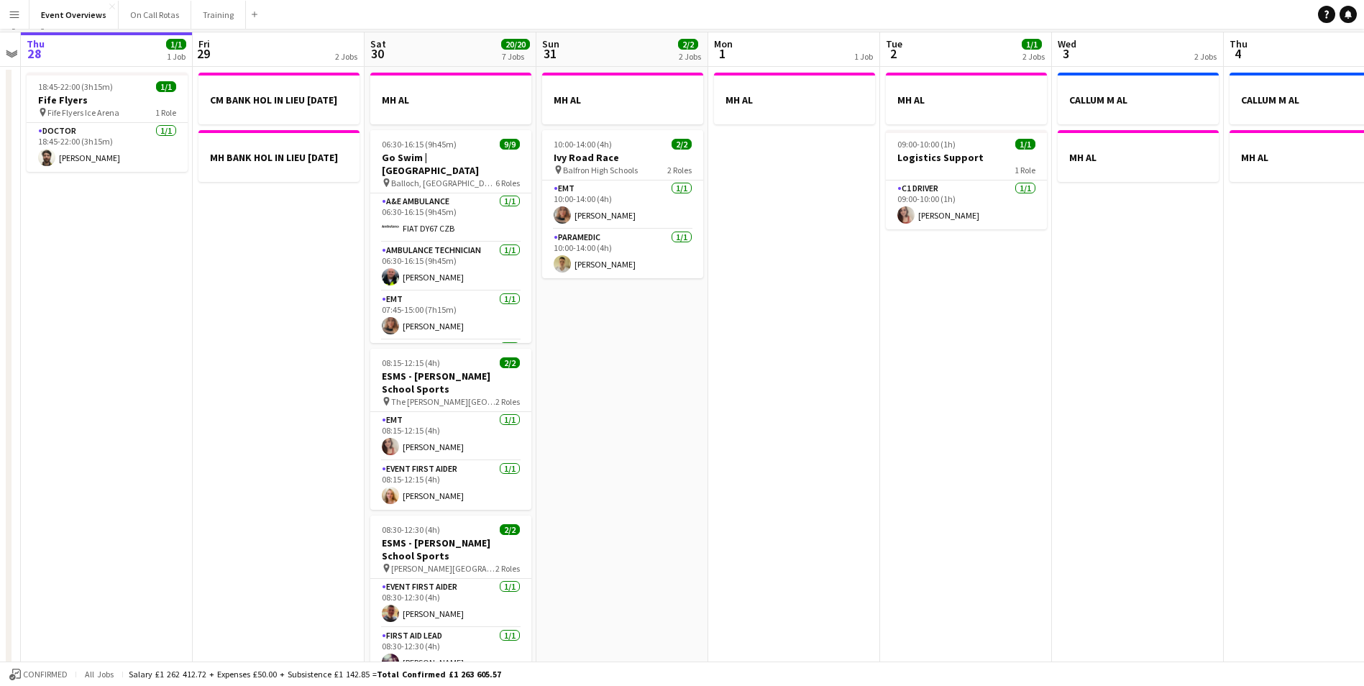
scroll to position [0, 0]
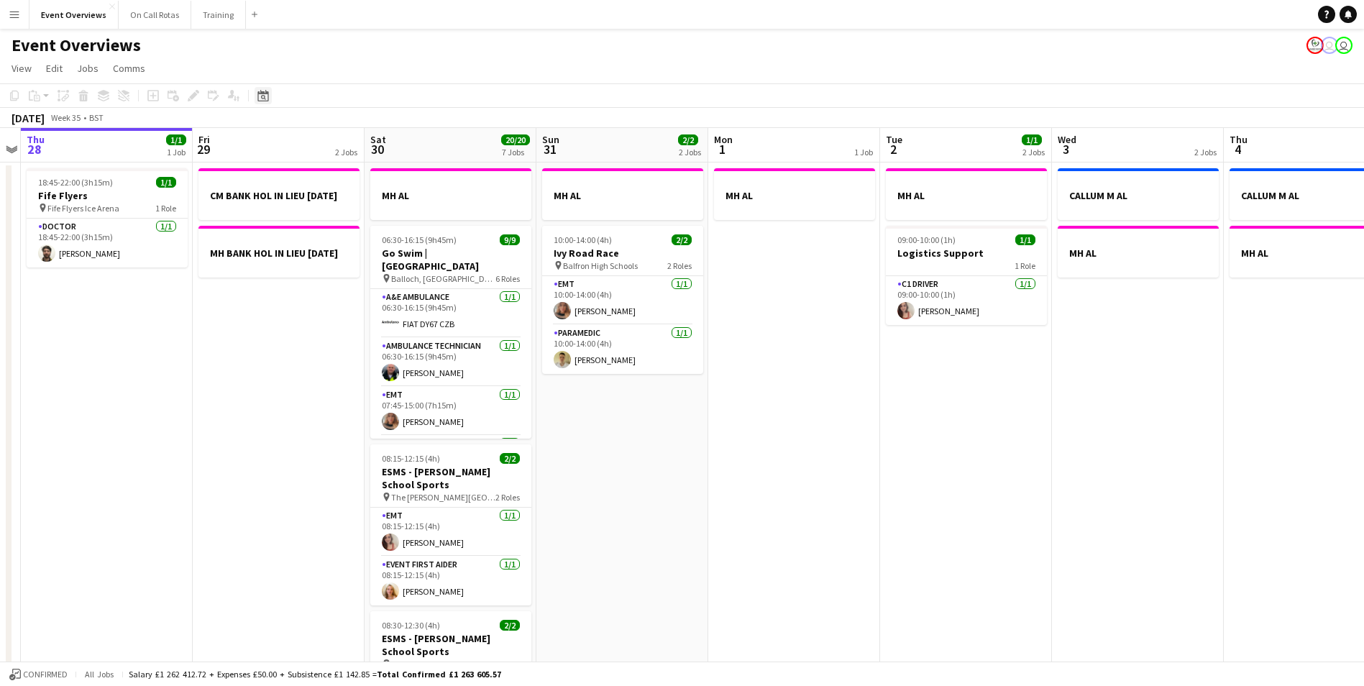
click at [266, 91] on icon at bounding box center [262, 96] width 11 height 12
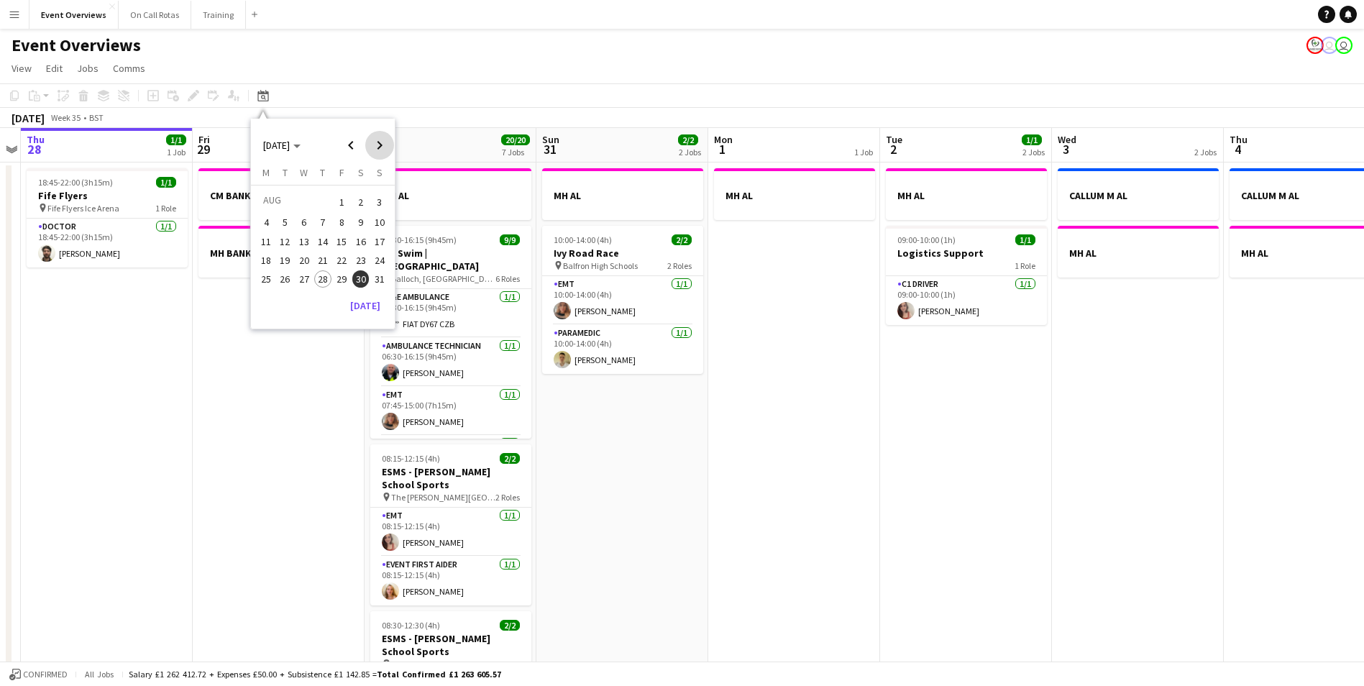
click at [381, 147] on span "Next month" at bounding box center [379, 145] width 29 height 29
click at [357, 220] on span "6" at bounding box center [360, 219] width 17 height 17
